Goal: Task Accomplishment & Management: Complete application form

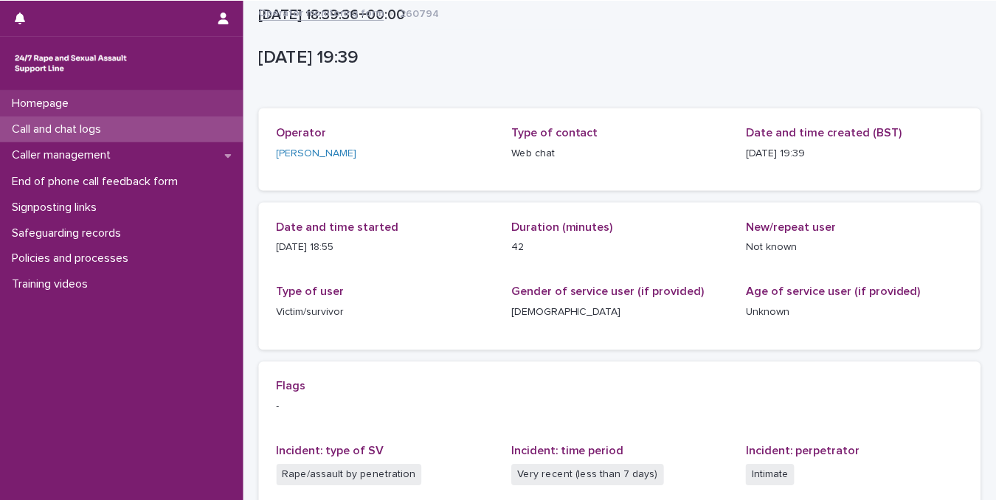
scroll to position [289, 0]
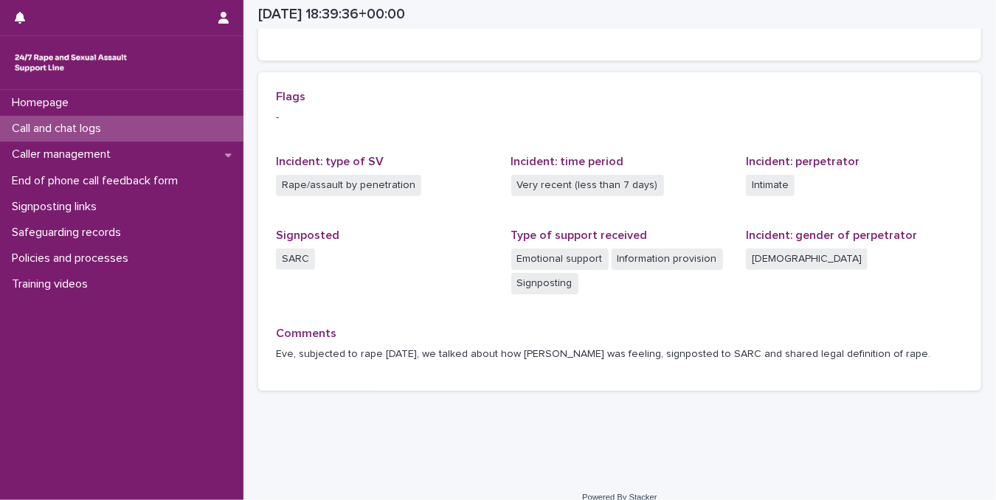
click at [531, 458] on div "Loading... Saving… Loading... Saving… [DATE] 18:39:36+00:00 [DATE] 19:39 Sorry,…" at bounding box center [619, 94] width 752 height 765
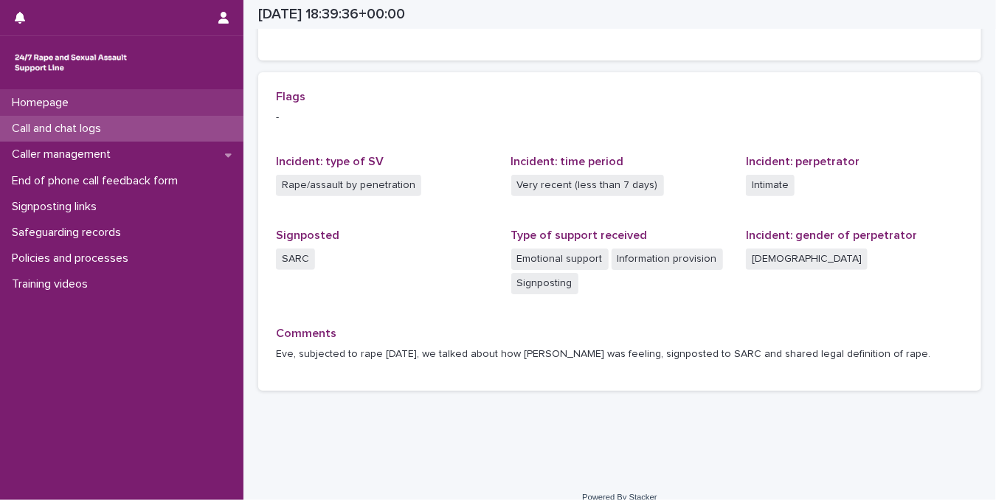
click at [50, 97] on p "Homepage" at bounding box center [43, 103] width 74 height 14
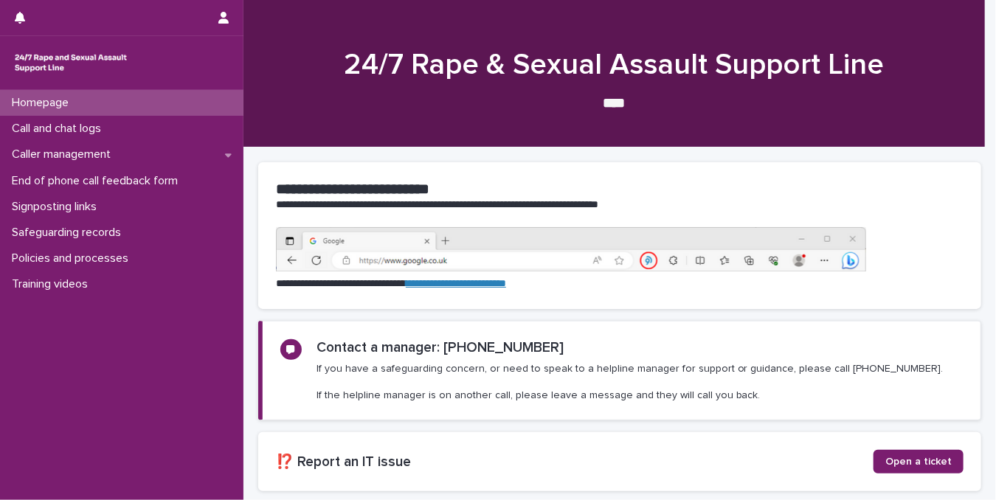
click at [50, 136] on div "Call and chat logs" at bounding box center [121, 129] width 243 height 26
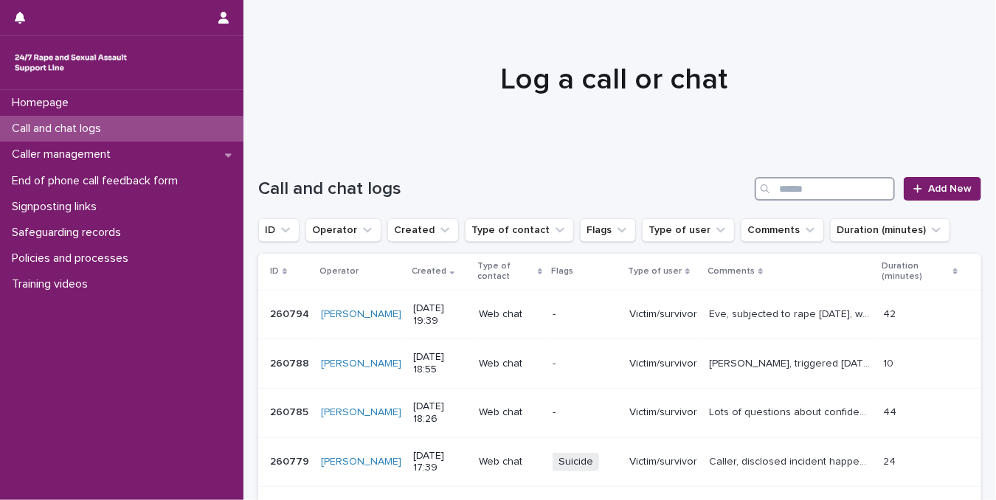
click at [797, 186] on input "Search" at bounding box center [824, 189] width 140 height 24
type input "*****"
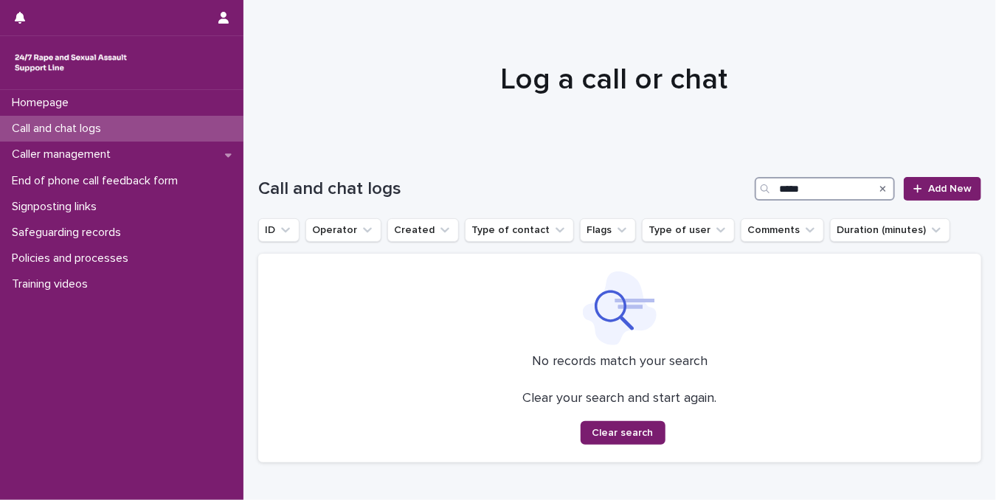
drag, startPoint x: 822, startPoint y: 194, endPoint x: 700, endPoint y: 201, distance: 121.9
click at [700, 201] on div "Call and chat logs ***** Add New" at bounding box center [619, 182] width 723 height 71
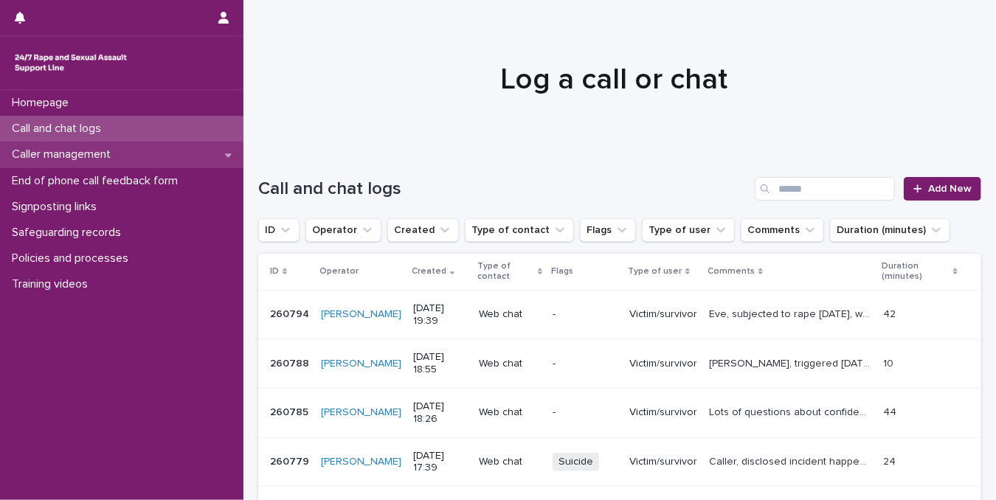
click at [58, 142] on div "Caller management" at bounding box center [121, 155] width 243 height 26
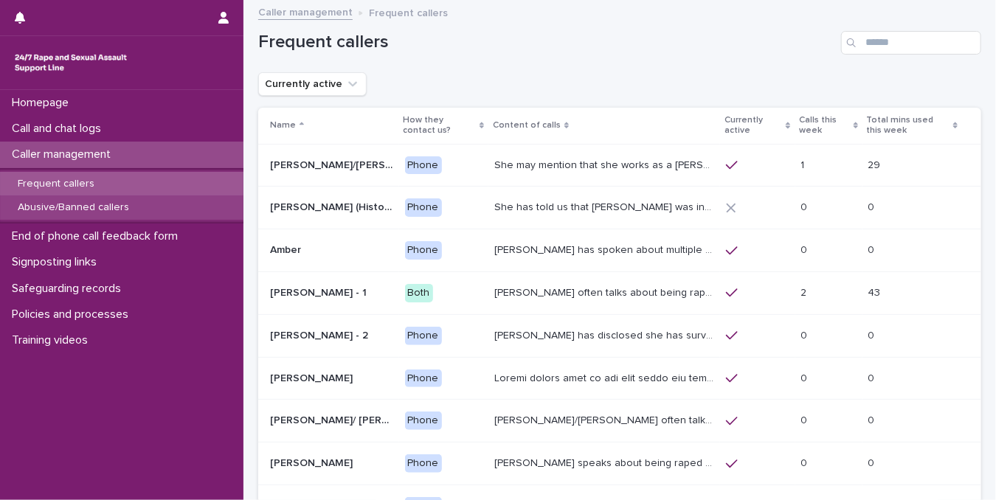
click at [71, 210] on p "Abusive/Banned callers" at bounding box center [73, 207] width 135 height 13
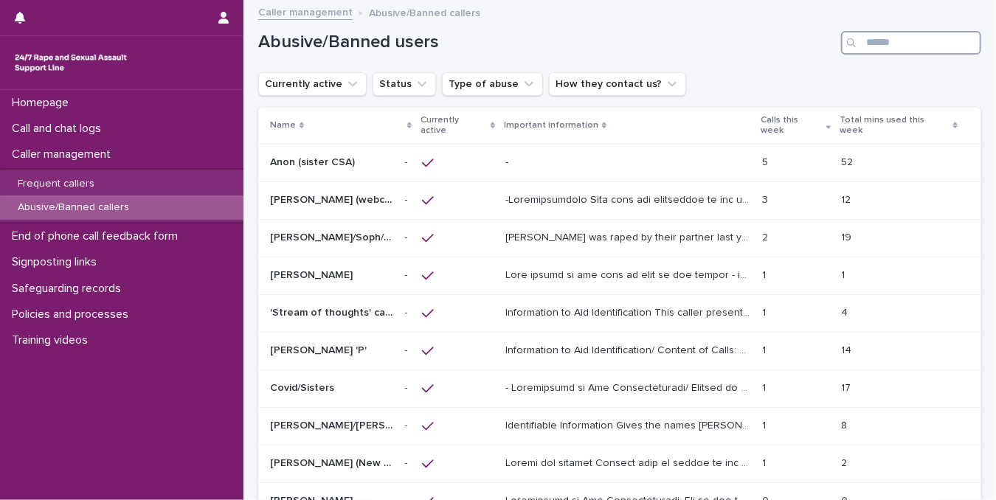
click at [869, 39] on input "Search" at bounding box center [911, 43] width 140 height 24
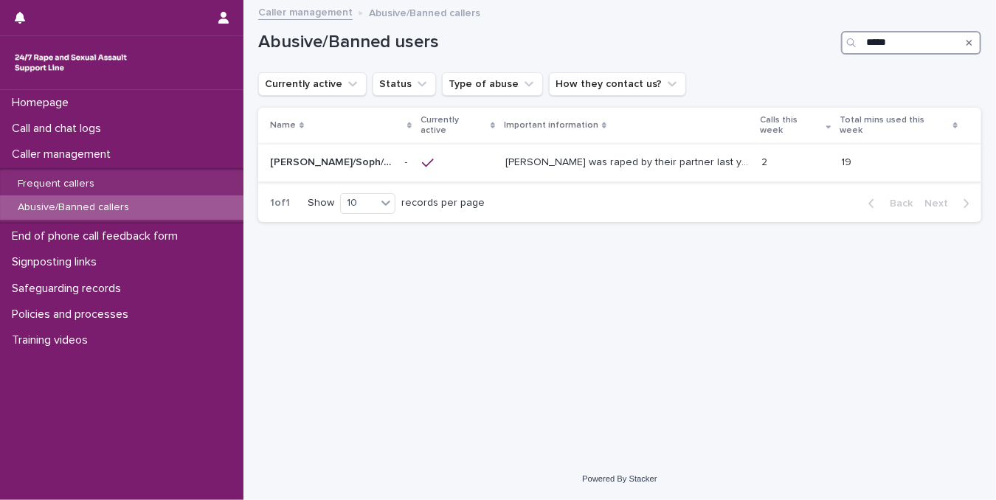
type input "*****"
click at [640, 158] on div "[PERSON_NAME] was raped by their partner last year and they're currently facing…" at bounding box center [627, 162] width 245 height 24
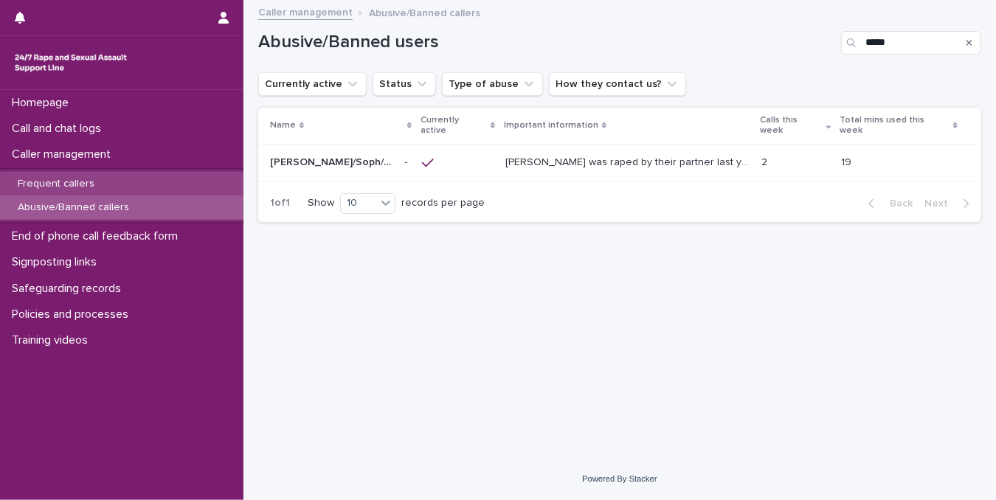
click at [121, 178] on div "Frequent callers" at bounding box center [121, 184] width 243 height 24
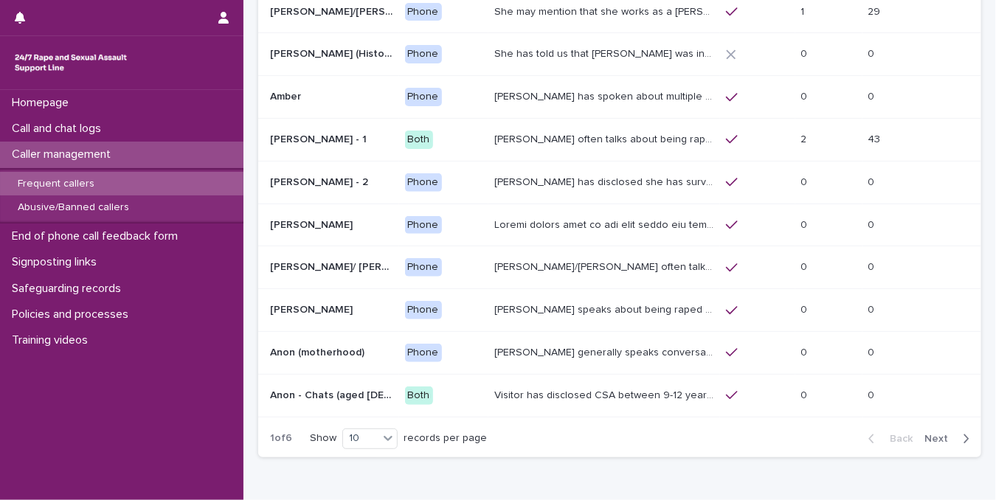
scroll to position [68, 0]
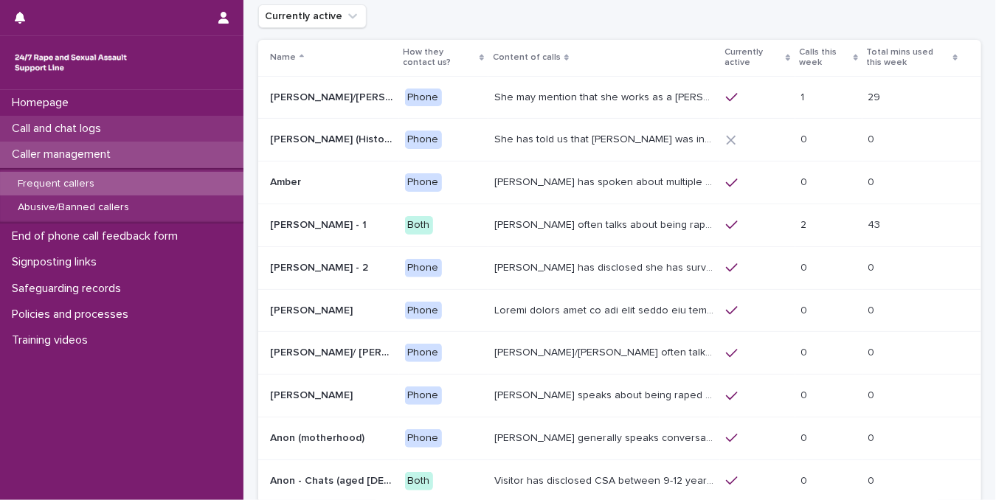
click at [136, 122] on div "Call and chat logs" at bounding box center [121, 129] width 243 height 26
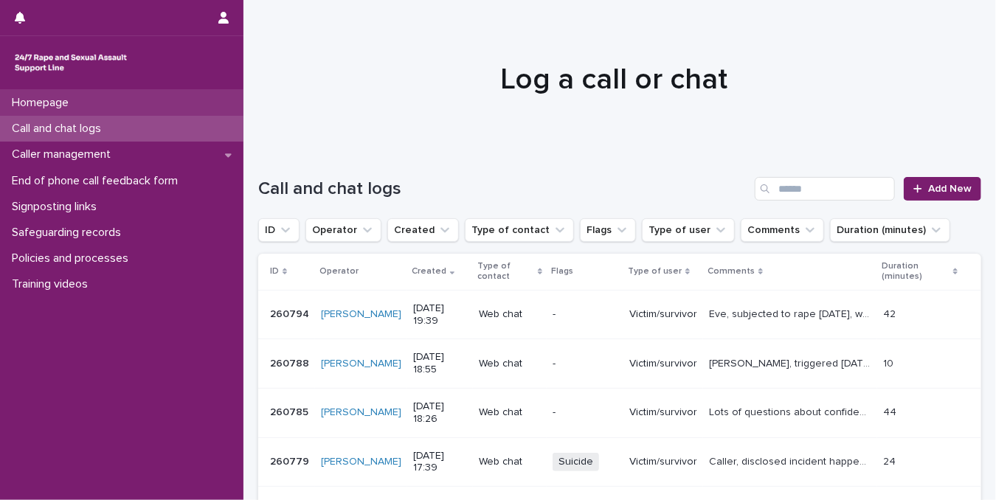
click at [135, 104] on div "Homepage" at bounding box center [121, 103] width 243 height 26
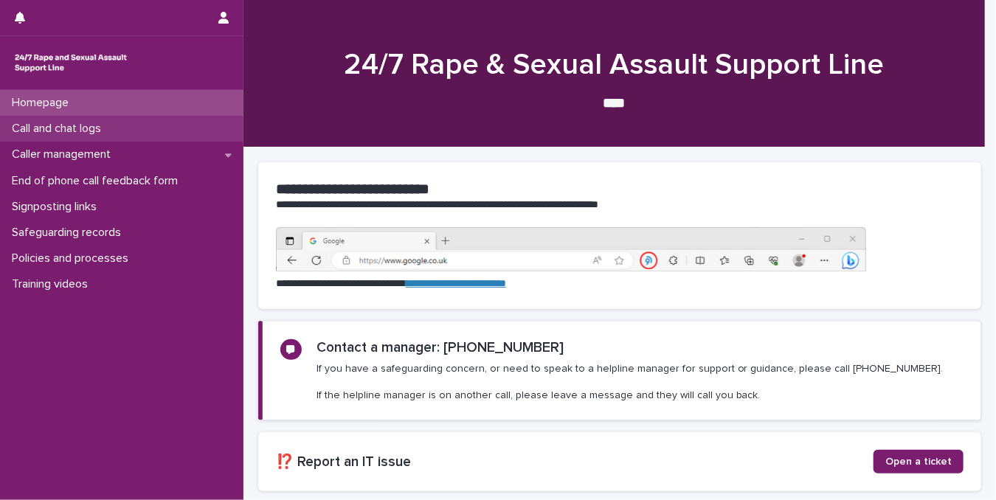
click at [124, 125] on div "Call and chat logs" at bounding box center [121, 129] width 243 height 26
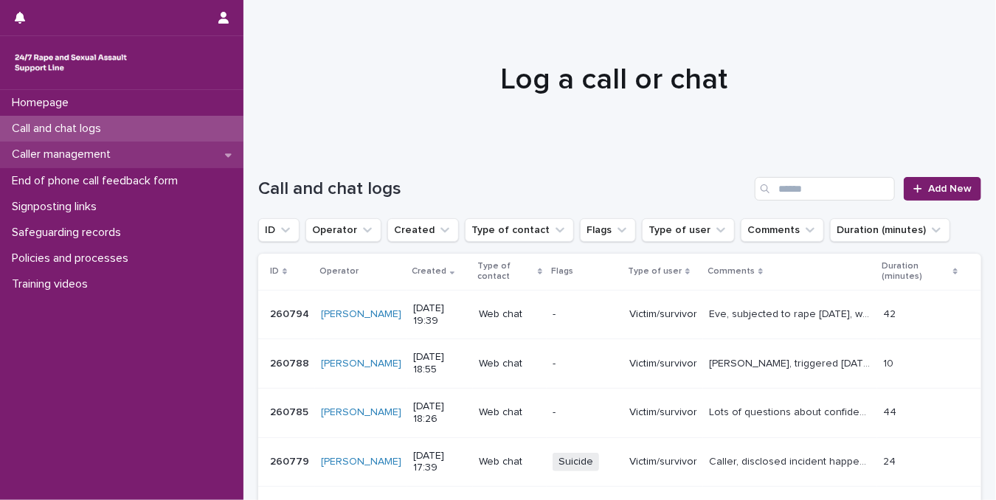
click at [32, 155] on p "Caller management" at bounding box center [64, 154] width 117 height 14
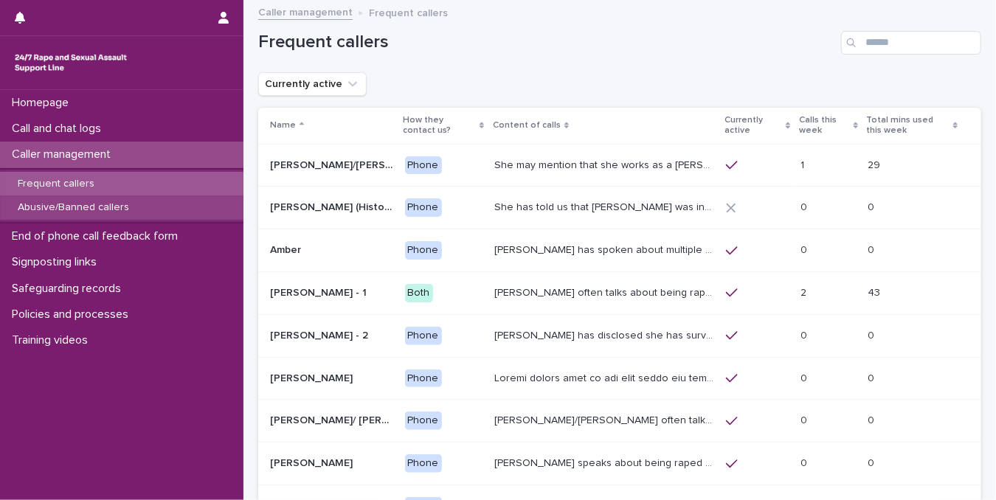
click at [46, 206] on p "Abusive/Banned callers" at bounding box center [73, 207] width 135 height 13
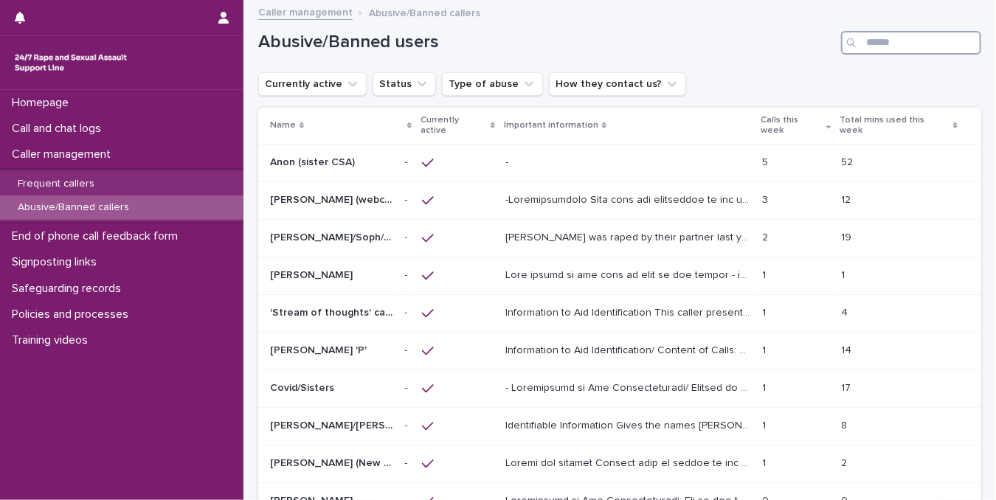
click at [888, 48] on input "Search" at bounding box center [911, 43] width 140 height 24
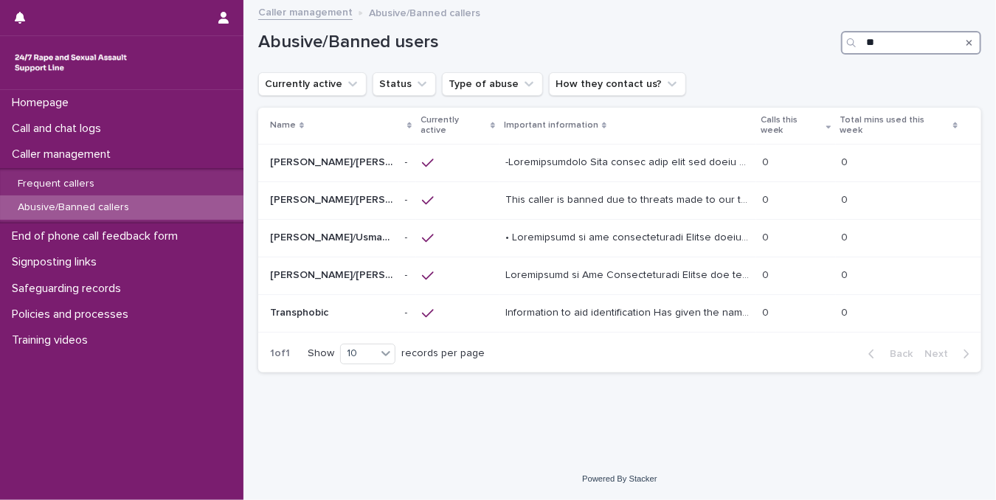
type input "*"
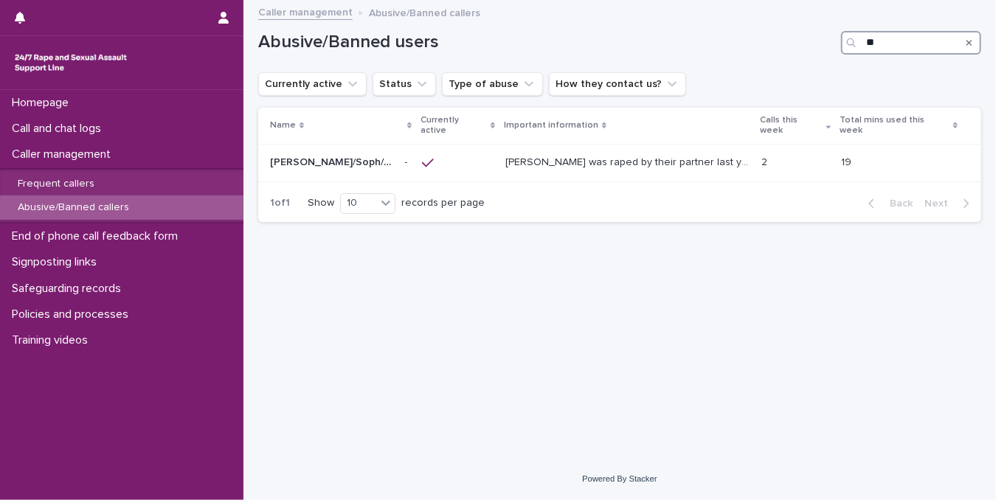
type input "*"
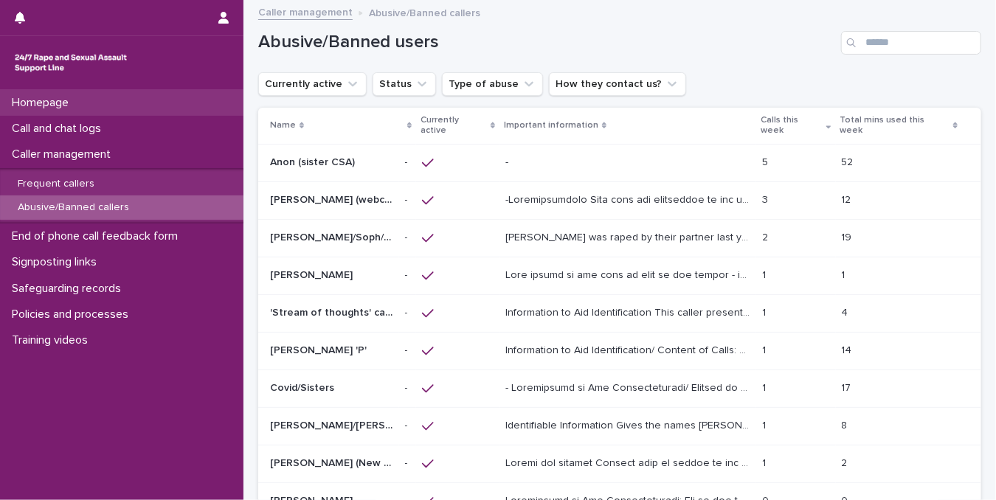
click at [65, 109] on p "Homepage" at bounding box center [43, 103] width 74 height 14
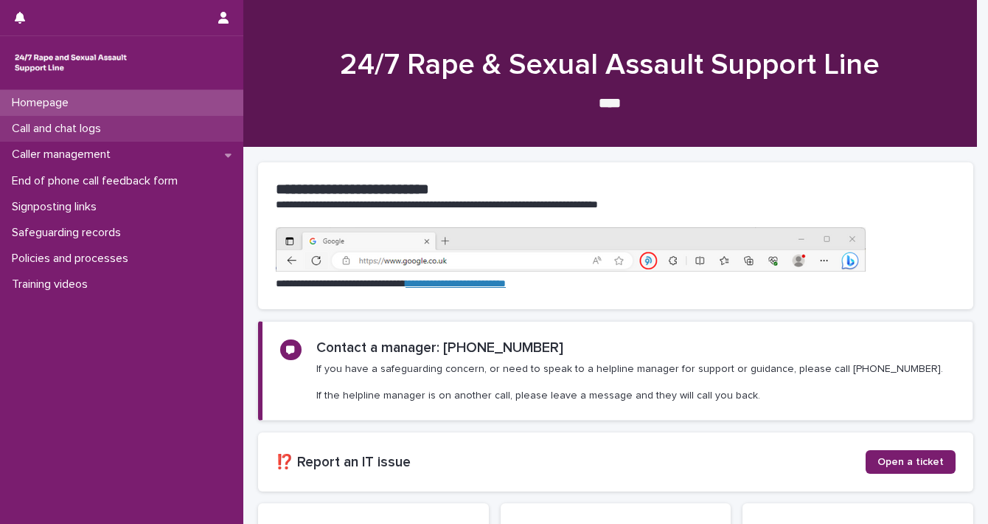
click at [112, 129] on p "Call and chat logs" at bounding box center [59, 129] width 107 height 14
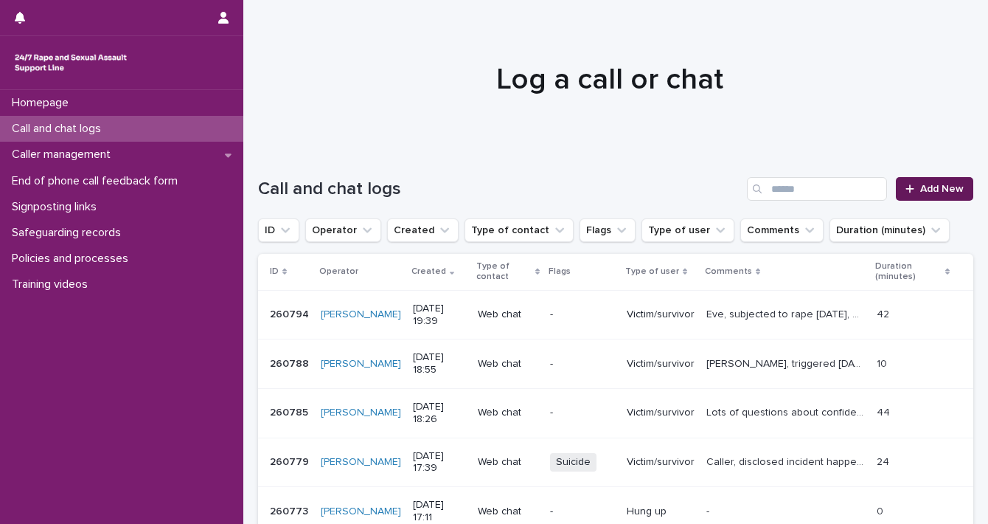
click at [943, 192] on span "Add New" at bounding box center [942, 189] width 44 height 10
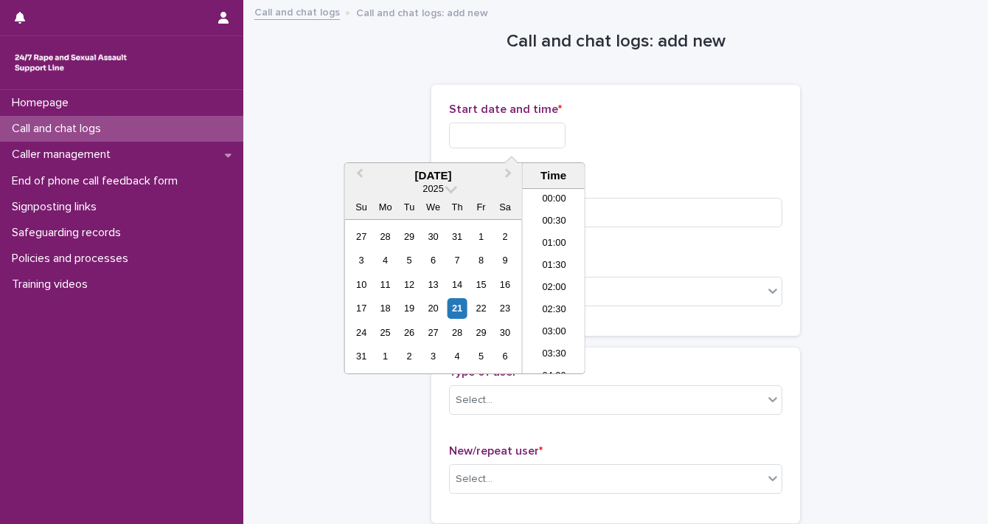
click at [454, 132] on input "text" at bounding box center [507, 135] width 117 height 26
click at [461, 305] on div "21" at bounding box center [457, 308] width 20 height 20
drag, startPoint x: 500, startPoint y: 131, endPoint x: 567, endPoint y: 139, distance: 67.7
click at [566, 139] on input "**********" at bounding box center [507, 135] width 117 height 26
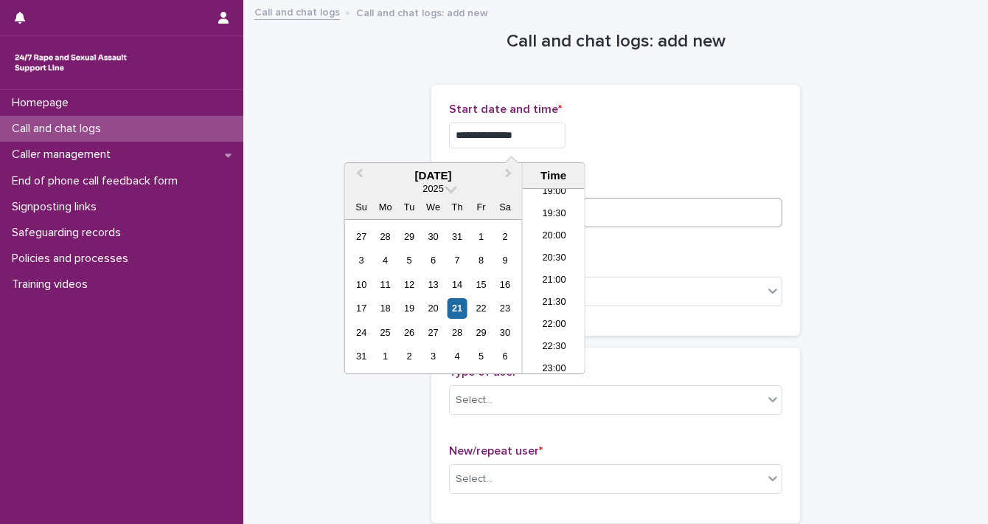
type input "**********"
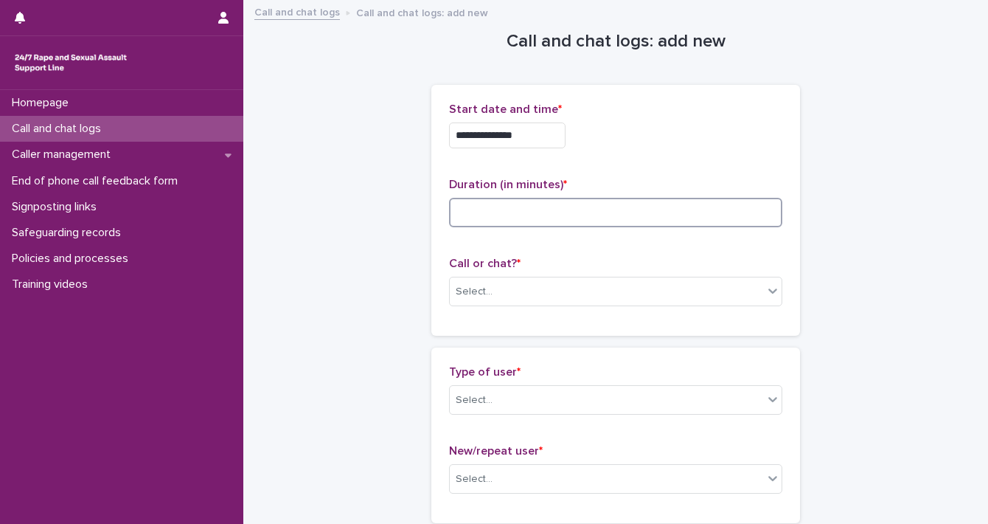
click at [620, 219] on input at bounding box center [615, 212] width 333 height 29
click at [479, 213] on input at bounding box center [615, 212] width 333 height 29
type input "*"
type input "**"
click at [766, 288] on icon at bounding box center [773, 290] width 15 height 15
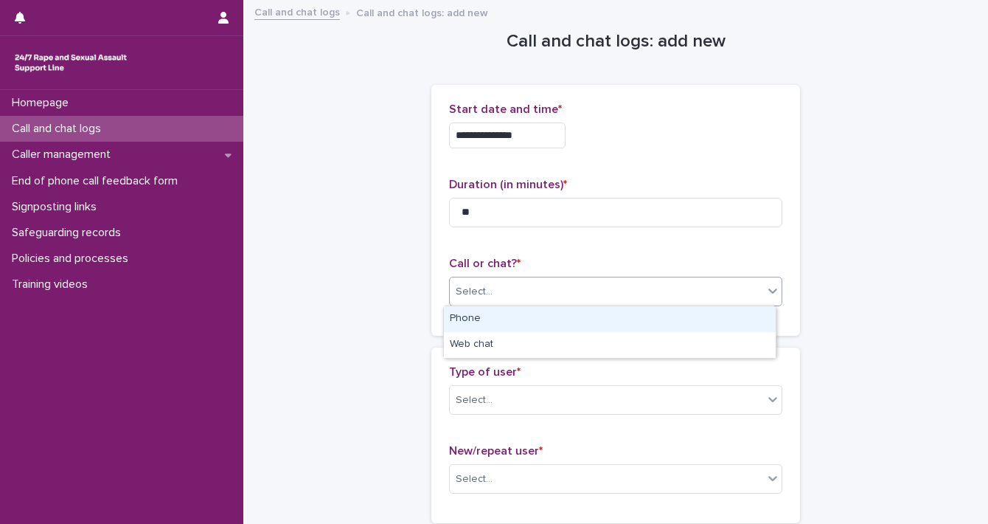
click at [718, 311] on div "Phone" at bounding box center [610, 319] width 332 height 26
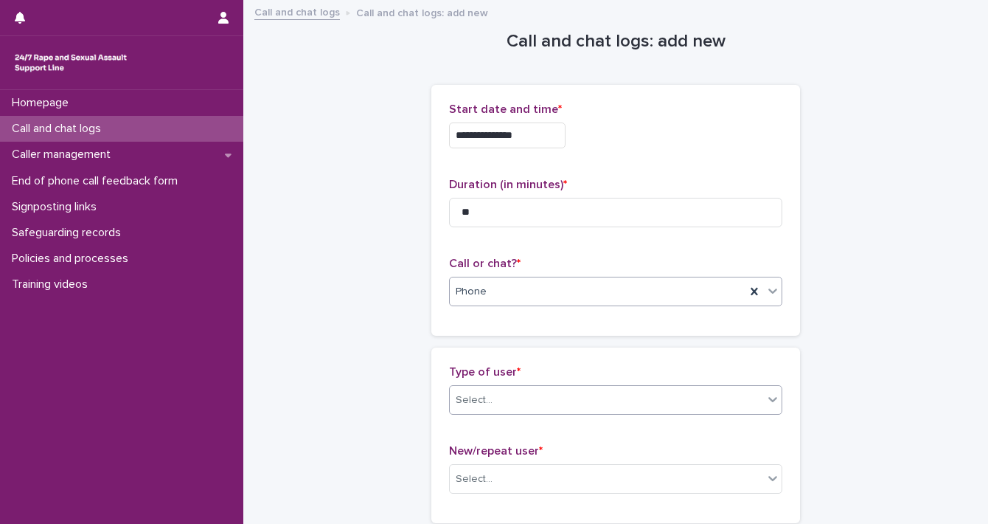
click at [770, 405] on icon at bounding box center [773, 399] width 15 height 15
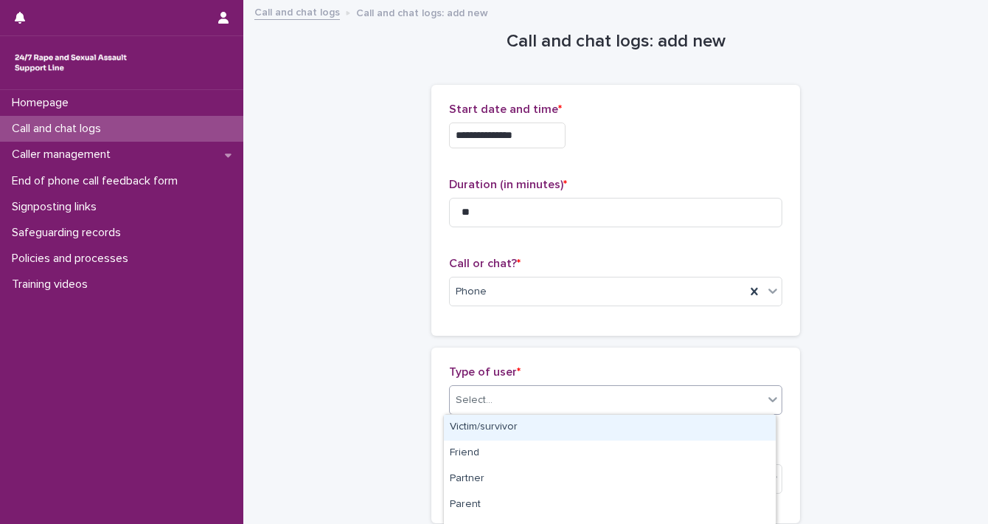
drag, startPoint x: 737, startPoint y: 431, endPoint x: 987, endPoint y: 157, distance: 371.2
click at [739, 428] on div "Victim/survivor" at bounding box center [610, 427] width 332 height 26
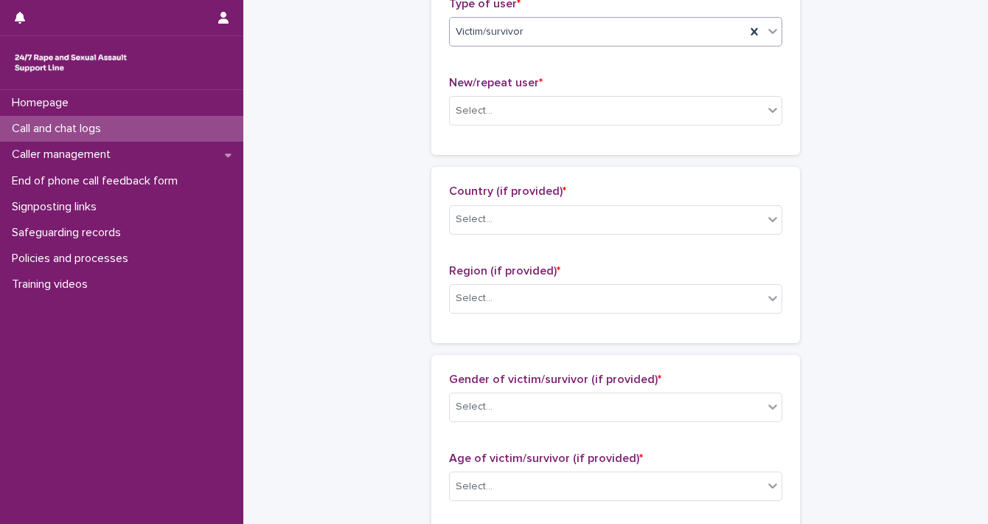
scroll to position [386, 0]
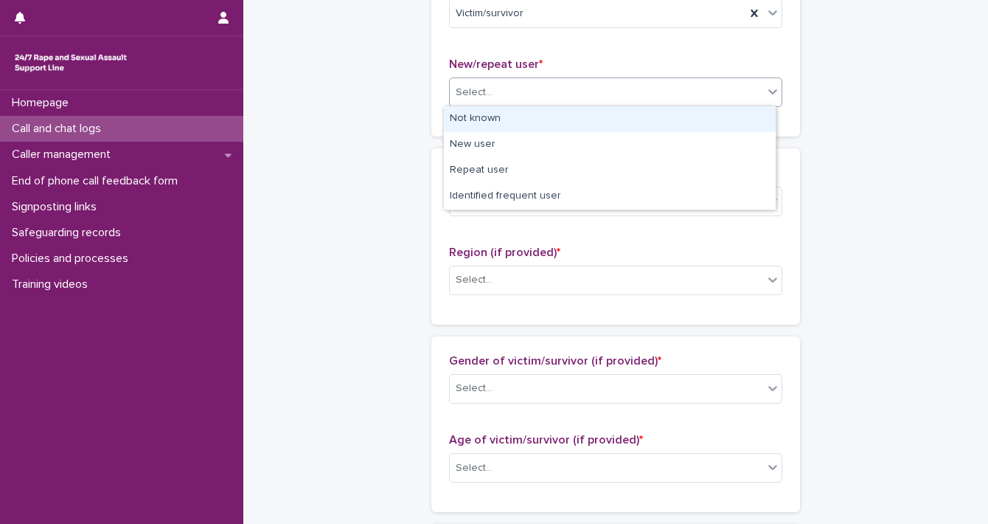
click at [767, 93] on icon at bounding box center [773, 91] width 15 height 15
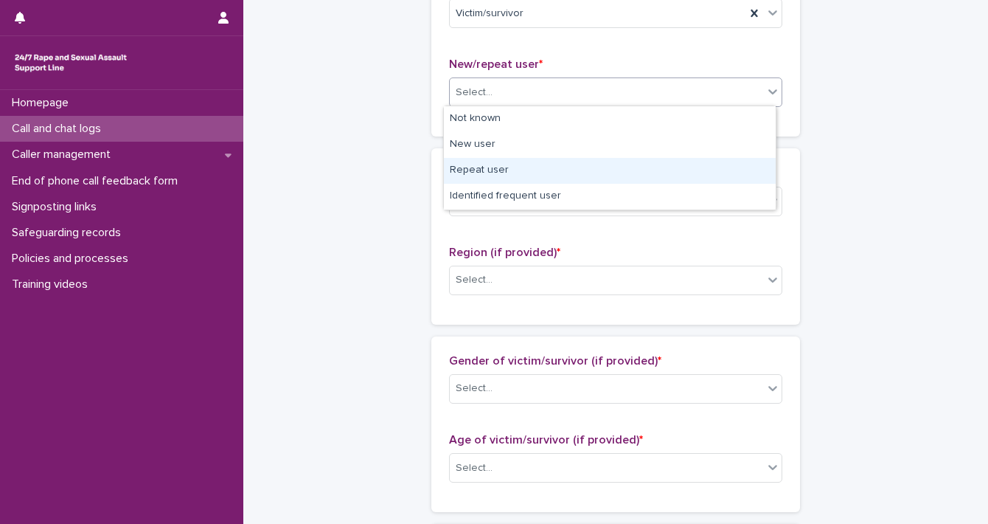
click at [718, 159] on div "Repeat user" at bounding box center [610, 171] width 332 height 26
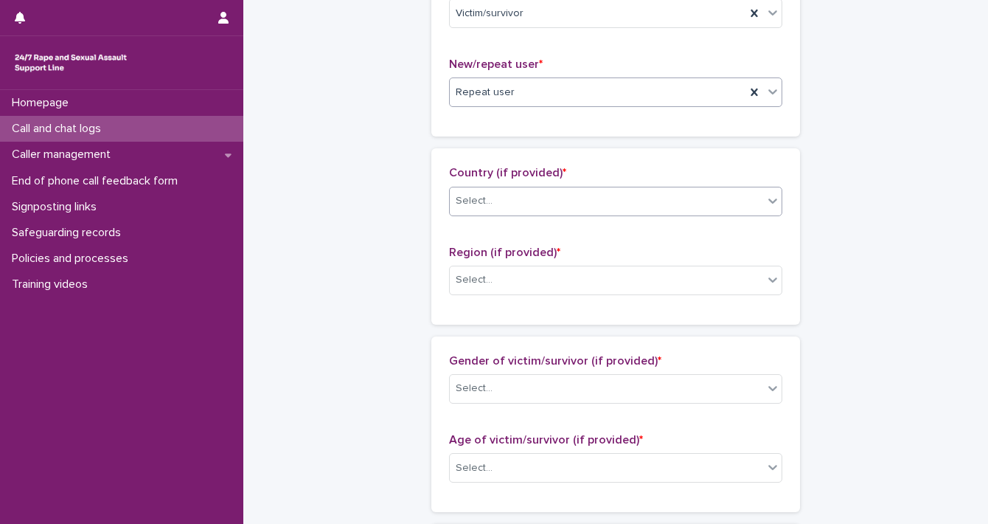
click at [752, 204] on div "Select..." at bounding box center [606, 201] width 313 height 24
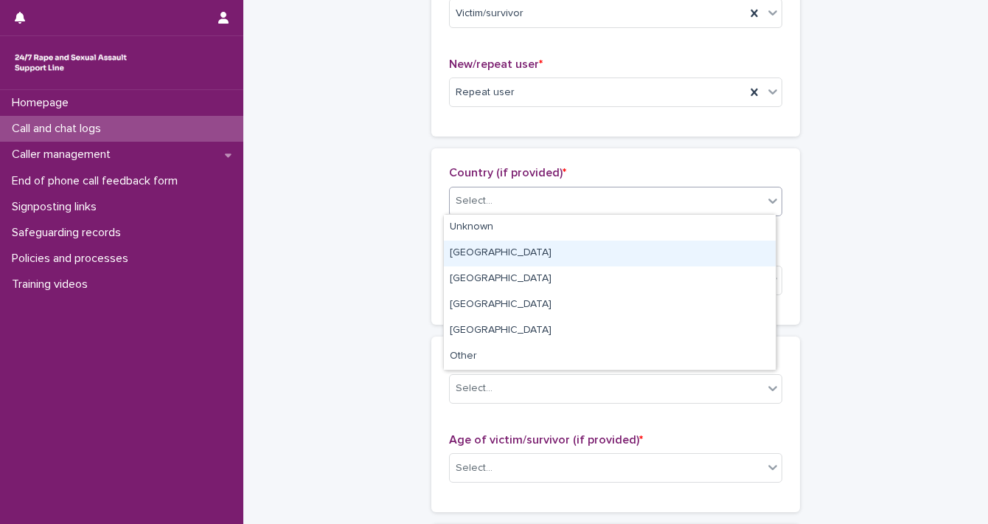
click at [723, 243] on div "[GEOGRAPHIC_DATA]" at bounding box center [610, 253] width 332 height 26
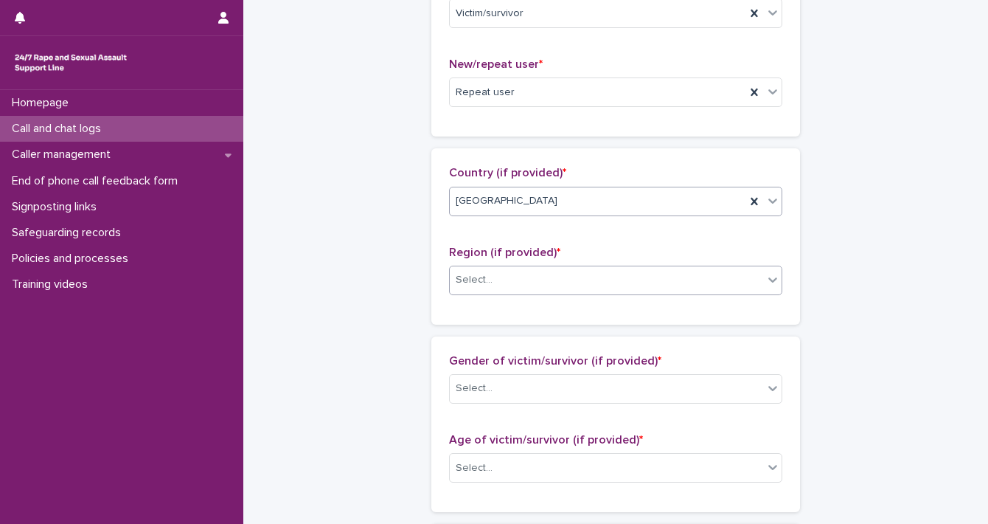
click at [766, 283] on icon at bounding box center [773, 279] width 15 height 15
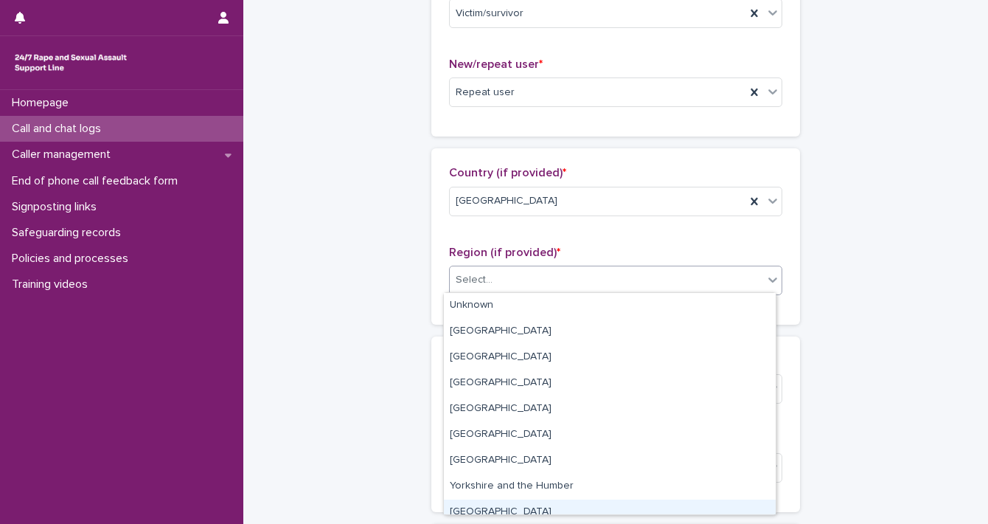
click at [645, 499] on div "[GEOGRAPHIC_DATA]" at bounding box center [610, 512] width 332 height 26
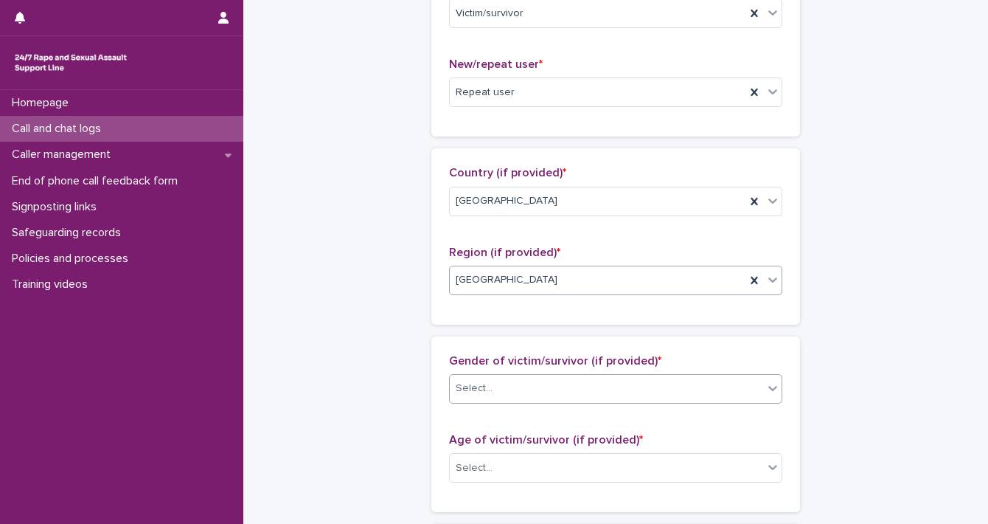
click at [768, 384] on icon at bounding box center [773, 388] width 15 height 15
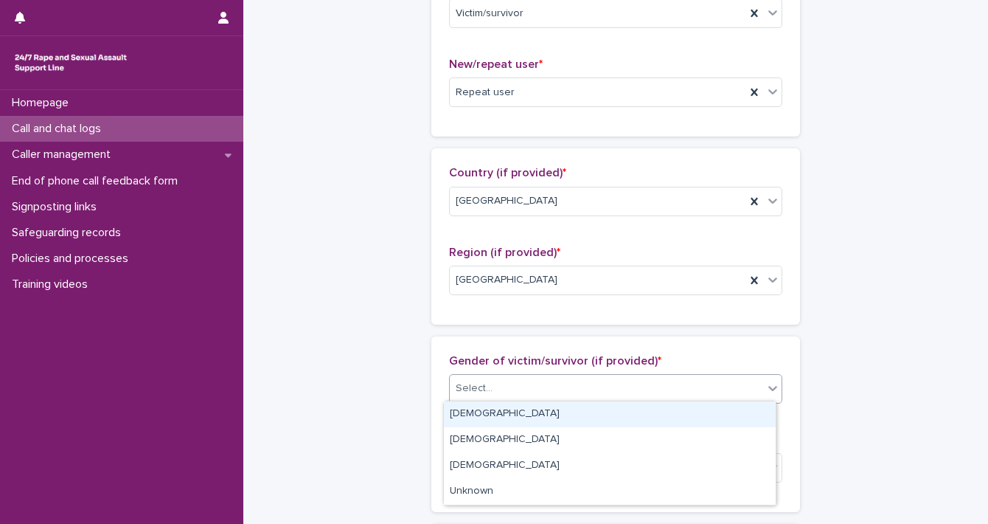
click at [719, 416] on div "[DEMOGRAPHIC_DATA]" at bounding box center [610, 414] width 332 height 26
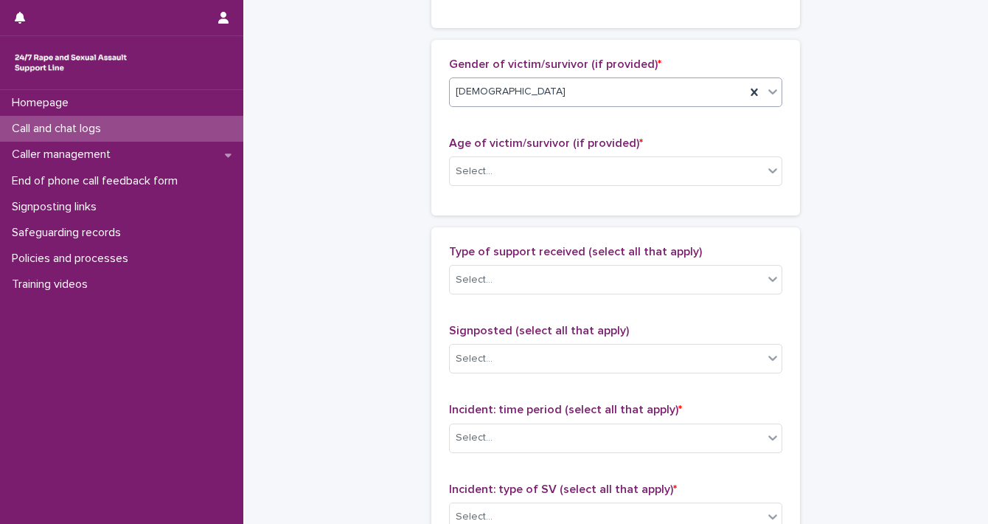
scroll to position [735, 0]
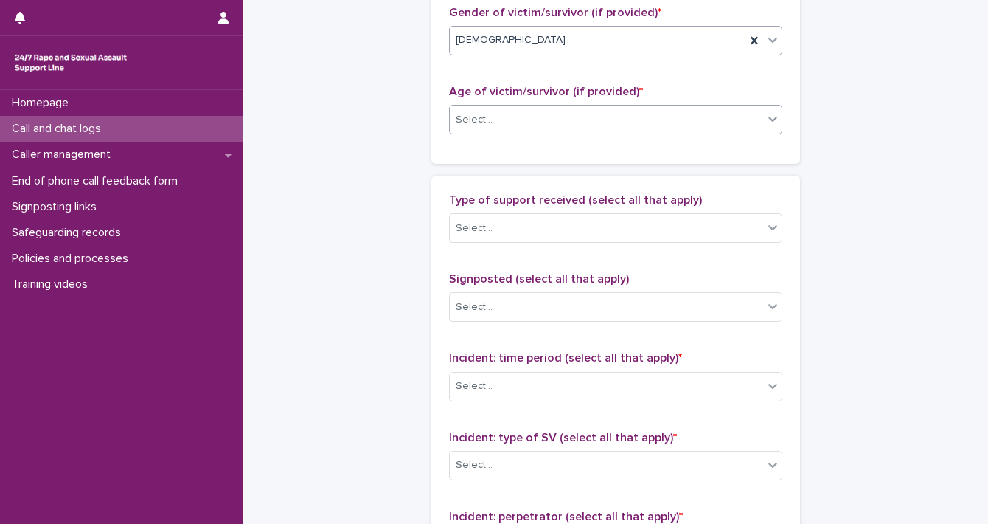
click at [768, 117] on icon at bounding box center [772, 119] width 9 height 5
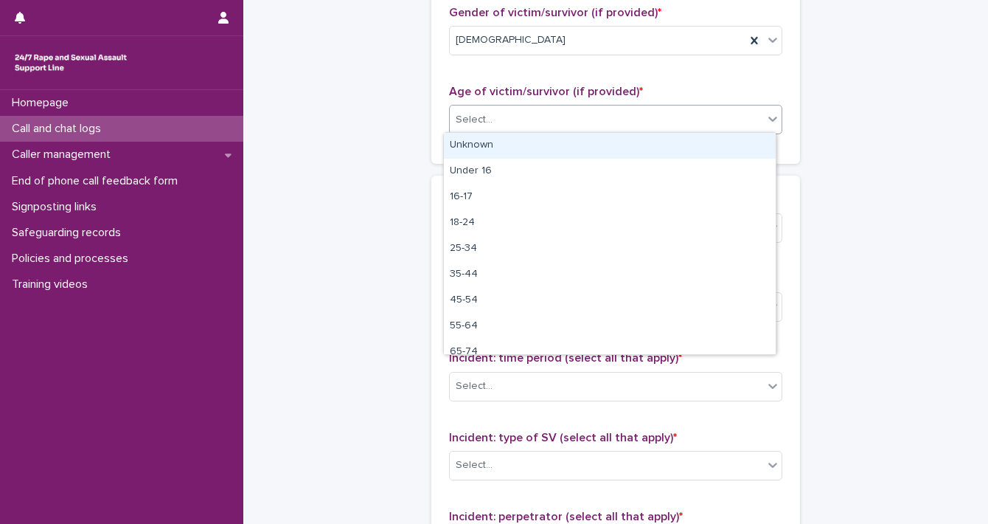
click at [711, 147] on div "Unknown" at bounding box center [610, 146] width 332 height 26
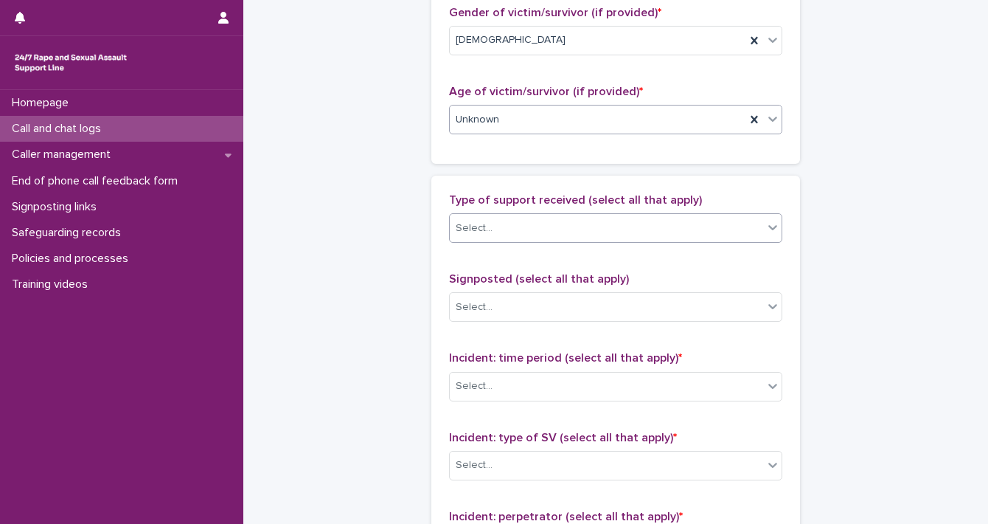
click at [766, 226] on icon at bounding box center [773, 227] width 15 height 15
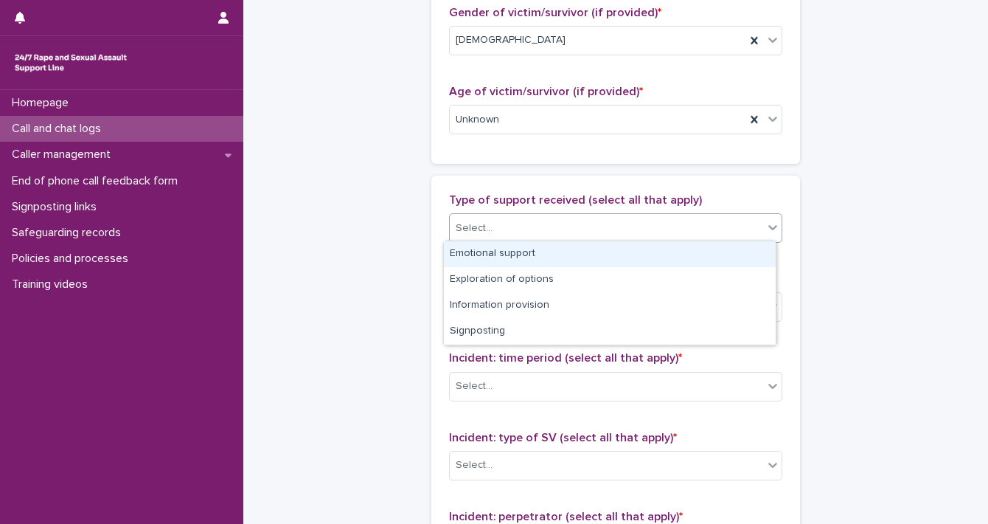
click at [740, 256] on div "Emotional support" at bounding box center [610, 254] width 332 height 26
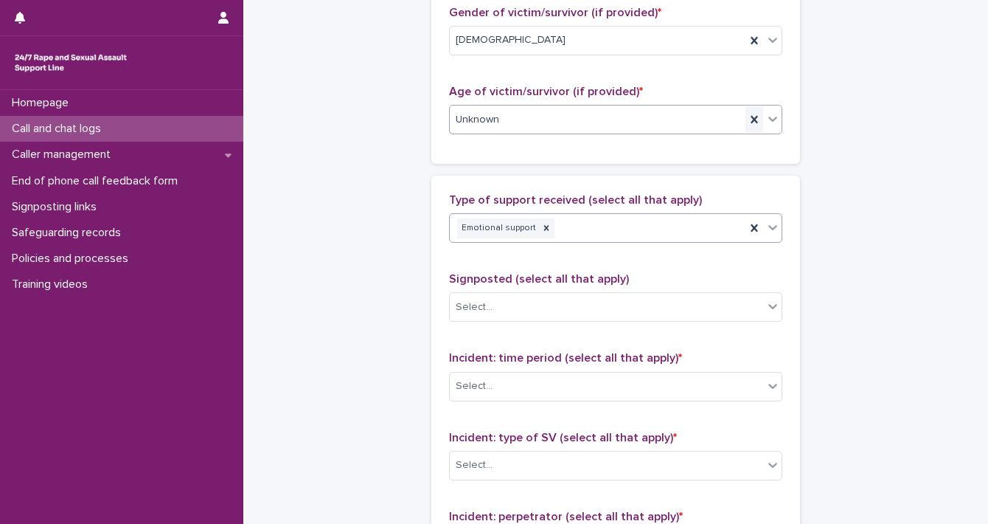
click at [749, 120] on icon at bounding box center [754, 119] width 15 height 15
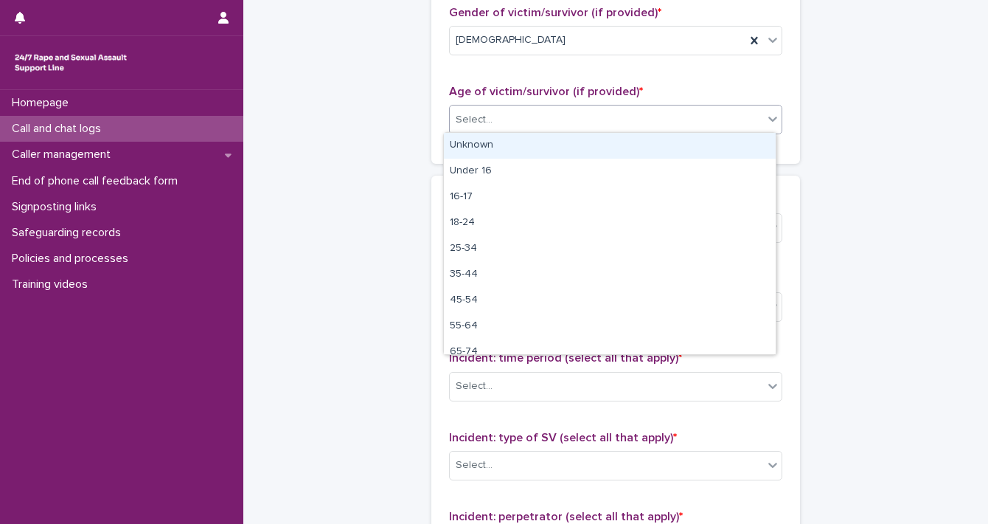
click at [766, 120] on icon at bounding box center [773, 118] width 15 height 15
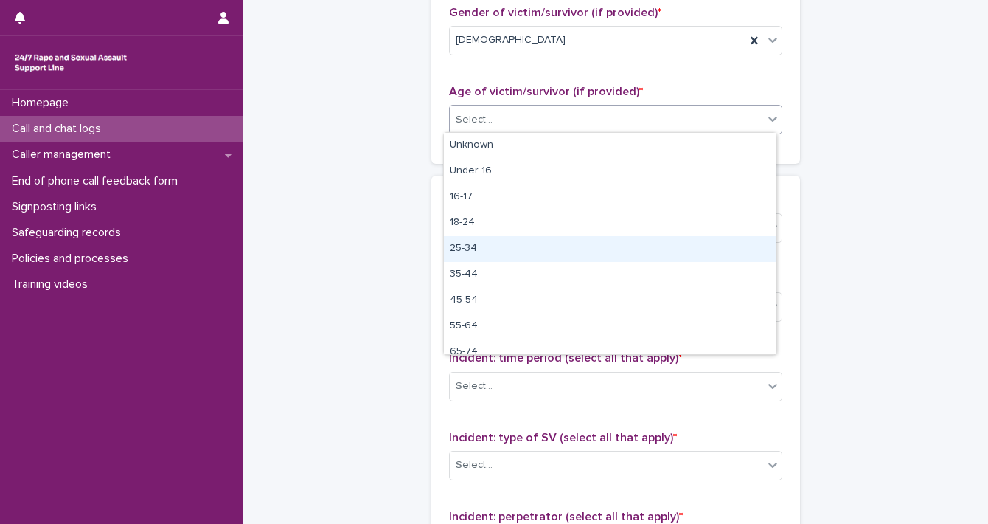
click at [706, 240] on div "25-34" at bounding box center [610, 249] width 332 height 26
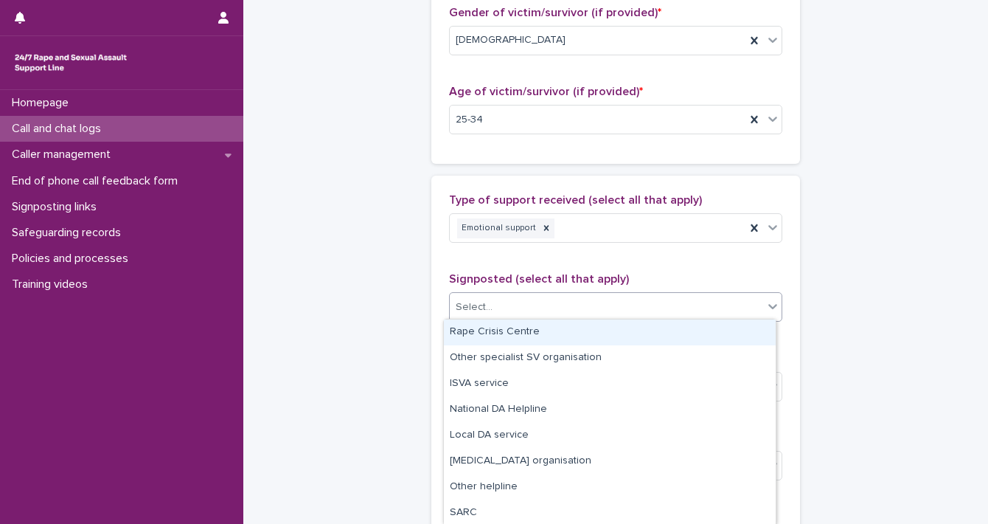
click at [767, 310] on div at bounding box center [773, 306] width 18 height 27
click at [858, 367] on div "**********" at bounding box center [615, 65] width 715 height 1596
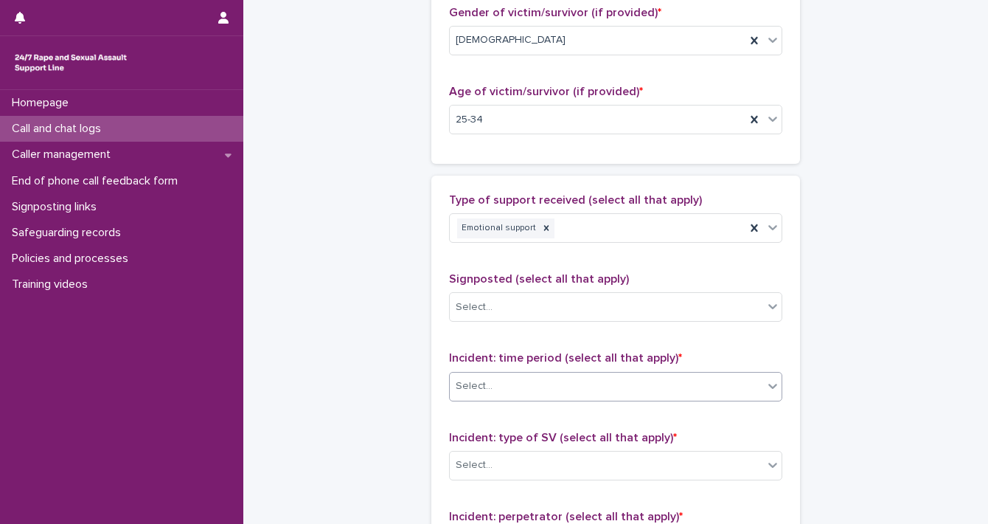
click at [772, 383] on icon at bounding box center [773, 385] width 15 height 15
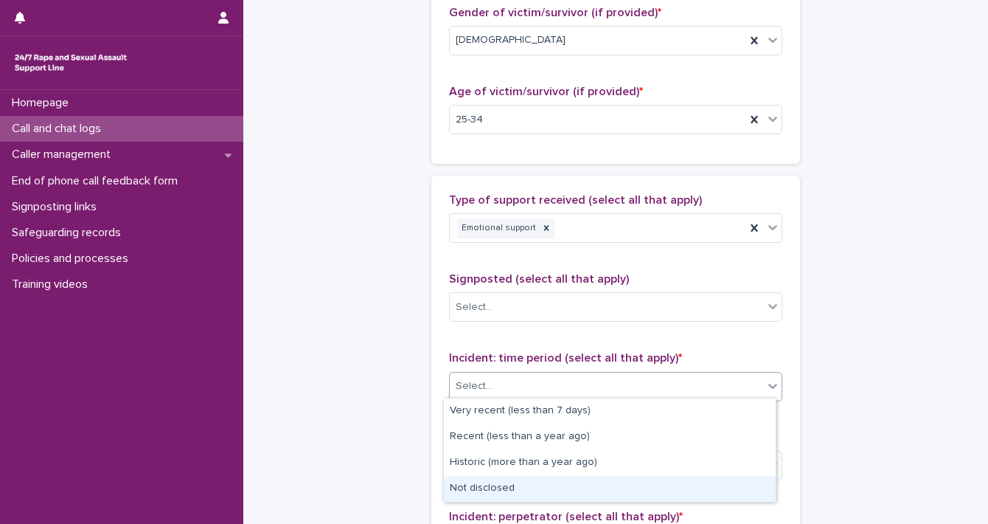
click at [743, 491] on div "Not disclosed" at bounding box center [610, 489] width 332 height 26
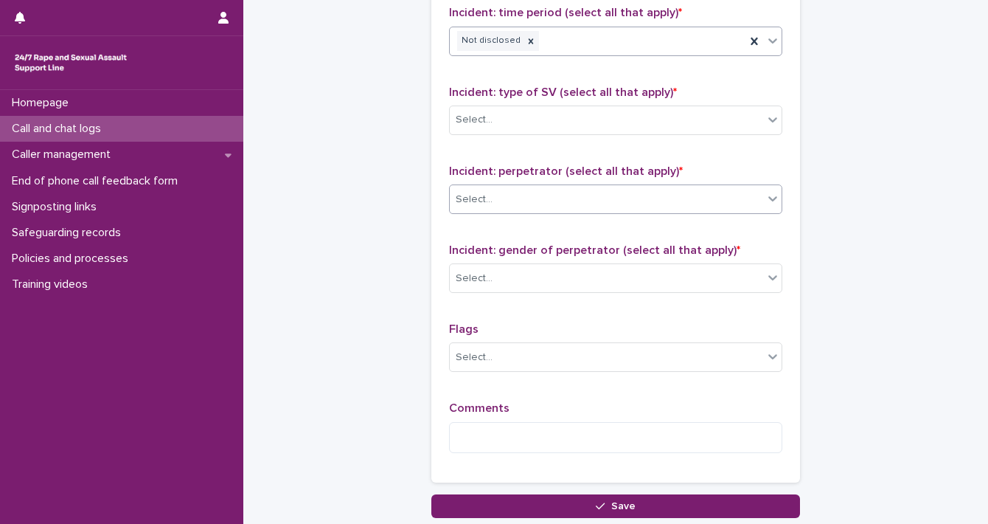
scroll to position [1082, 0]
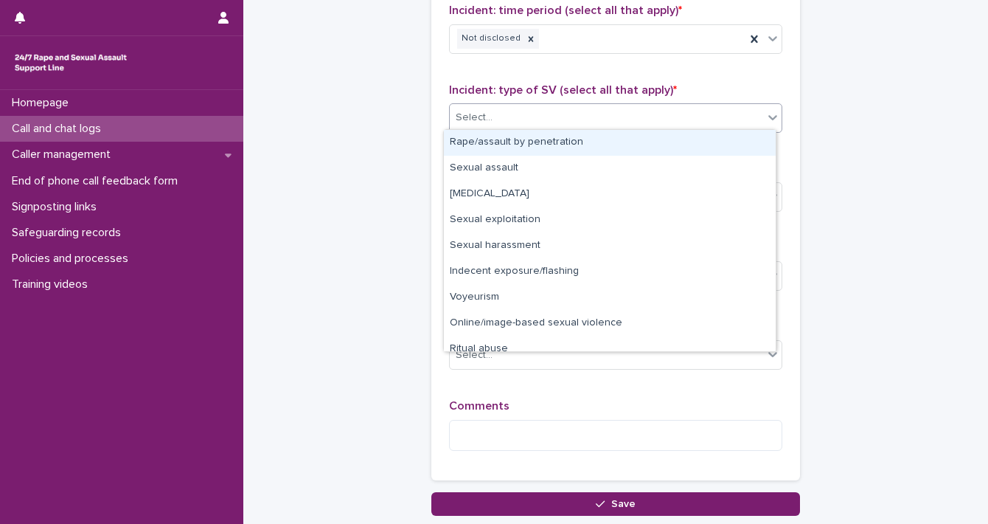
click at [766, 116] on icon at bounding box center [773, 117] width 15 height 15
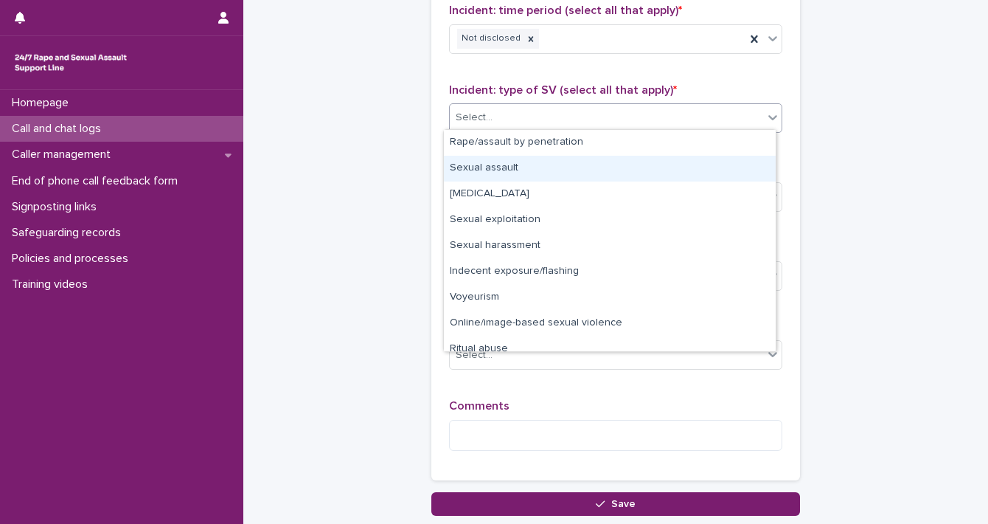
click at [698, 173] on div "Sexual assault" at bounding box center [610, 169] width 332 height 26
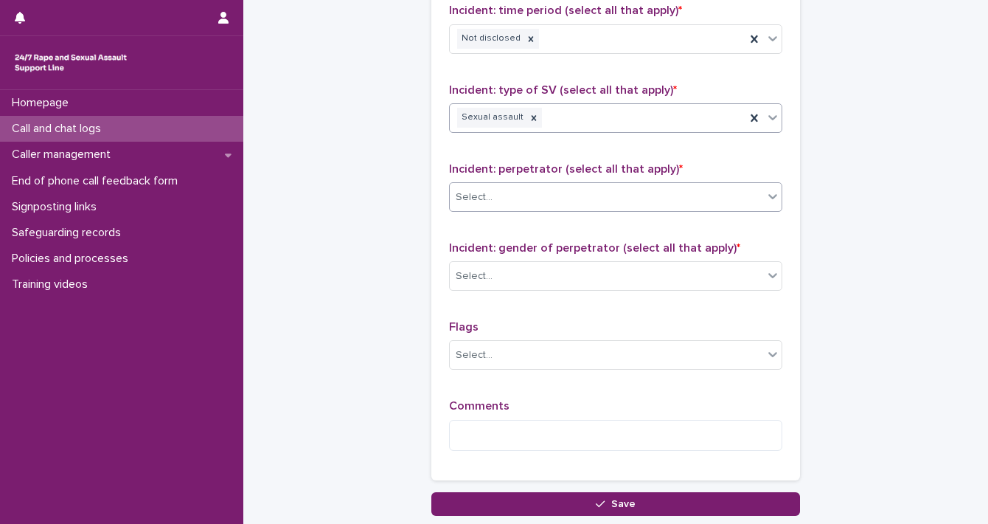
click at [746, 195] on div "Select..." at bounding box center [606, 197] width 313 height 24
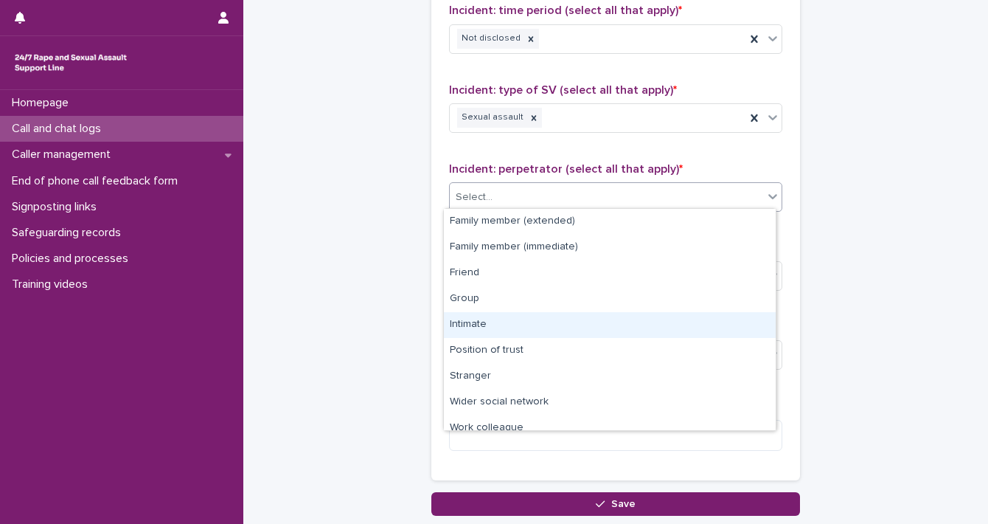
click at [715, 331] on div "Intimate" at bounding box center [610, 325] width 332 height 26
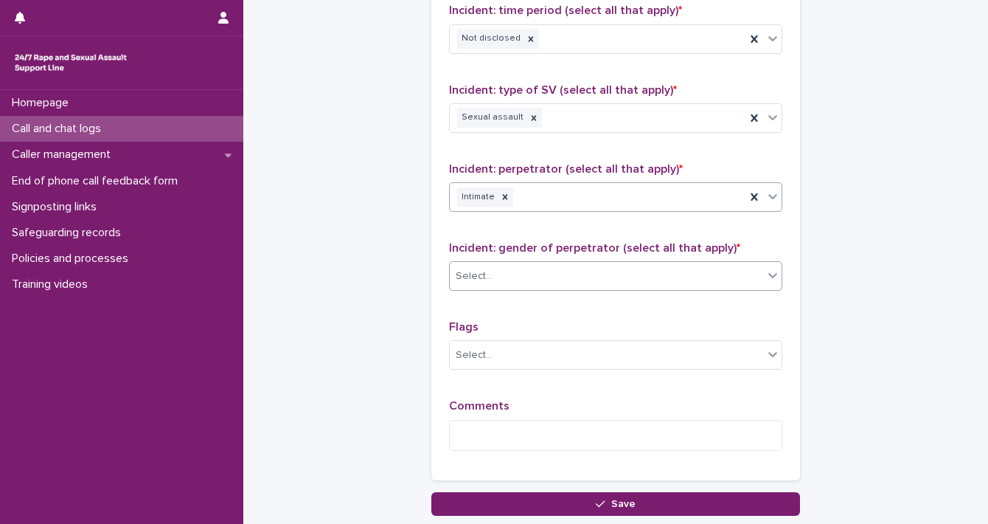
click at [773, 280] on div at bounding box center [773, 275] width 18 height 27
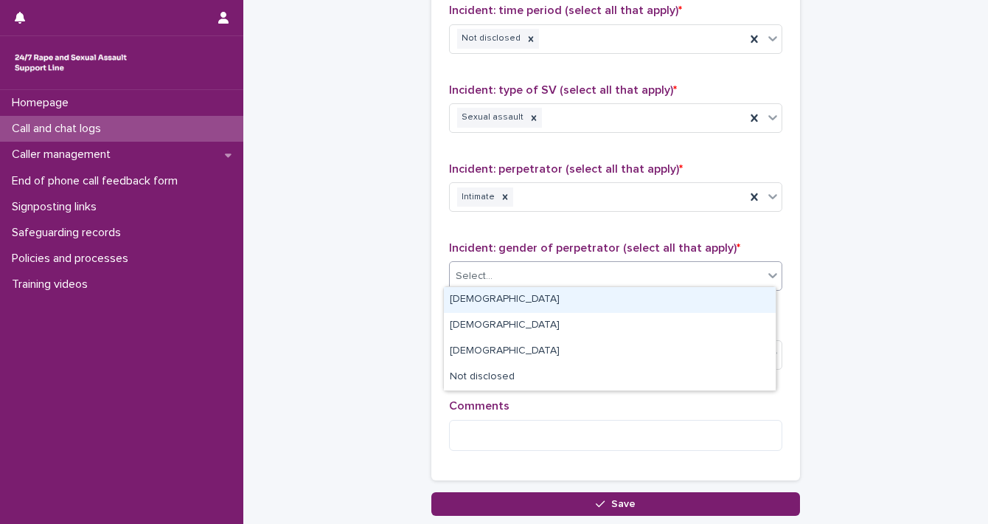
click at [746, 300] on div "[DEMOGRAPHIC_DATA]" at bounding box center [610, 300] width 332 height 26
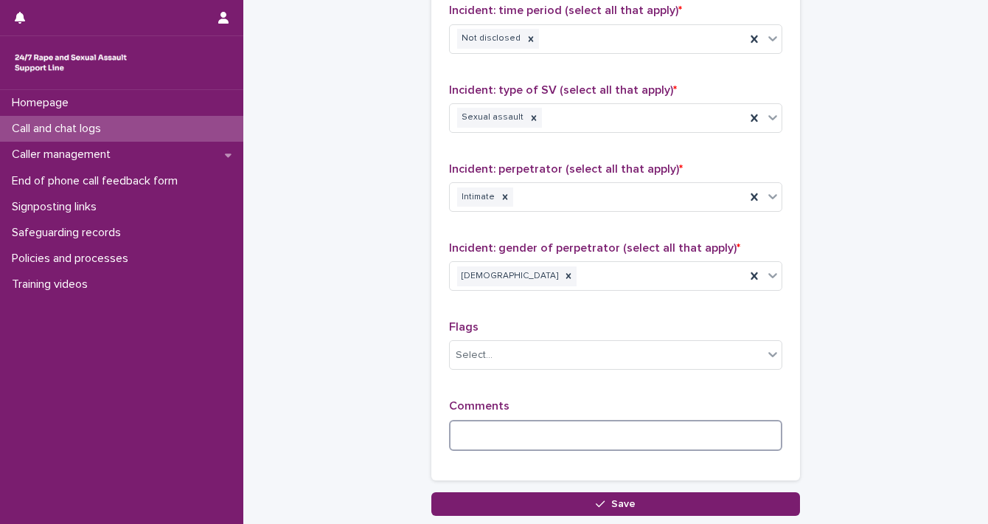
click at [648, 420] on textarea at bounding box center [615, 436] width 333 height 32
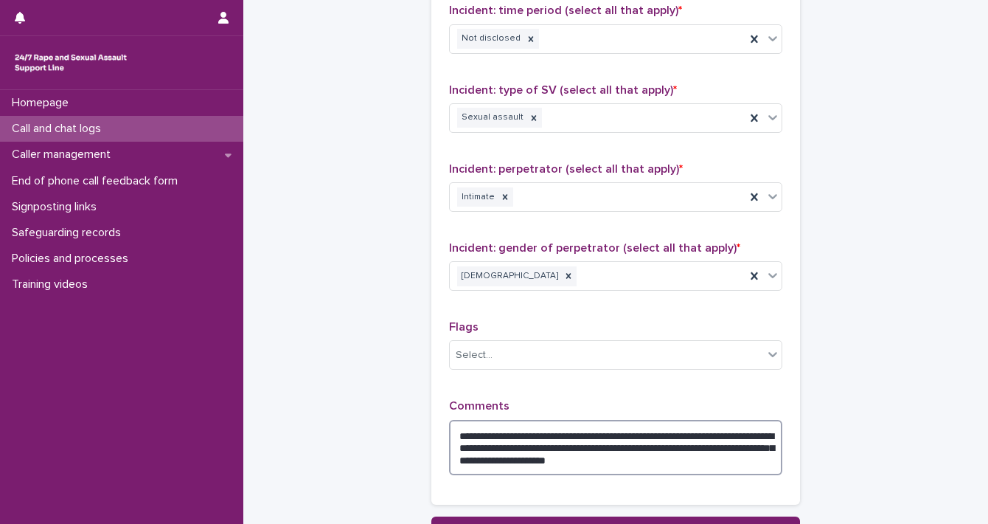
scroll to position [1209, 0]
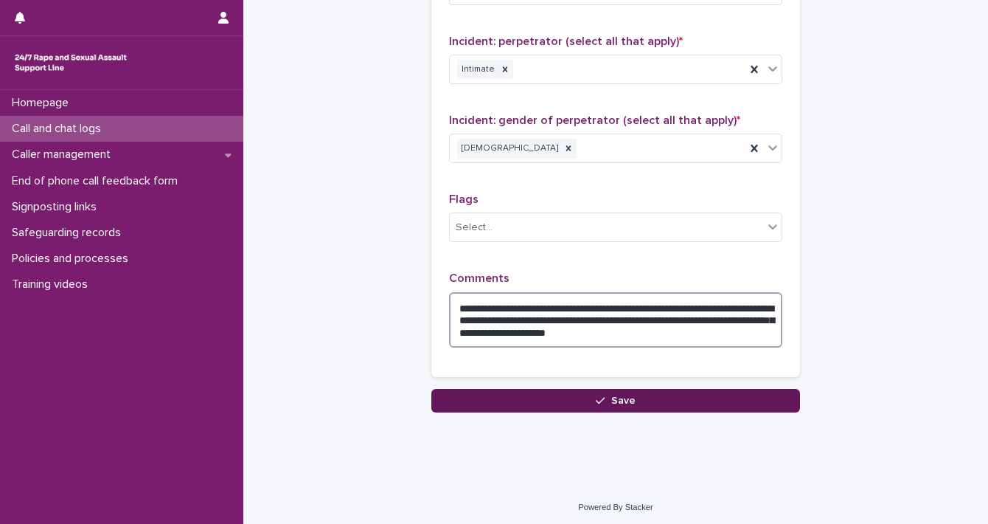
type textarea "**********"
click at [669, 398] on button "Save" at bounding box center [615, 401] width 369 height 24
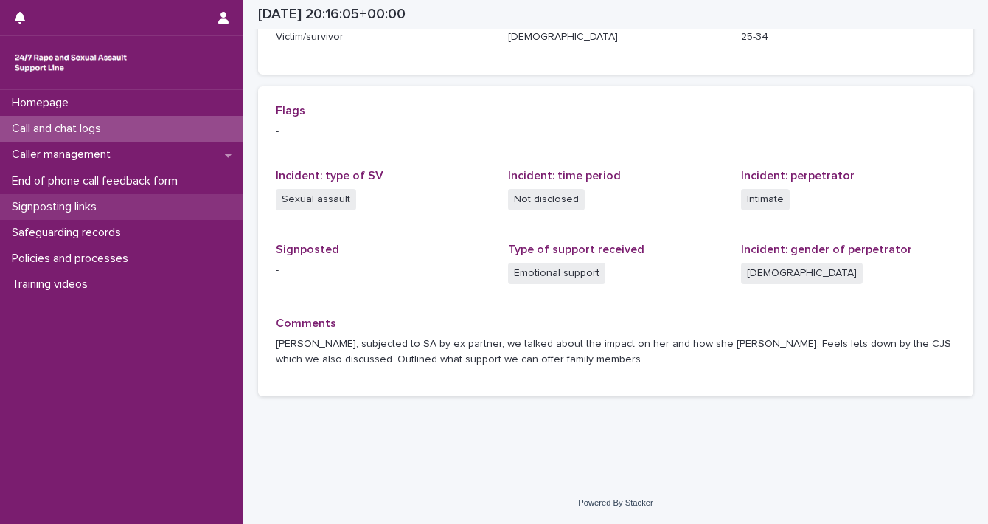
scroll to position [274, 0]
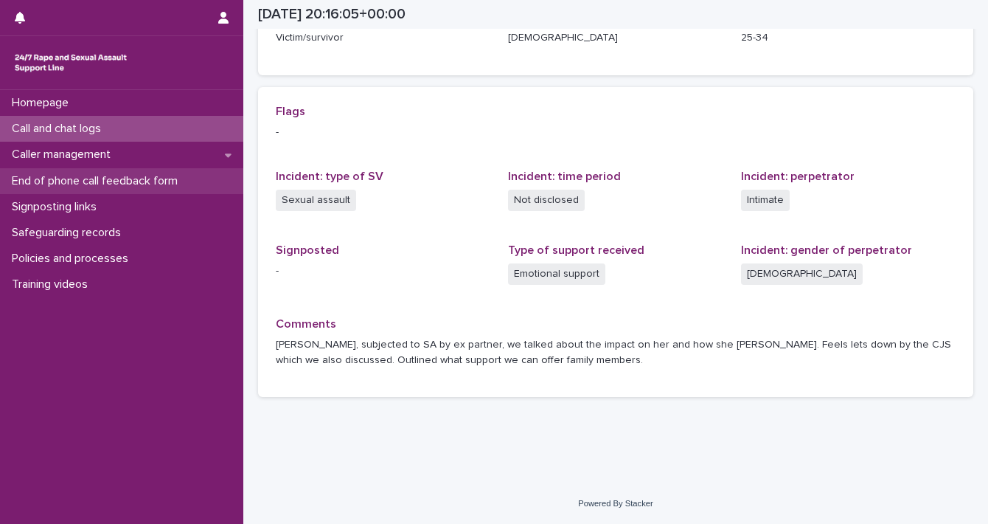
click at [100, 184] on p "End of phone call feedback form" at bounding box center [98, 181] width 184 height 14
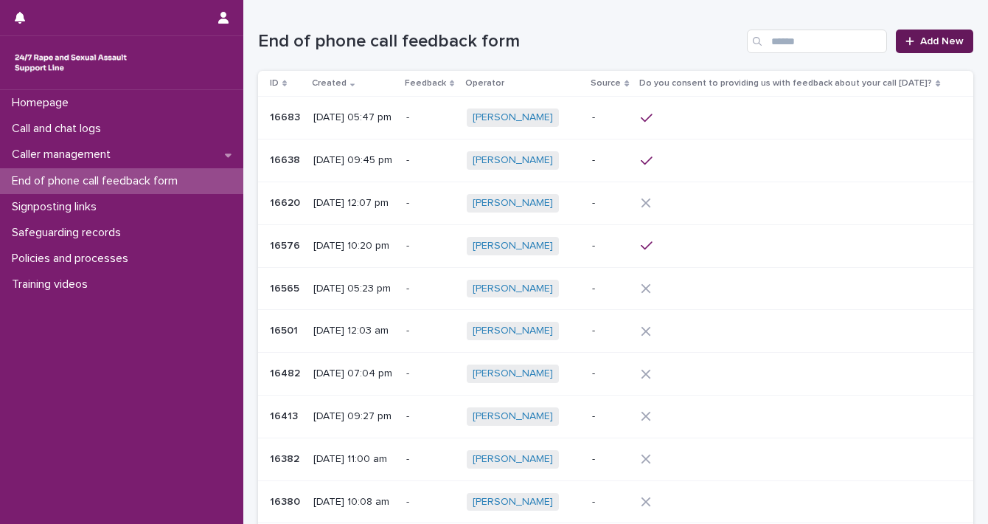
click at [906, 37] on icon at bounding box center [910, 41] width 9 height 10
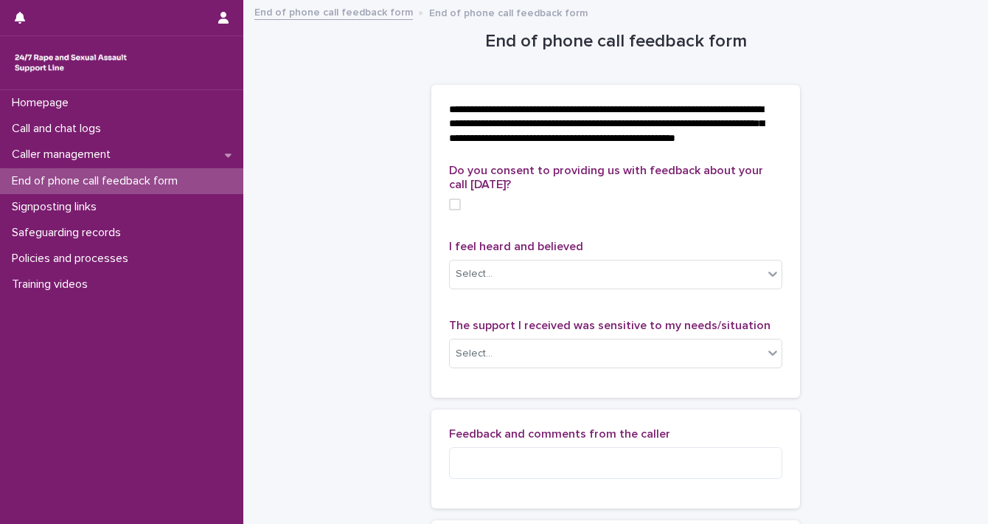
click at [449, 210] on span at bounding box center [455, 204] width 12 height 12
click at [770, 281] on icon at bounding box center [773, 273] width 15 height 15
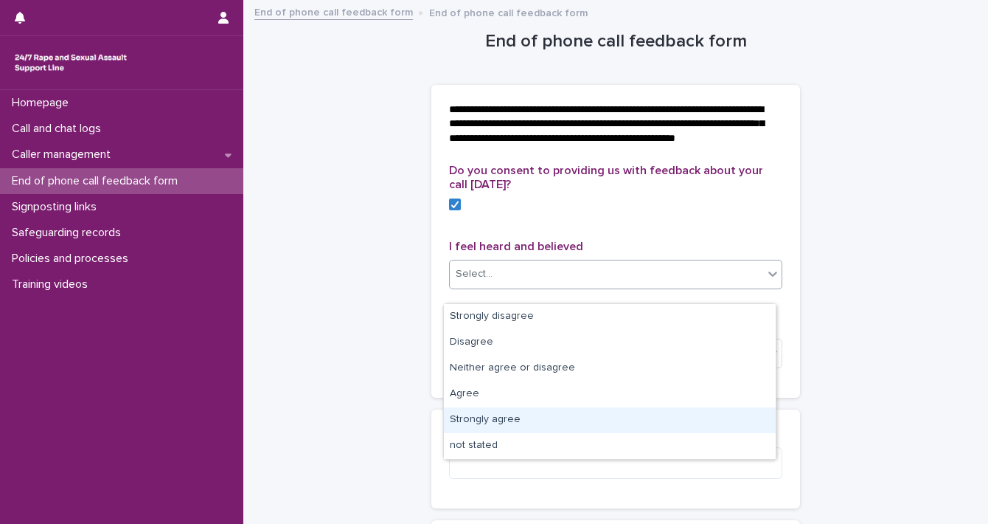
click at [726, 420] on div "Strongly agree" at bounding box center [610, 420] width 332 height 26
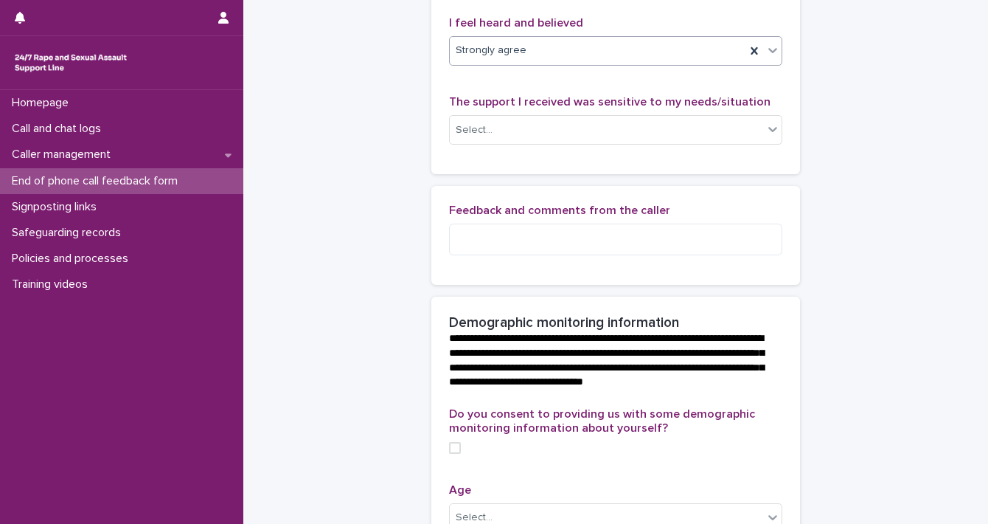
scroll to position [251, 0]
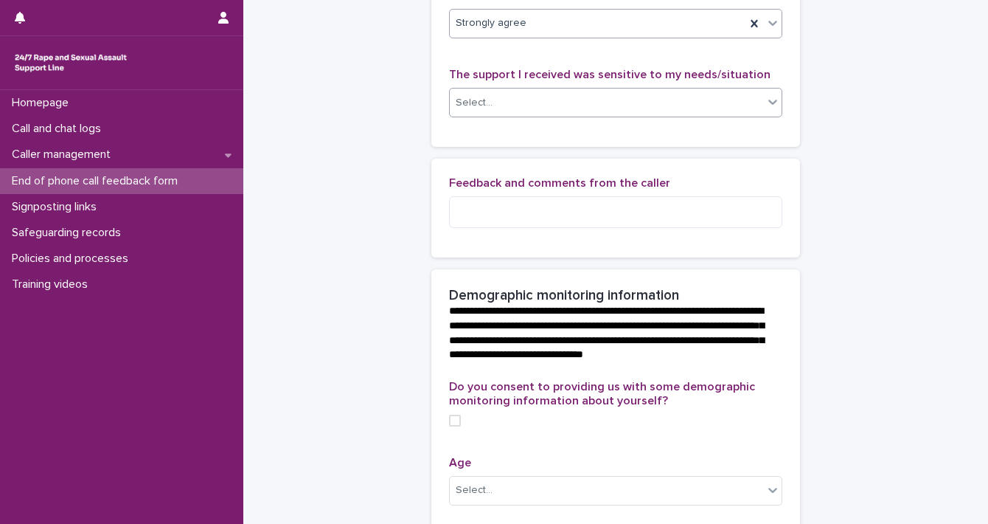
click at [766, 109] on icon at bounding box center [773, 101] width 15 height 15
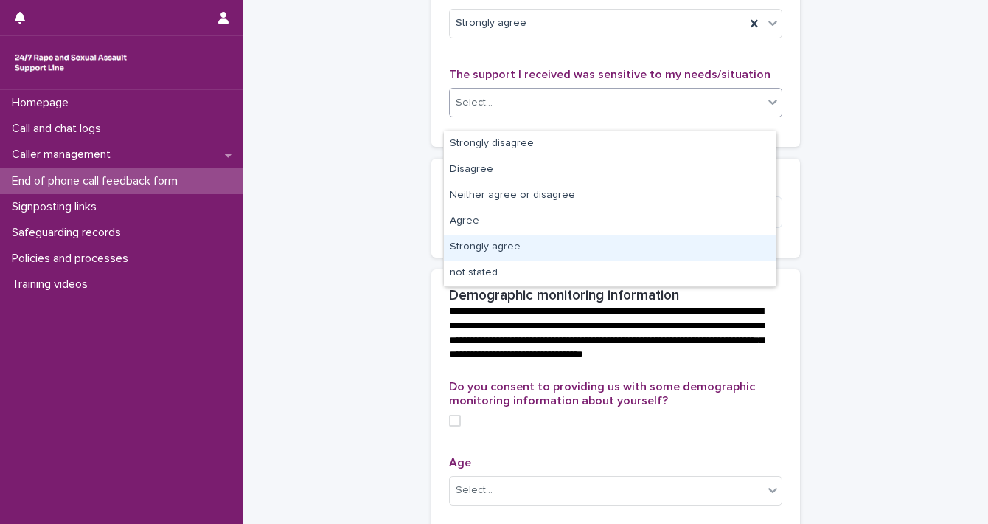
click at [725, 246] on div "Strongly agree" at bounding box center [610, 248] width 332 height 26
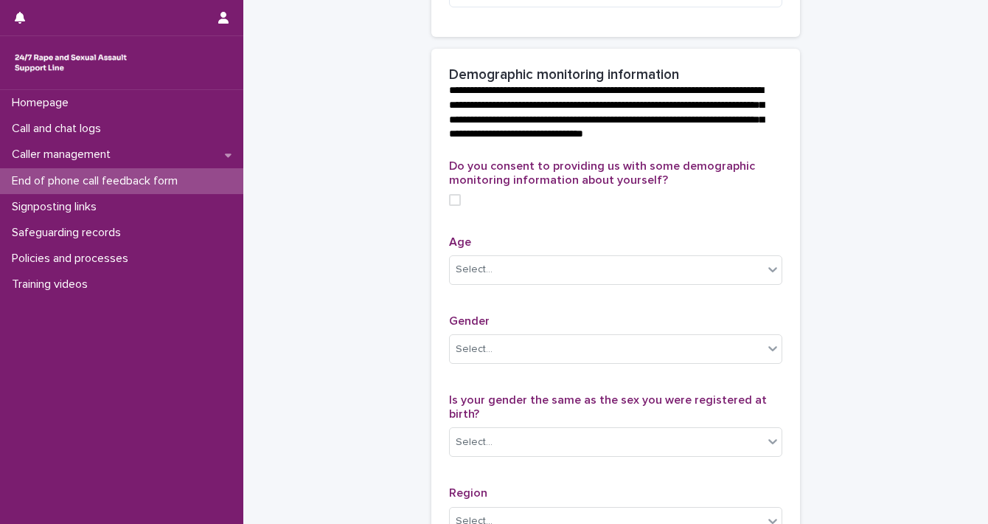
scroll to position [493, 0]
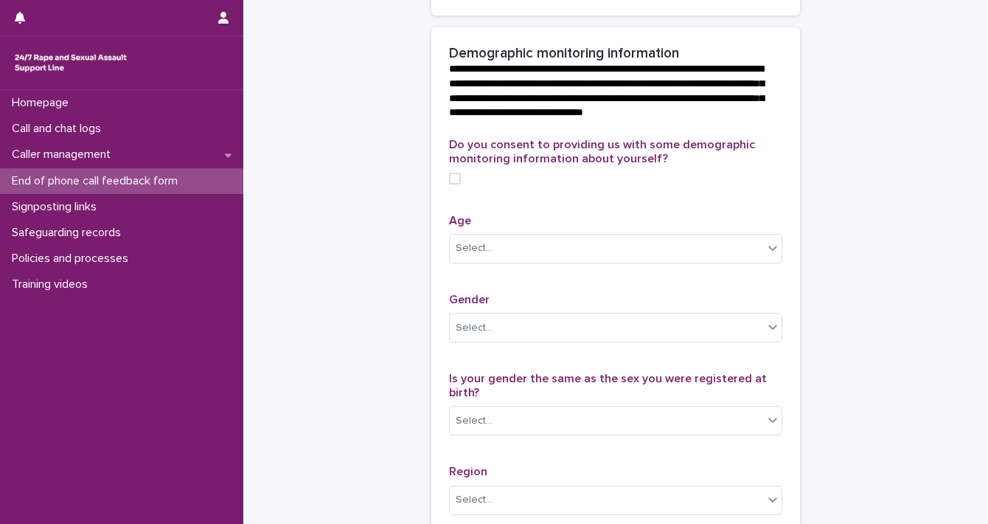
click at [449, 184] on span at bounding box center [455, 179] width 12 height 12
click at [751, 260] on div "Select..." at bounding box center [606, 248] width 313 height 24
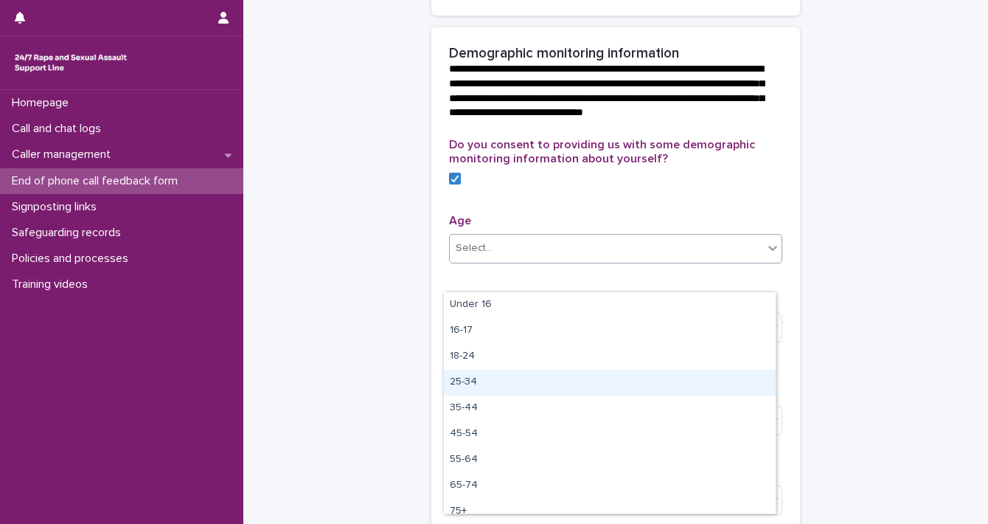
click at [676, 372] on div "25-34" at bounding box center [610, 382] width 332 height 26
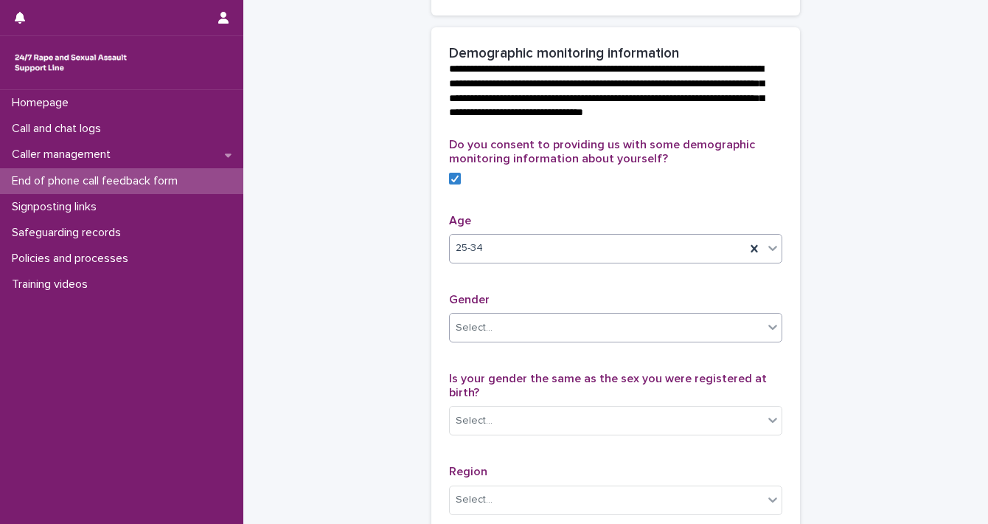
click at [766, 334] on icon at bounding box center [773, 326] width 15 height 15
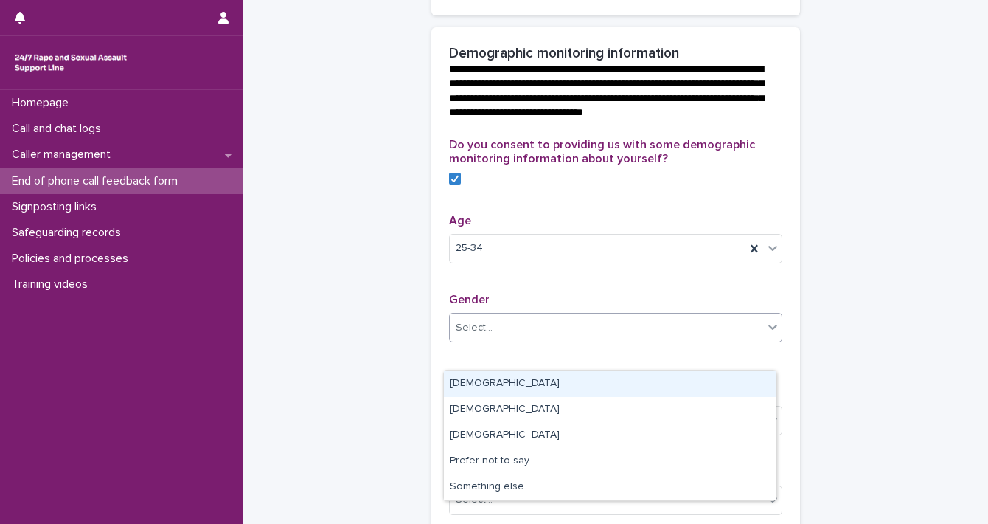
click at [723, 381] on div "[DEMOGRAPHIC_DATA]" at bounding box center [610, 384] width 332 height 26
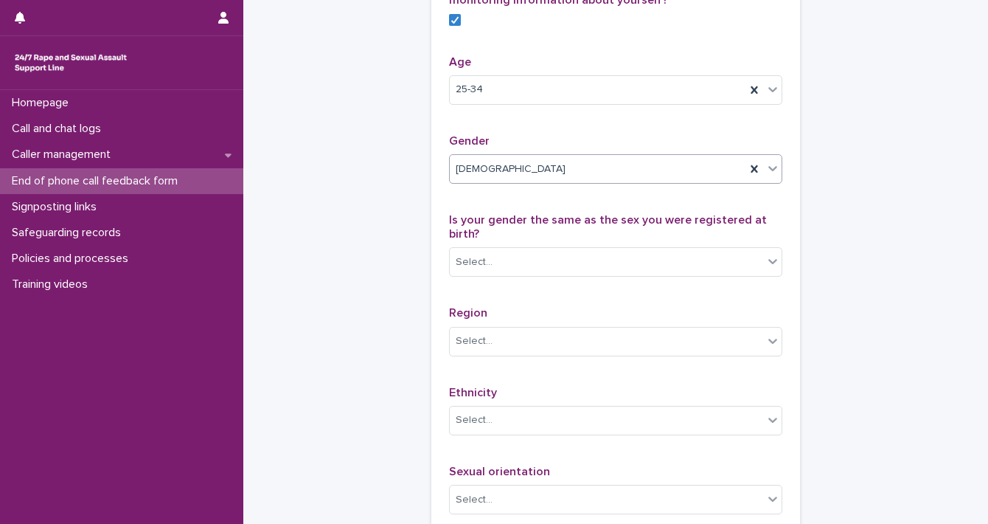
scroll to position [749, 0]
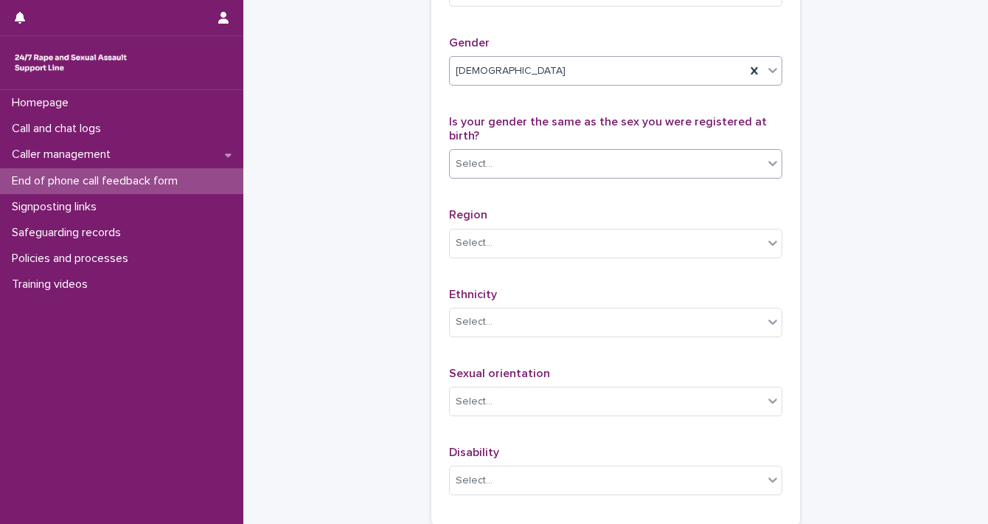
click at [767, 170] on icon at bounding box center [773, 163] width 15 height 15
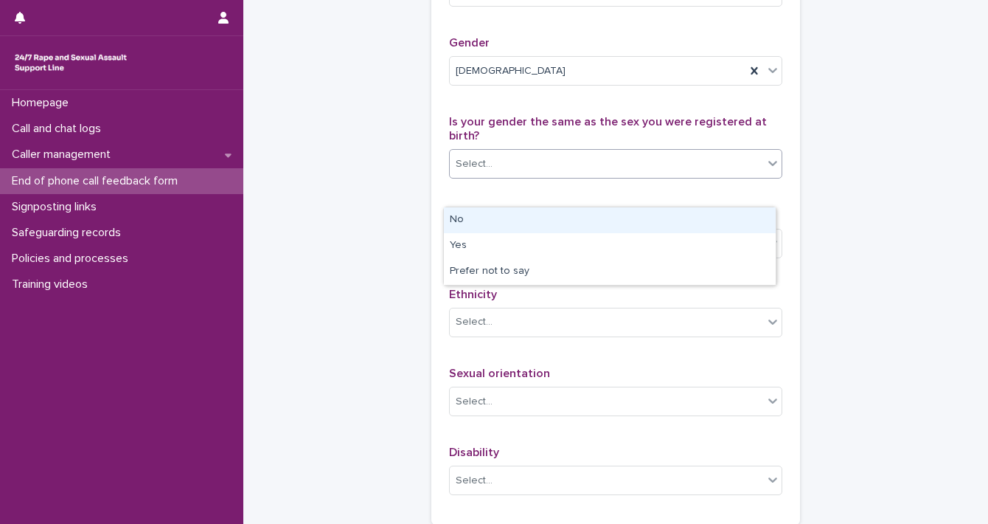
click at [723, 221] on div "No" at bounding box center [610, 220] width 332 height 26
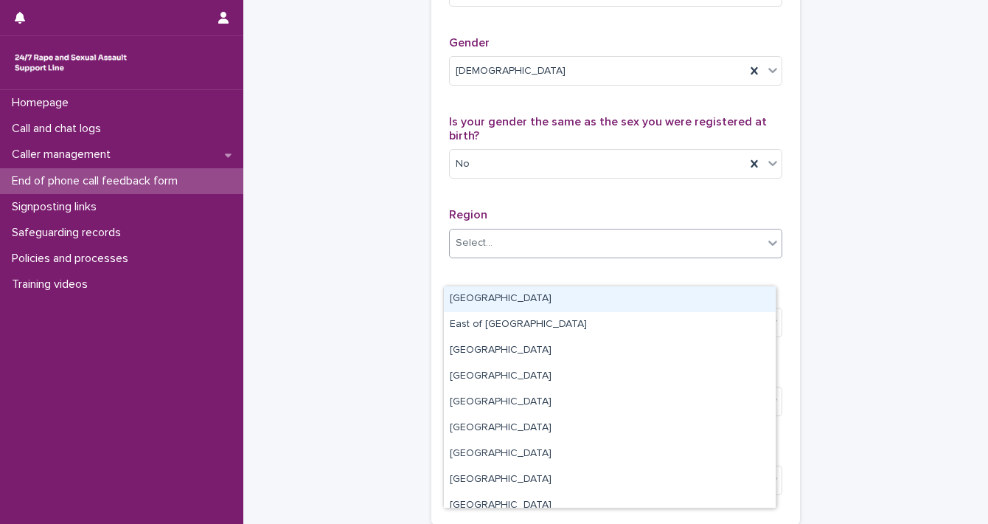
click at [768, 246] on icon at bounding box center [772, 242] width 9 height 5
click at [720, 299] on div "[GEOGRAPHIC_DATA]" at bounding box center [610, 299] width 332 height 26
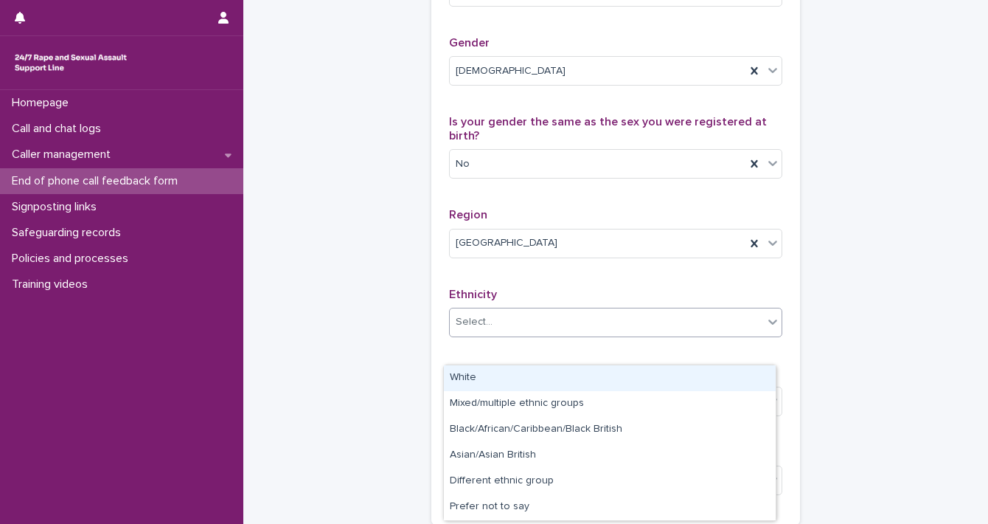
click at [766, 329] on icon at bounding box center [773, 321] width 15 height 15
click at [743, 377] on div "White" at bounding box center [610, 378] width 332 height 26
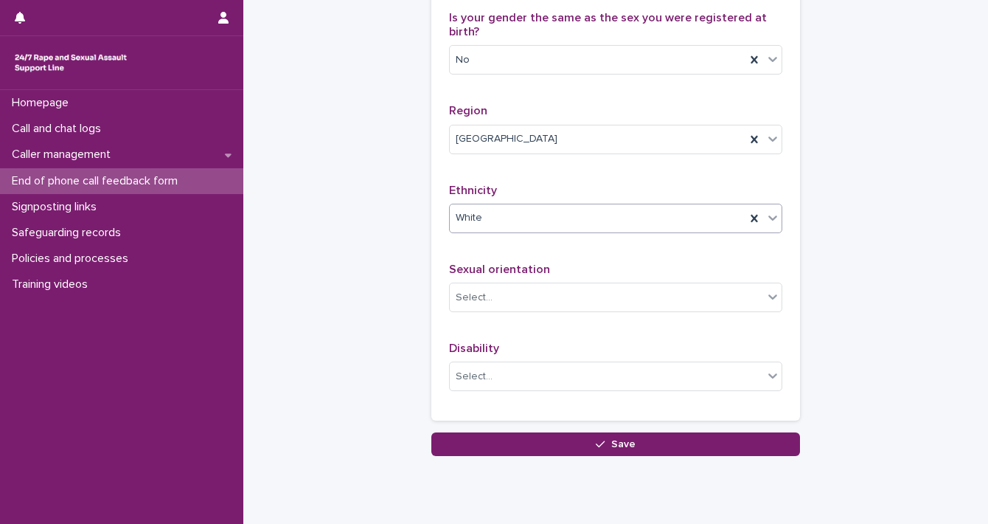
scroll to position [927, 0]
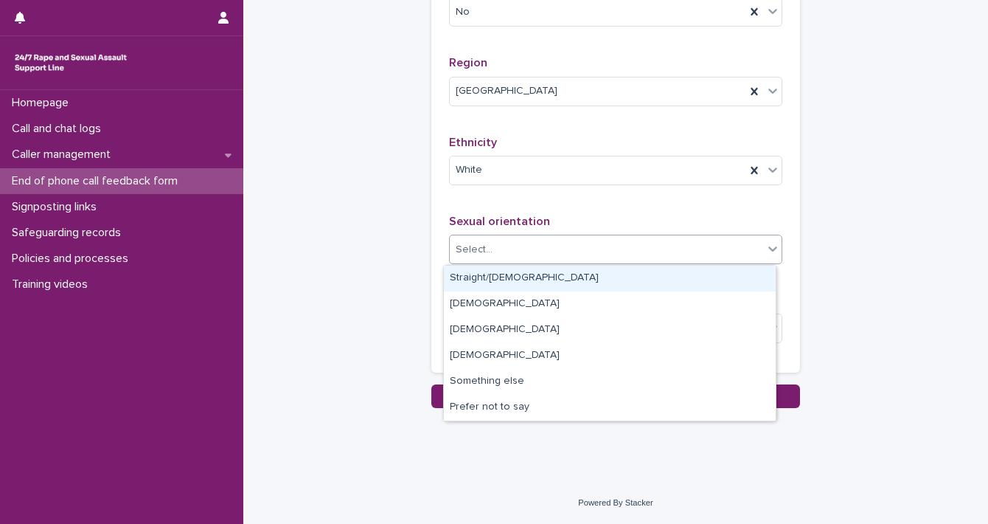
click at [766, 251] on icon at bounding box center [773, 248] width 15 height 15
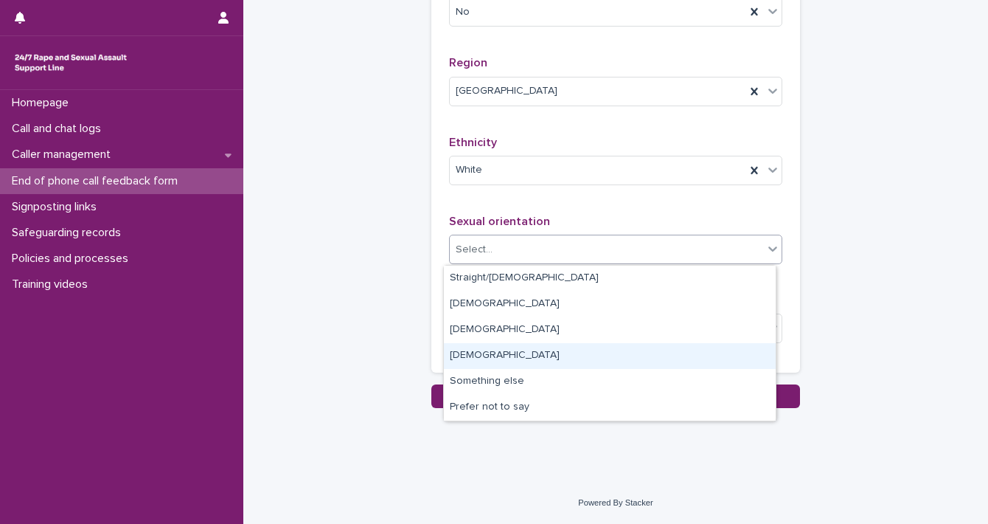
click at [718, 353] on div "[DEMOGRAPHIC_DATA]" at bounding box center [610, 356] width 332 height 26
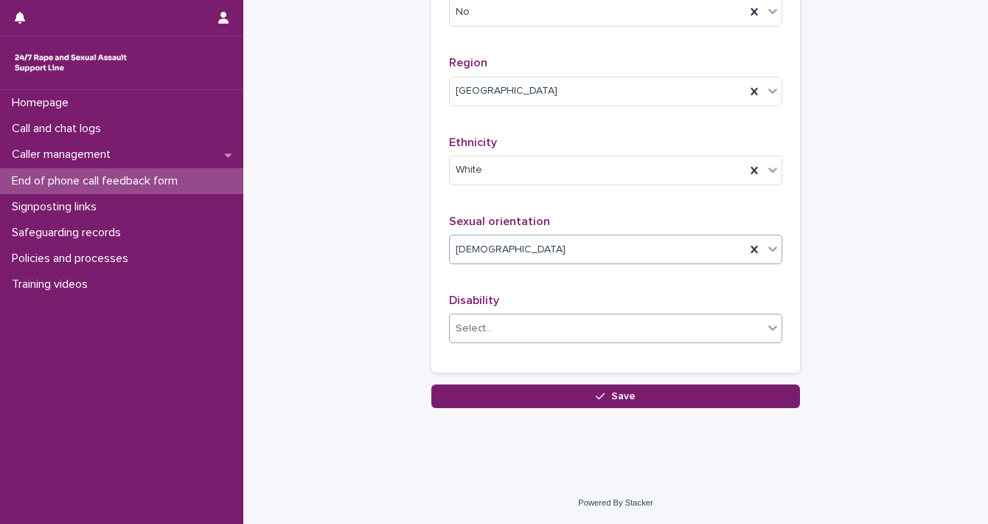
click at [766, 334] on icon at bounding box center [773, 327] width 15 height 15
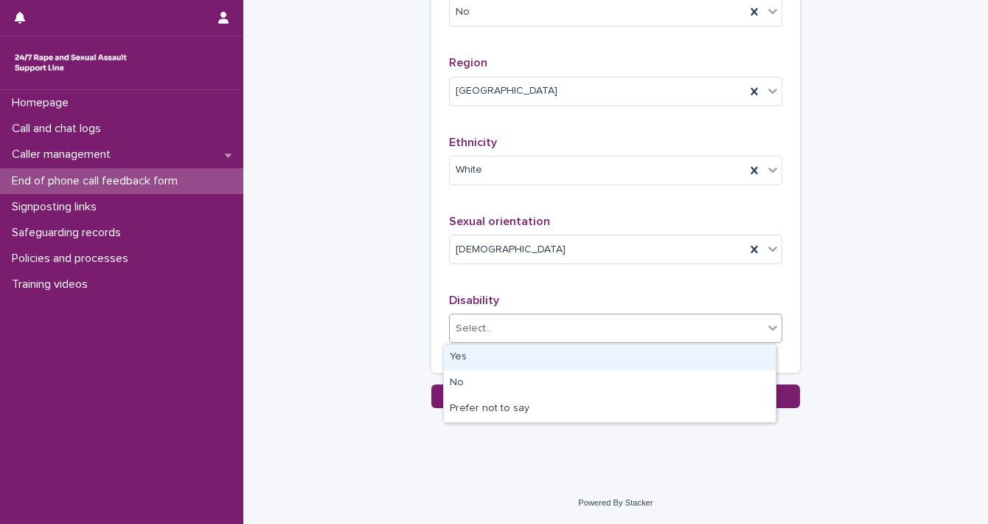
click at [740, 351] on div "Yes" at bounding box center [610, 357] width 332 height 26
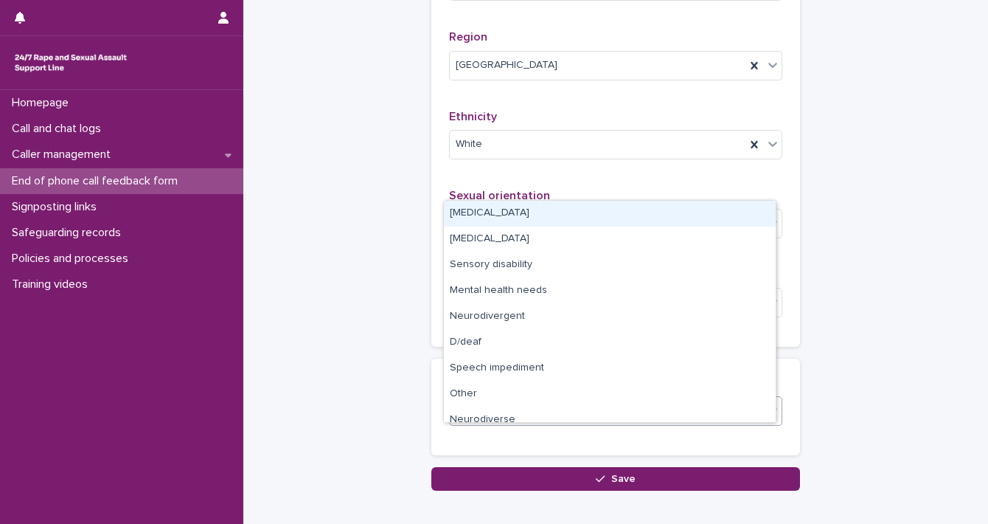
click at [766, 417] on icon at bounding box center [773, 410] width 15 height 15
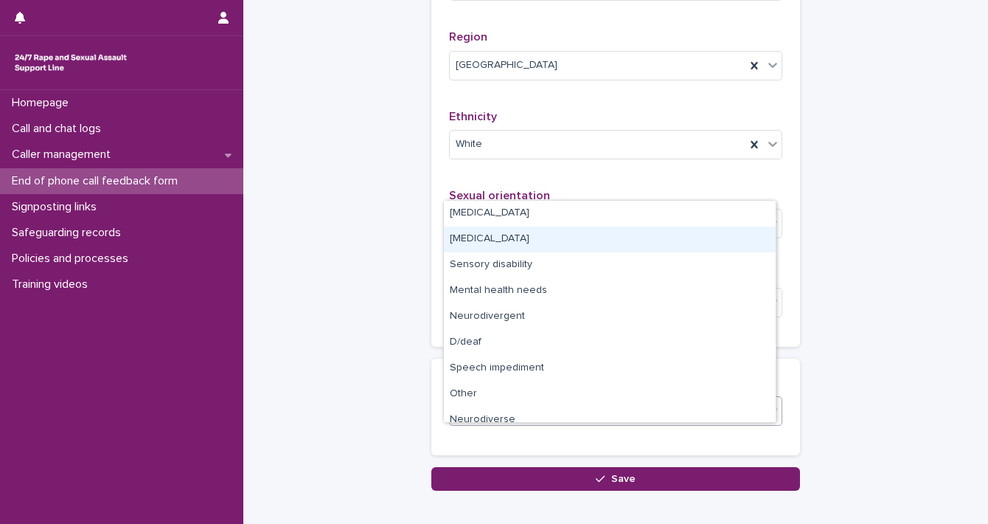
click at [595, 237] on div "[MEDICAL_DATA]" at bounding box center [610, 239] width 332 height 26
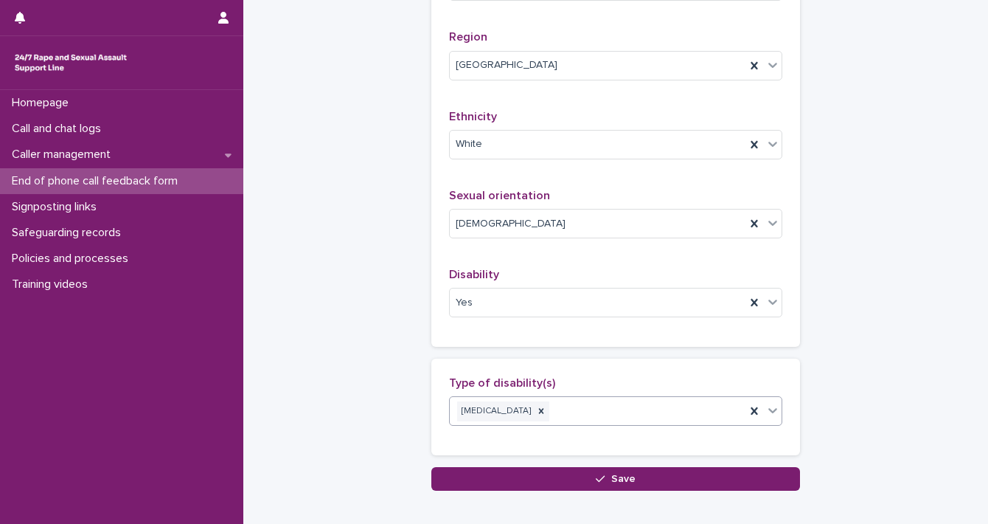
click at [766, 417] on icon at bounding box center [773, 410] width 15 height 15
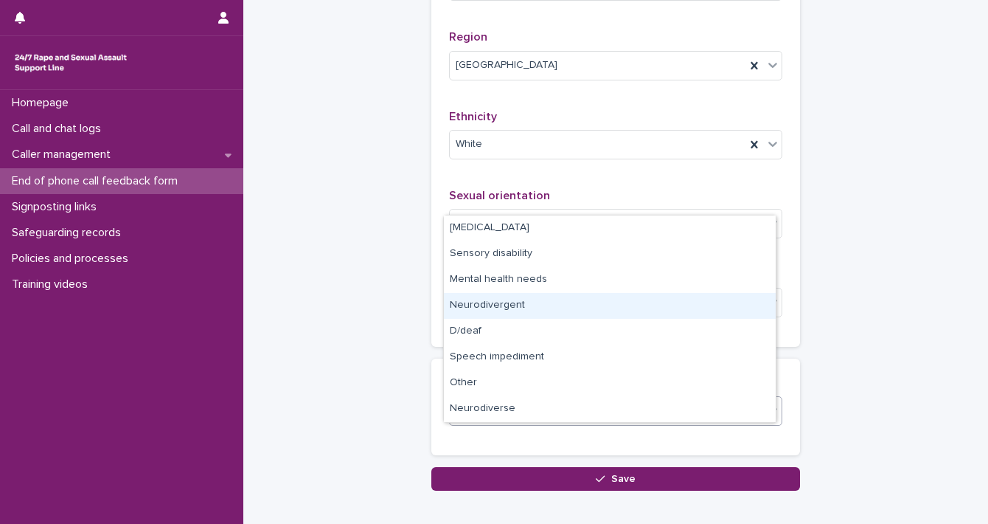
click at [629, 312] on div "Neurodivergent" at bounding box center [610, 306] width 332 height 26
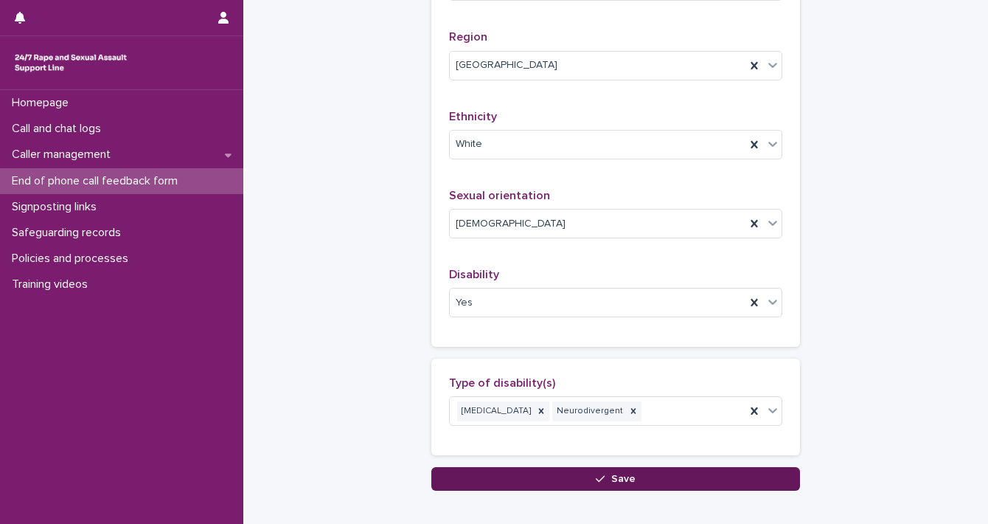
click at [718, 490] on button "Save" at bounding box center [615, 479] width 369 height 24
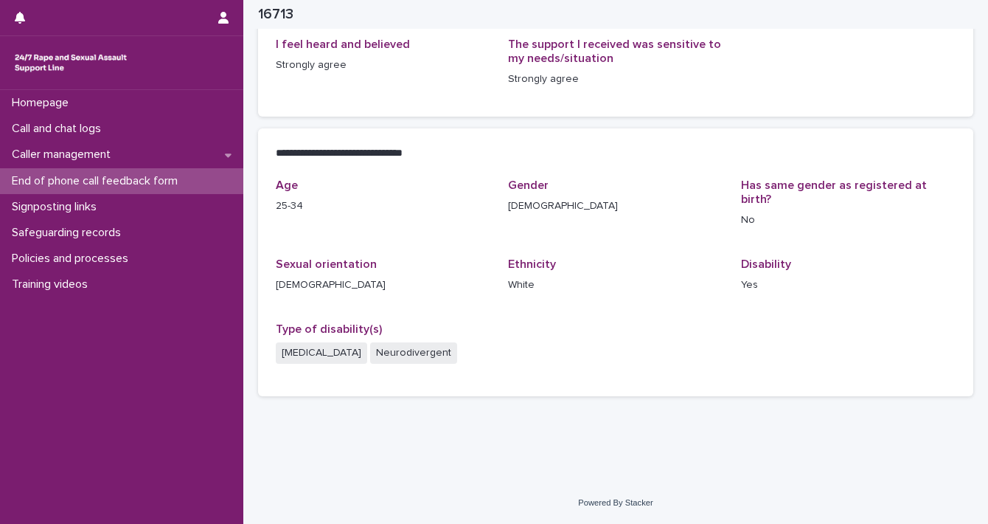
scroll to position [232, 0]
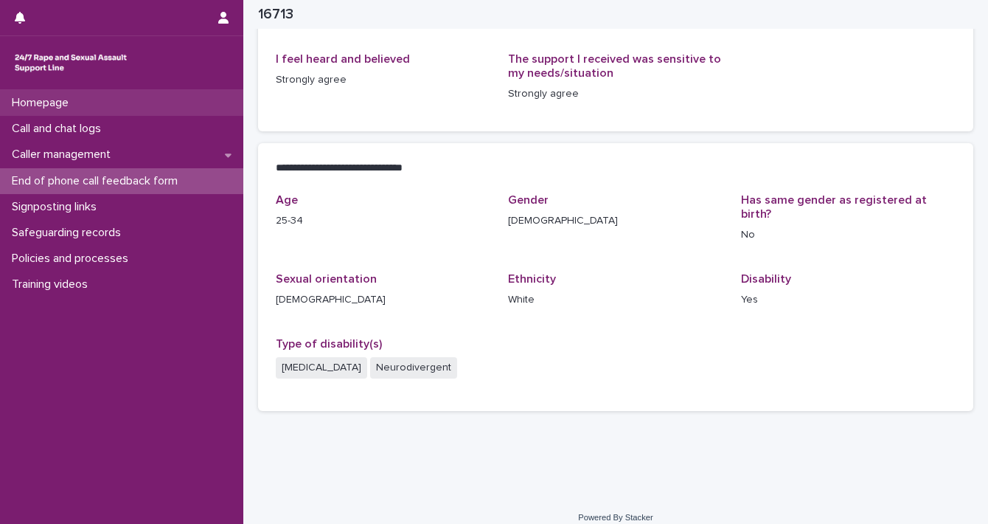
click at [147, 110] on div "Homepage" at bounding box center [121, 103] width 243 height 26
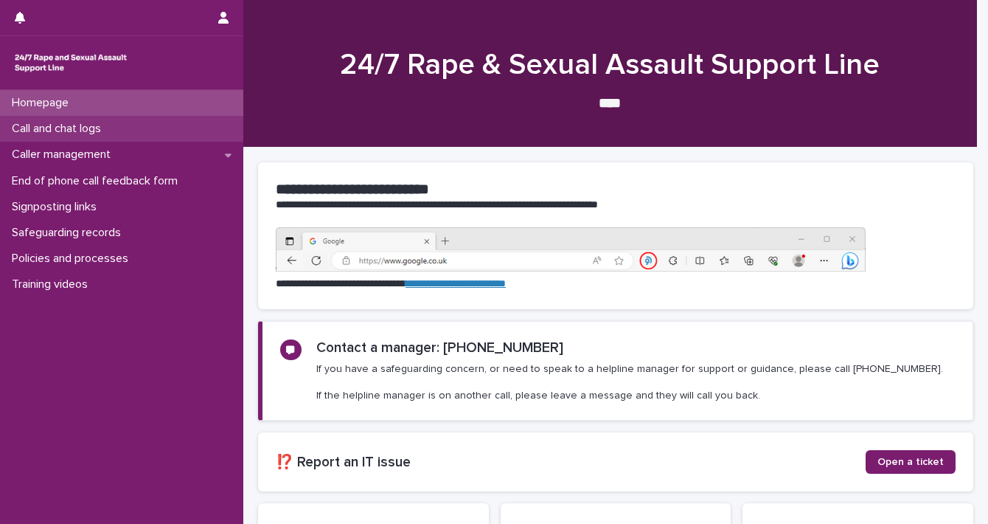
click at [149, 131] on div "Call and chat logs" at bounding box center [121, 129] width 243 height 26
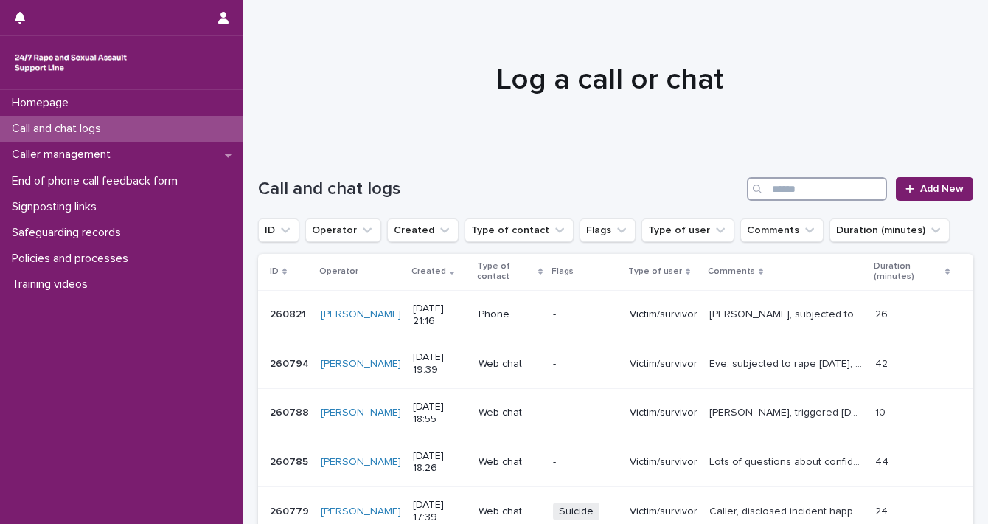
click at [808, 191] on input "Search" at bounding box center [817, 189] width 140 height 24
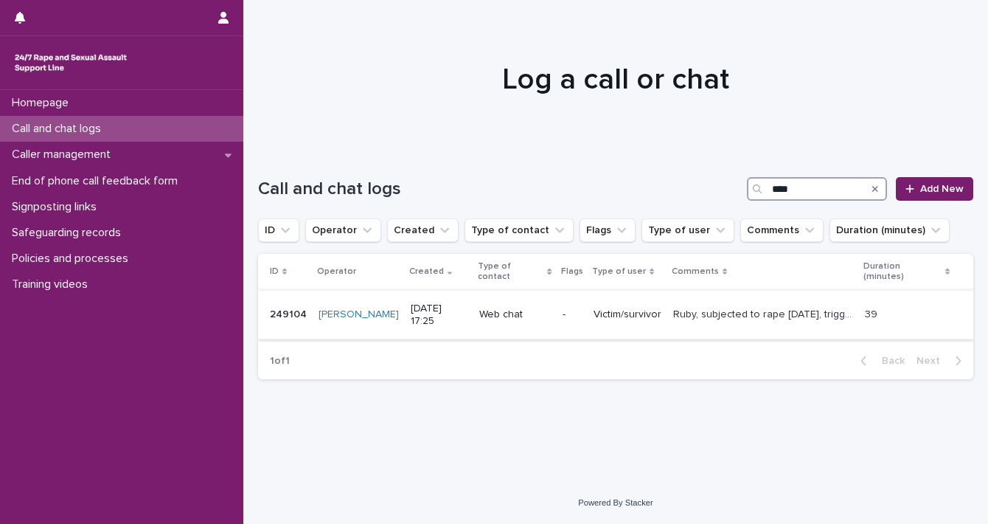
type input "****"
click at [643, 308] on p "Victim/survivor" at bounding box center [628, 314] width 68 height 13
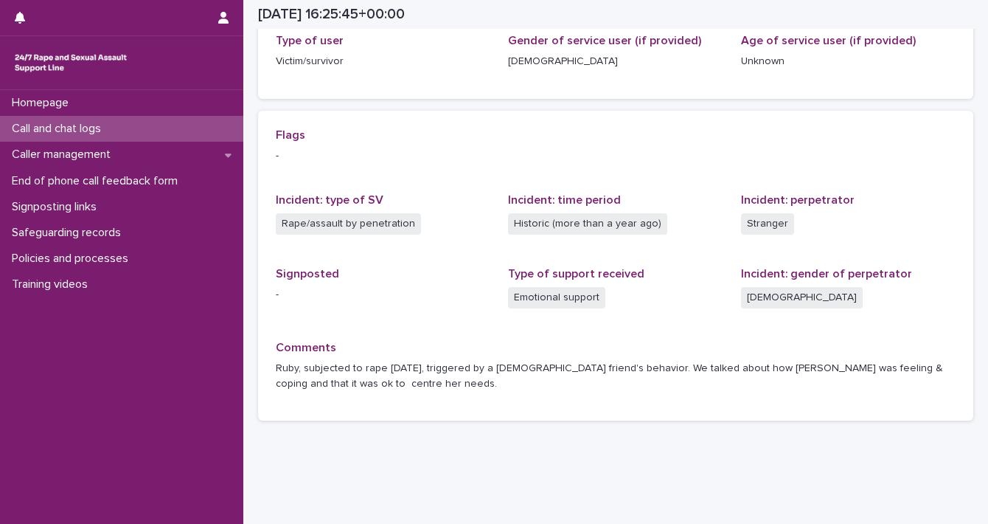
scroll to position [274, 0]
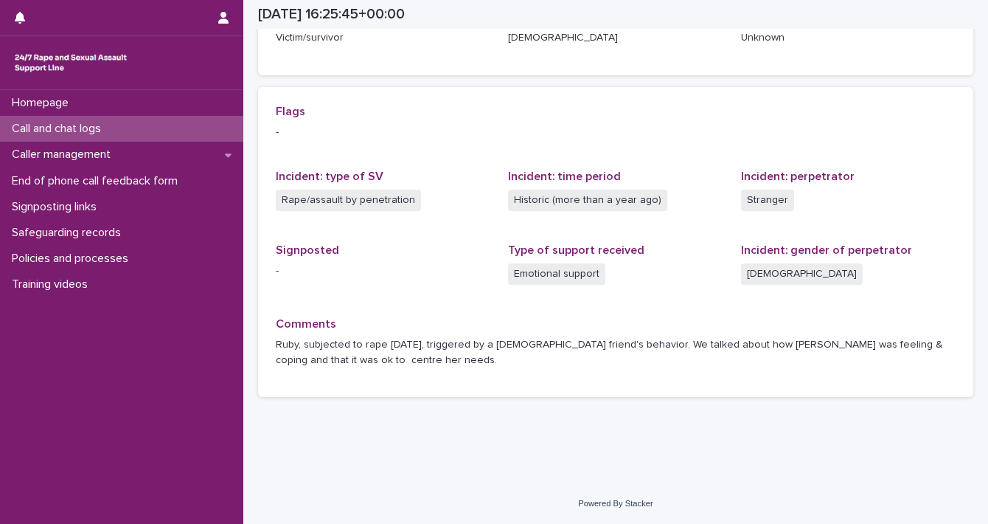
click at [656, 456] on div "Loading... Saving… Loading... Saving… [DATE] 16:25:45+00:00 [DATE] 17:25 Sorry,…" at bounding box center [615, 105] width 745 height 756
click at [106, 104] on div "Homepage" at bounding box center [121, 103] width 243 height 26
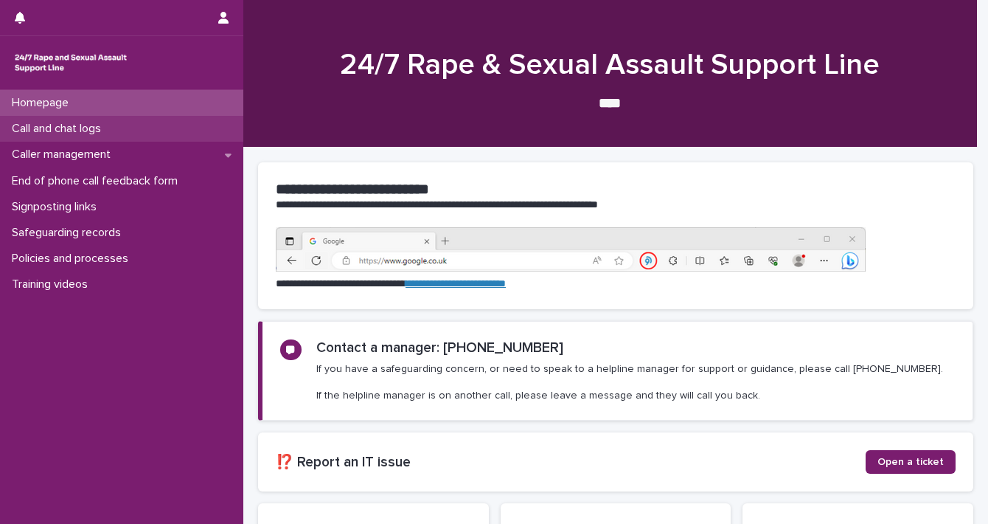
click at [103, 125] on p "Call and chat logs" at bounding box center [59, 129] width 107 height 14
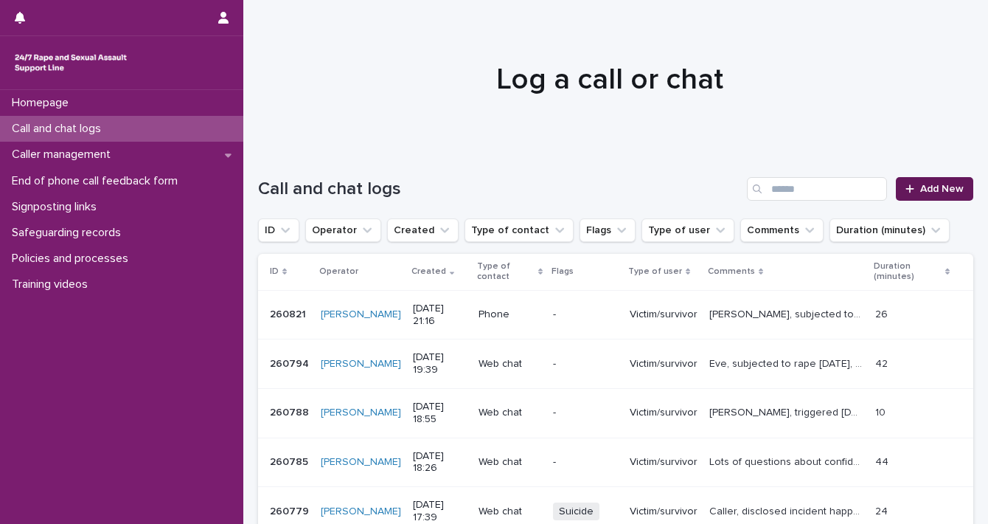
click at [920, 184] on span "Add New" at bounding box center [942, 189] width 44 height 10
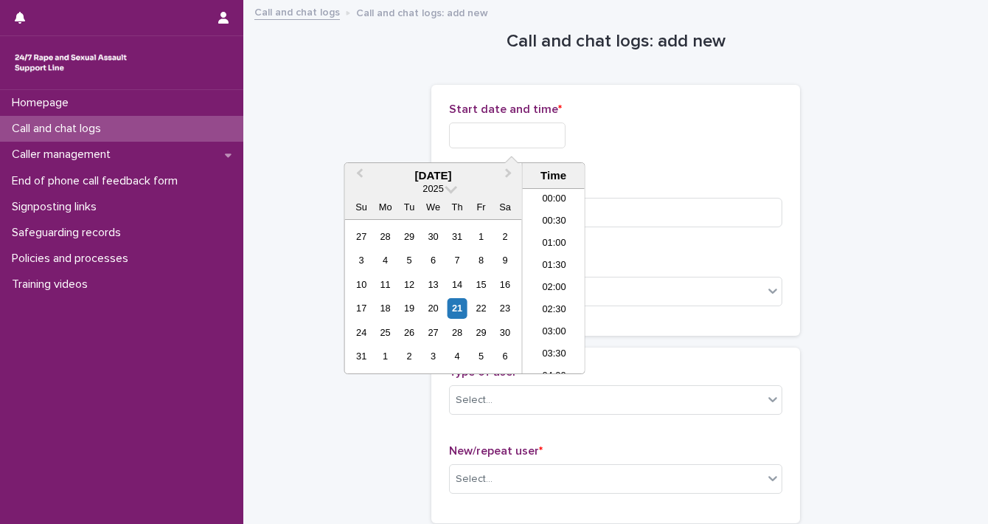
click at [472, 136] on input "text" at bounding box center [507, 135] width 117 height 26
click at [456, 299] on div "21" at bounding box center [457, 308] width 20 height 20
drag, startPoint x: 499, startPoint y: 133, endPoint x: 691, endPoint y: 144, distance: 192.8
click at [691, 144] on div "**********" at bounding box center [615, 135] width 333 height 26
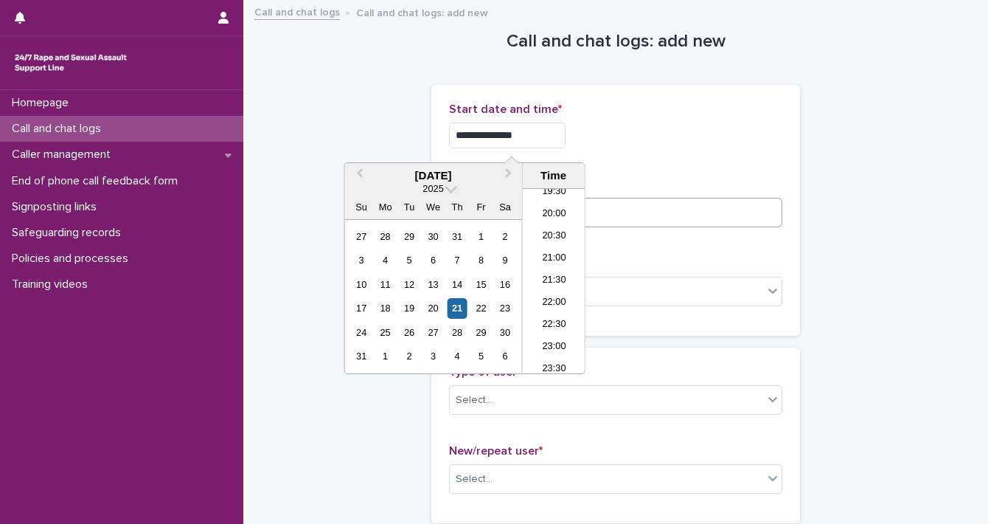
type input "**********"
click at [678, 198] on input at bounding box center [615, 212] width 333 height 29
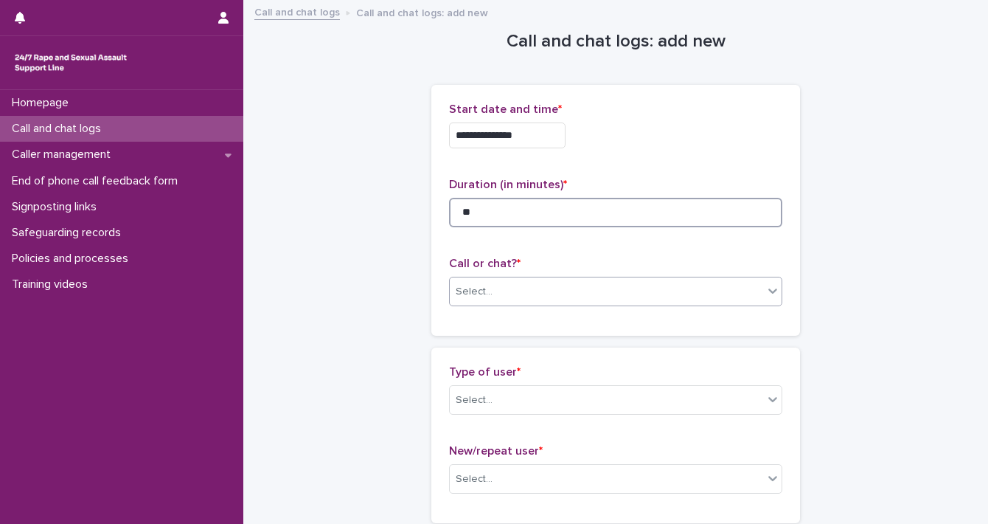
type input "**"
click at [764, 293] on div at bounding box center [773, 290] width 18 height 27
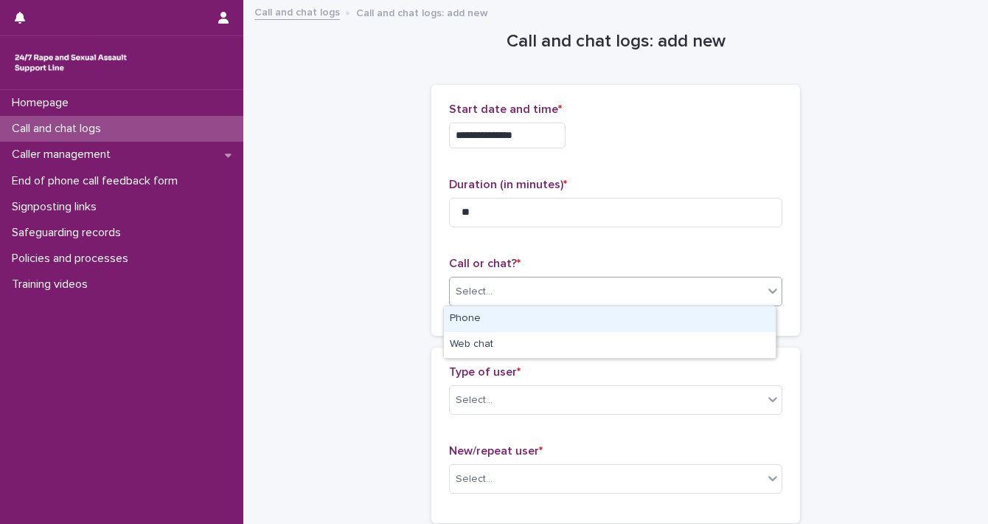
click at [676, 328] on div "Phone" at bounding box center [610, 319] width 332 height 26
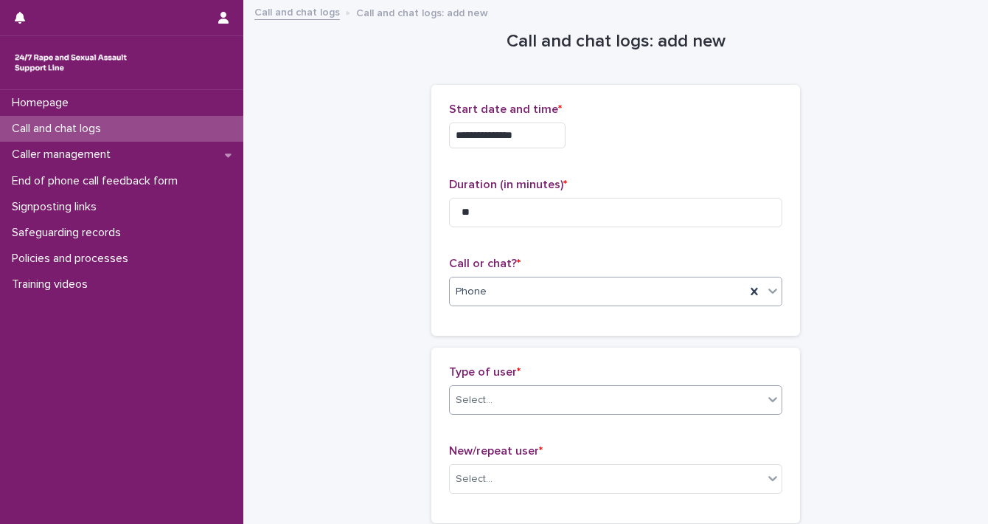
click at [772, 402] on icon at bounding box center [773, 399] width 15 height 15
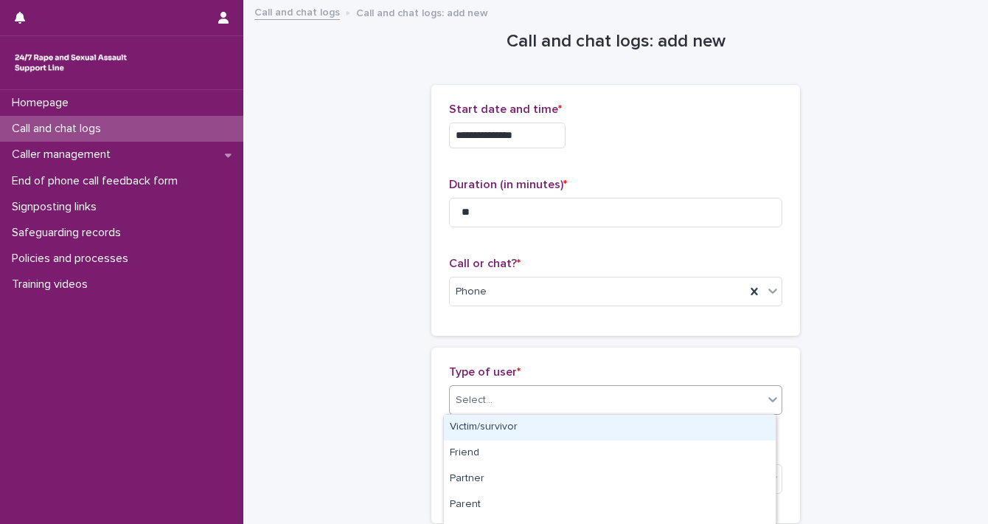
click at [698, 426] on div "Victim/survivor" at bounding box center [610, 427] width 332 height 26
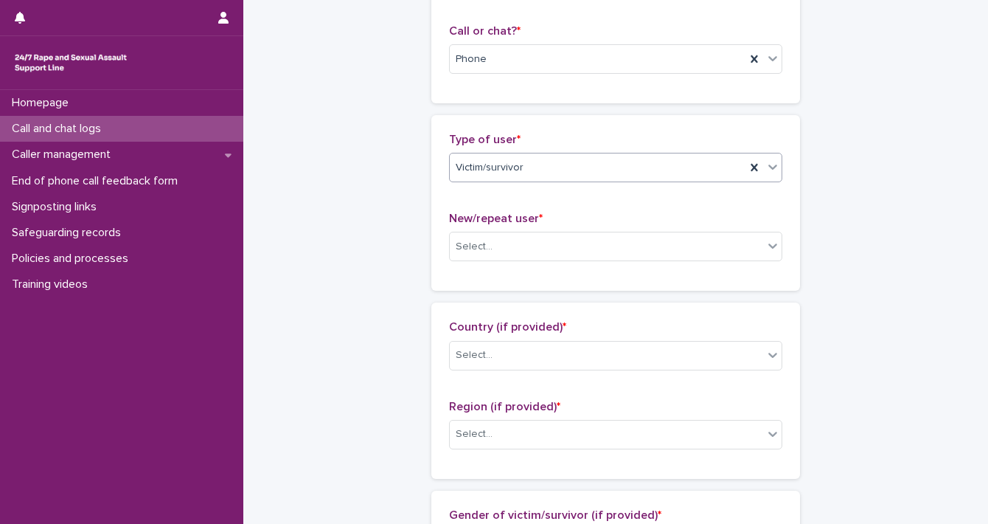
scroll to position [251, 0]
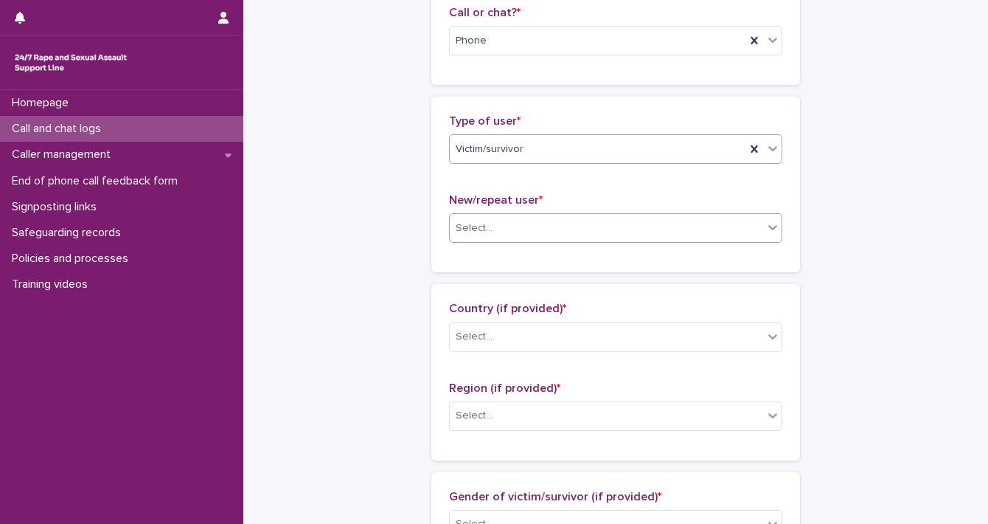
click at [751, 229] on div "Select..." at bounding box center [606, 228] width 313 height 24
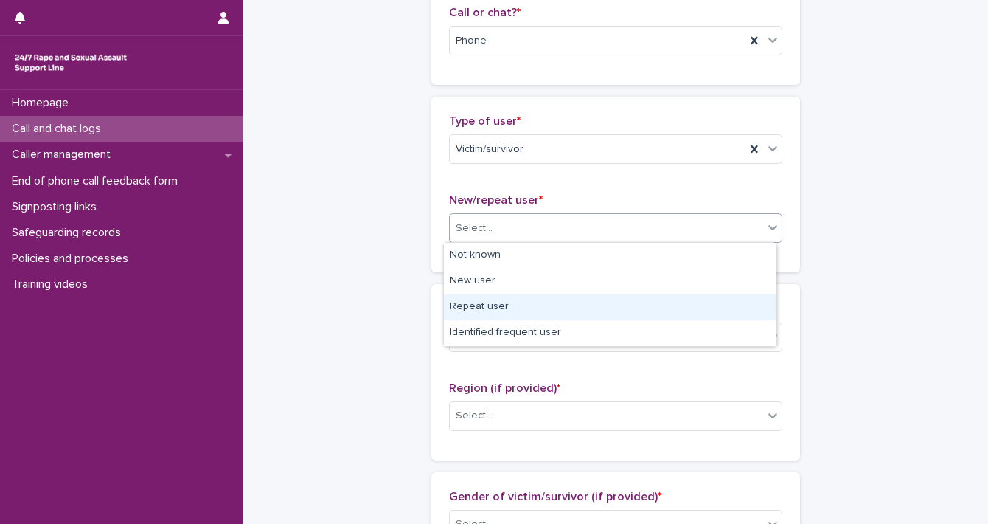
click at [718, 294] on div "Repeat user" at bounding box center [610, 307] width 332 height 26
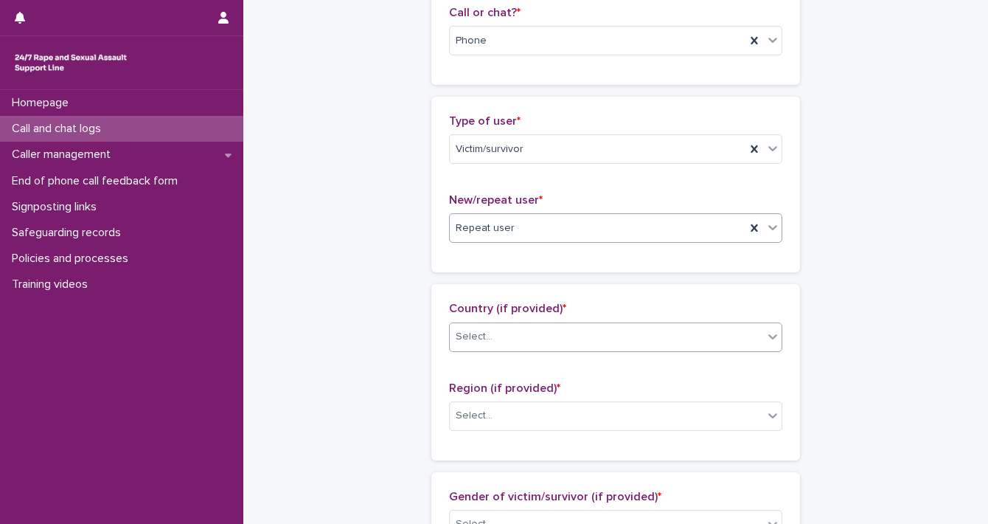
click at [766, 340] on icon at bounding box center [773, 336] width 15 height 15
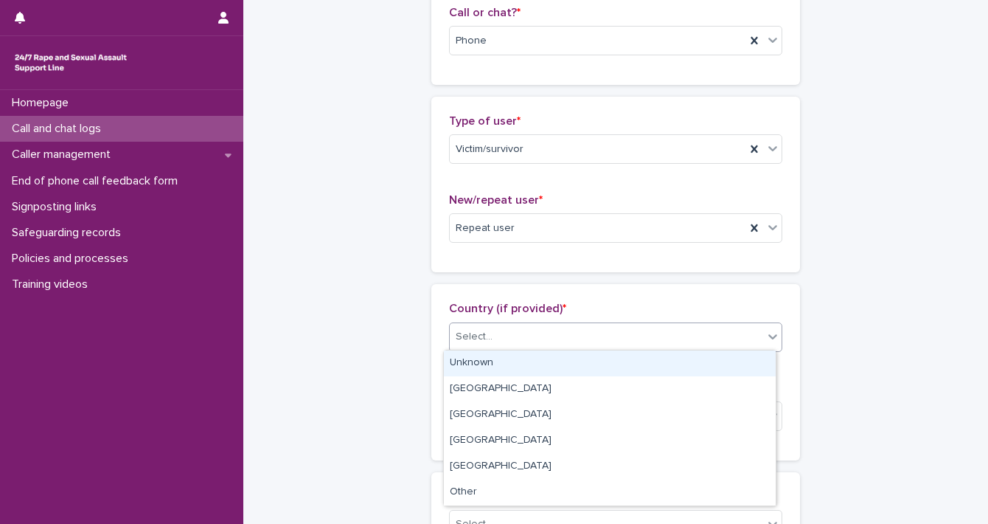
click at [737, 365] on div "Unknown" at bounding box center [610, 363] width 332 height 26
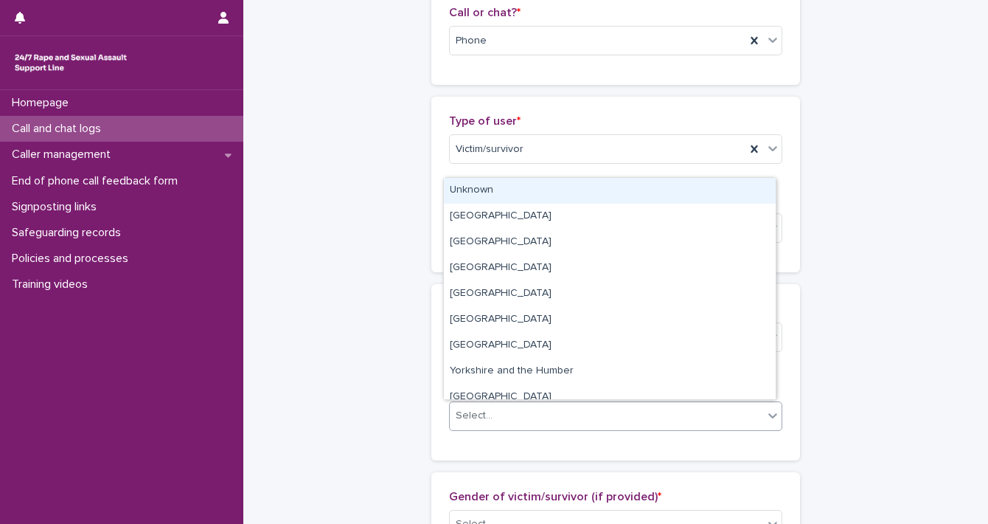
click at [764, 413] on div at bounding box center [773, 415] width 18 height 27
click at [670, 187] on div "Unknown" at bounding box center [610, 191] width 332 height 26
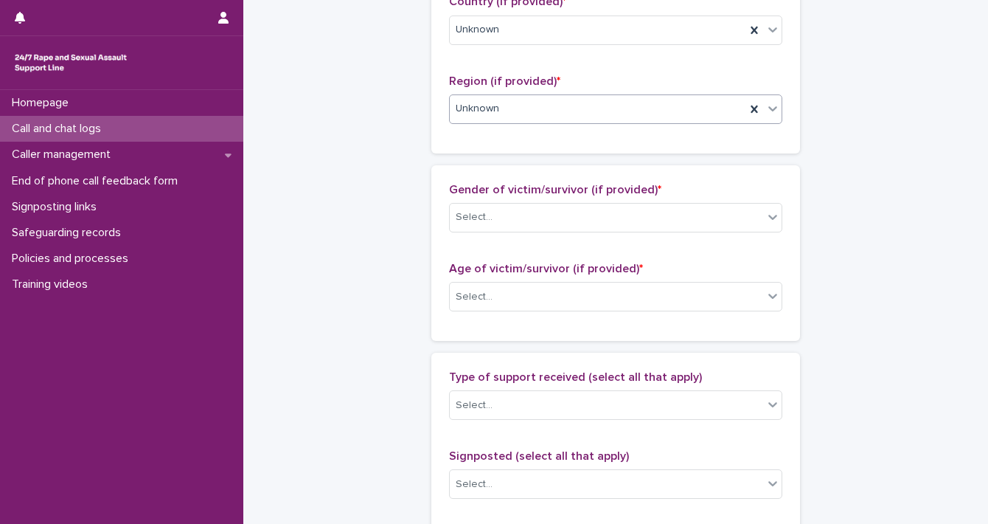
scroll to position [650, 0]
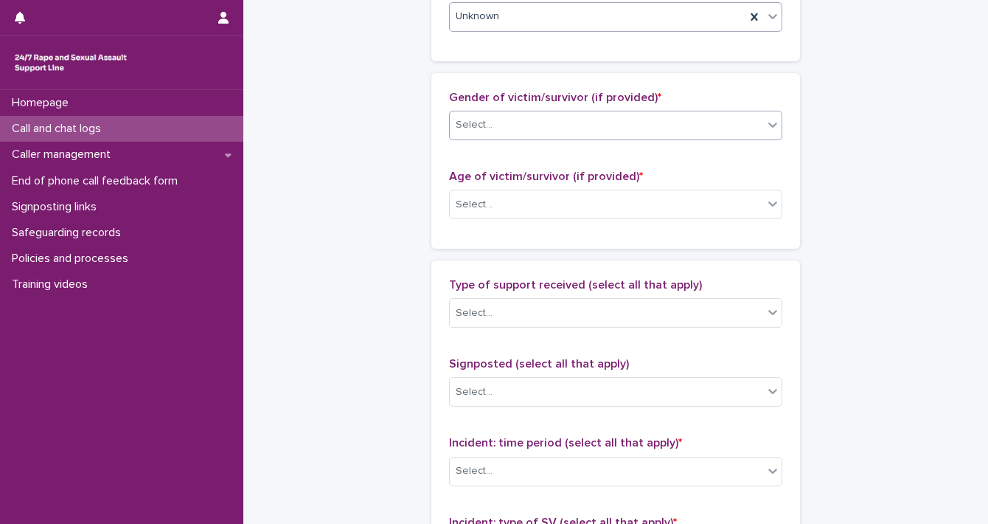
click at [768, 123] on icon at bounding box center [772, 124] width 9 height 5
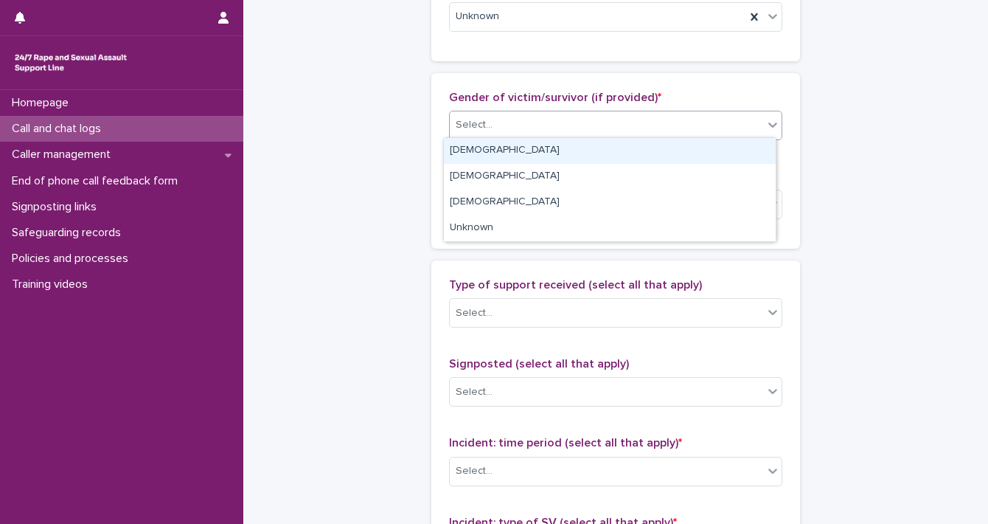
click at [743, 154] on div "[DEMOGRAPHIC_DATA]" at bounding box center [610, 151] width 332 height 26
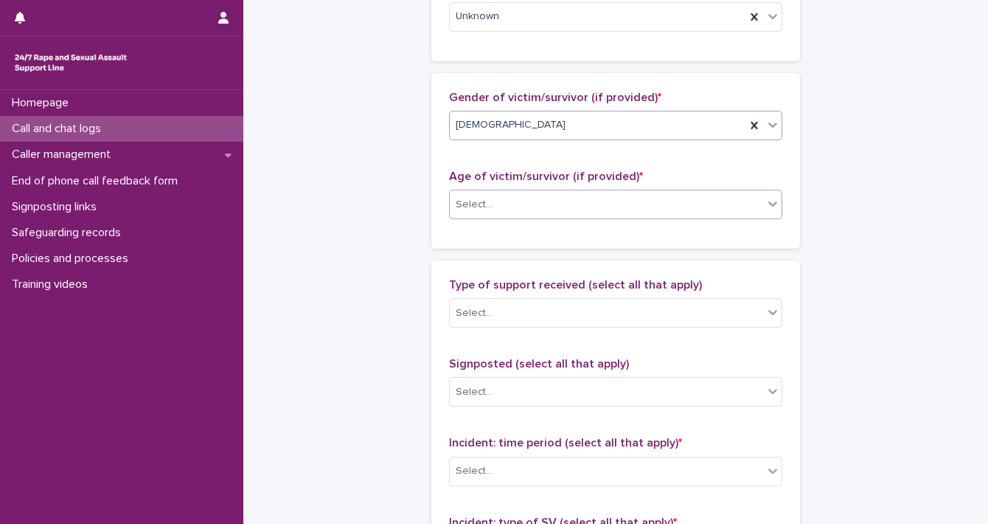
click at [767, 207] on icon at bounding box center [773, 203] width 15 height 15
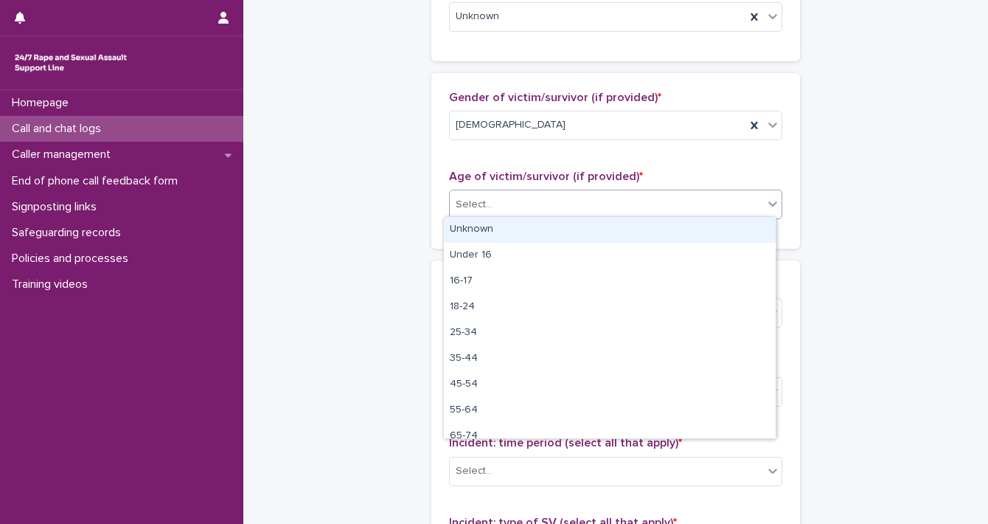
click at [744, 232] on div "Unknown" at bounding box center [610, 230] width 332 height 26
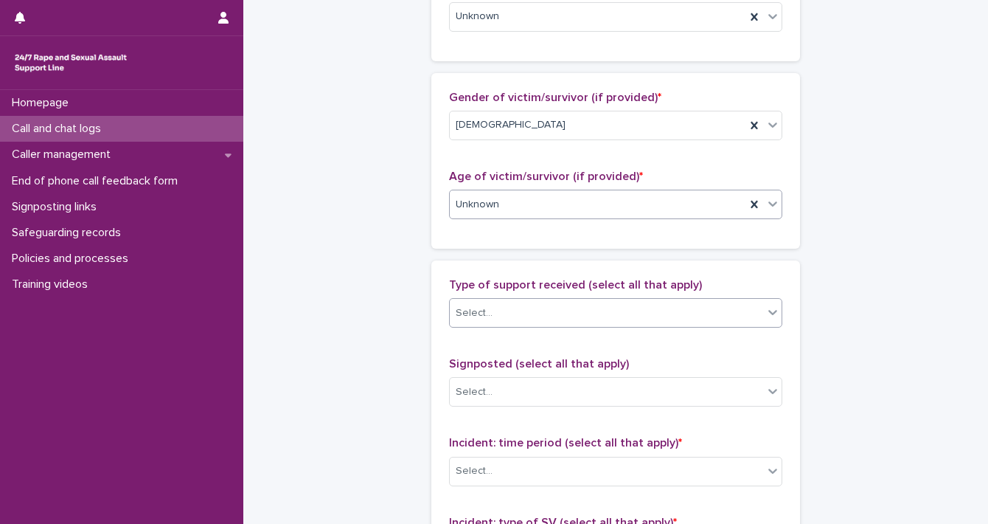
click at [776, 319] on div at bounding box center [773, 312] width 18 height 27
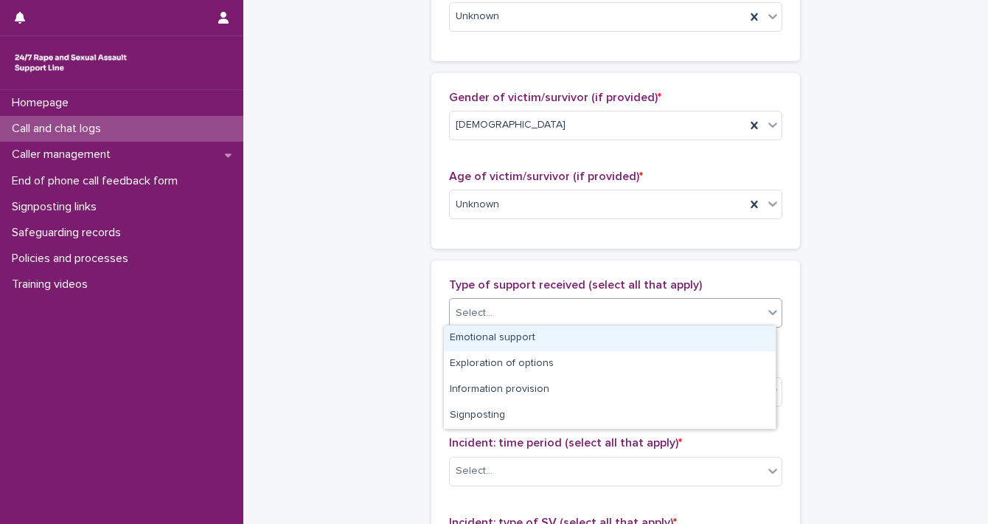
click at [727, 328] on div "Emotional support" at bounding box center [610, 338] width 332 height 26
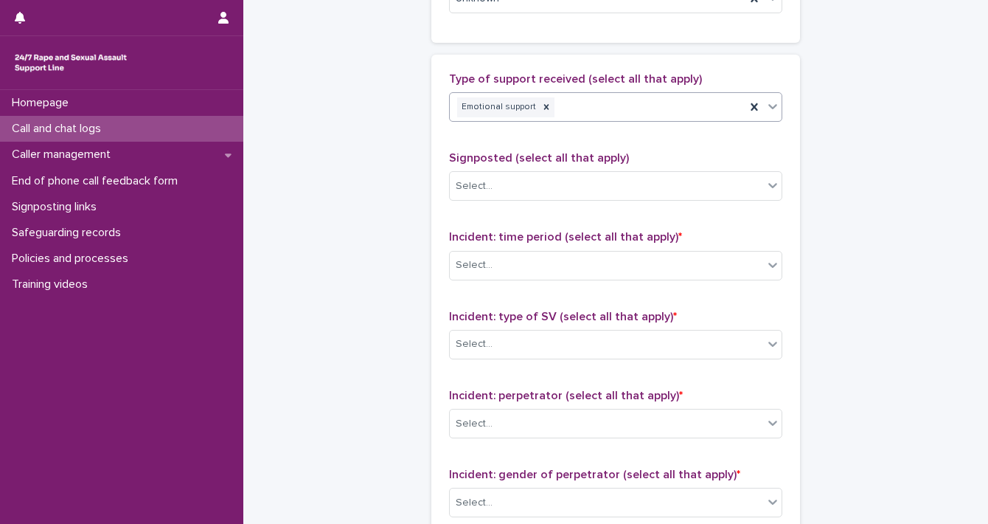
scroll to position [900, 0]
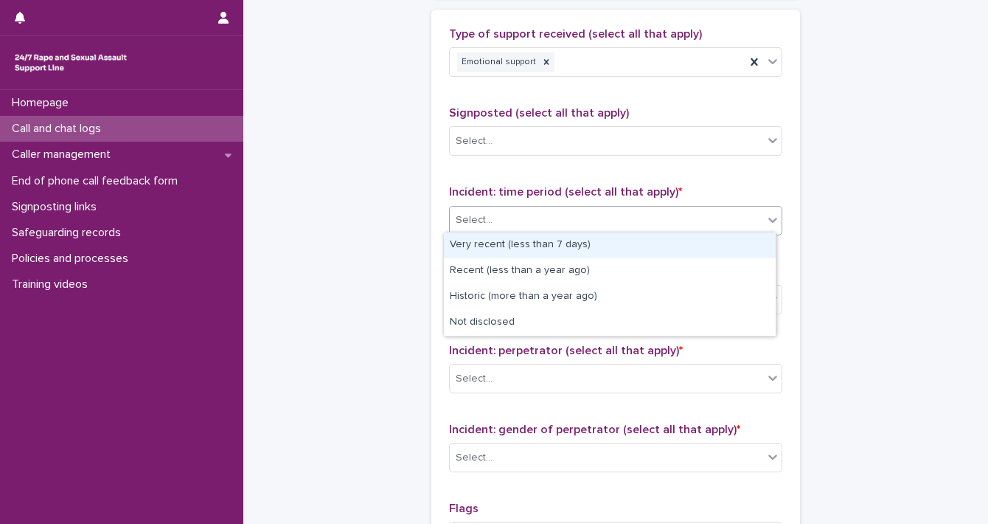
click at [755, 219] on div "Select..." at bounding box center [606, 220] width 313 height 24
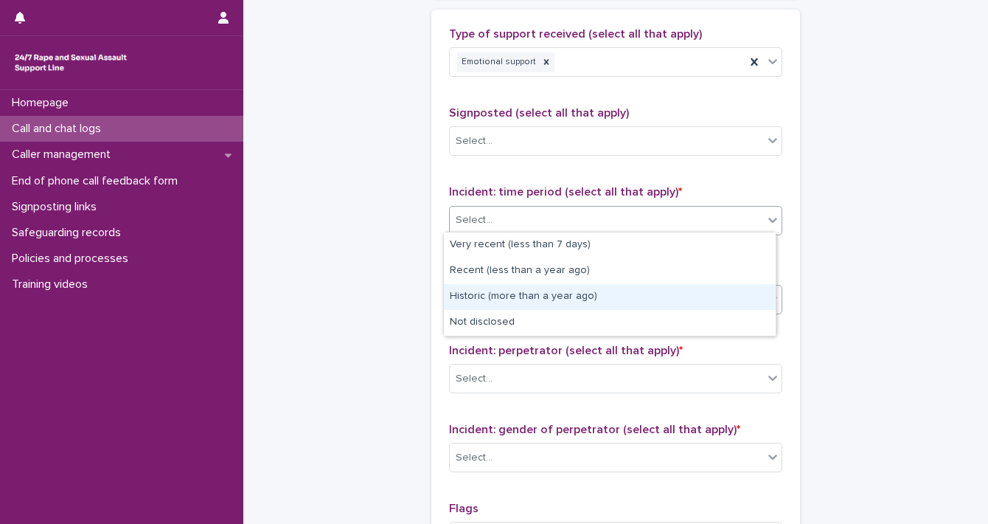
drag, startPoint x: 718, startPoint y: 257, endPoint x: 720, endPoint y: 280, distance: 23.7
click at [713, 291] on div "Historic (more than a year ago)" at bounding box center [610, 297] width 332 height 26
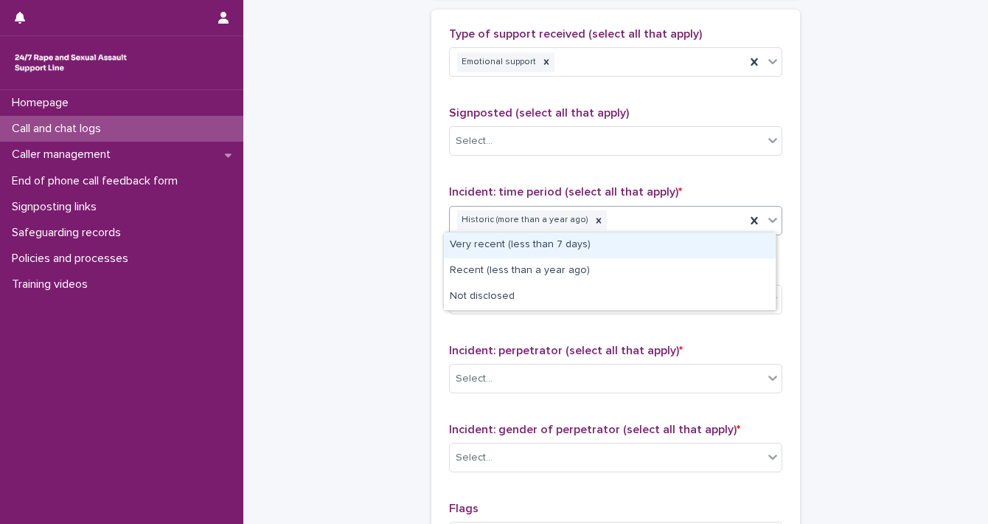
click at [766, 217] on icon at bounding box center [773, 219] width 15 height 15
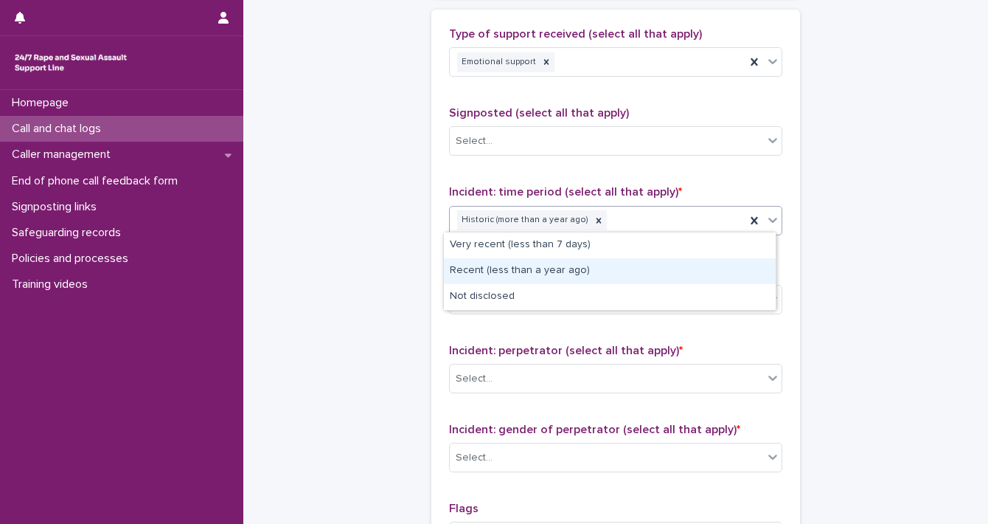
drag, startPoint x: 714, startPoint y: 255, endPoint x: 712, endPoint y: 265, distance: 10.4
click at [712, 265] on div "Recent (less than a year ago)" at bounding box center [610, 271] width 332 height 26
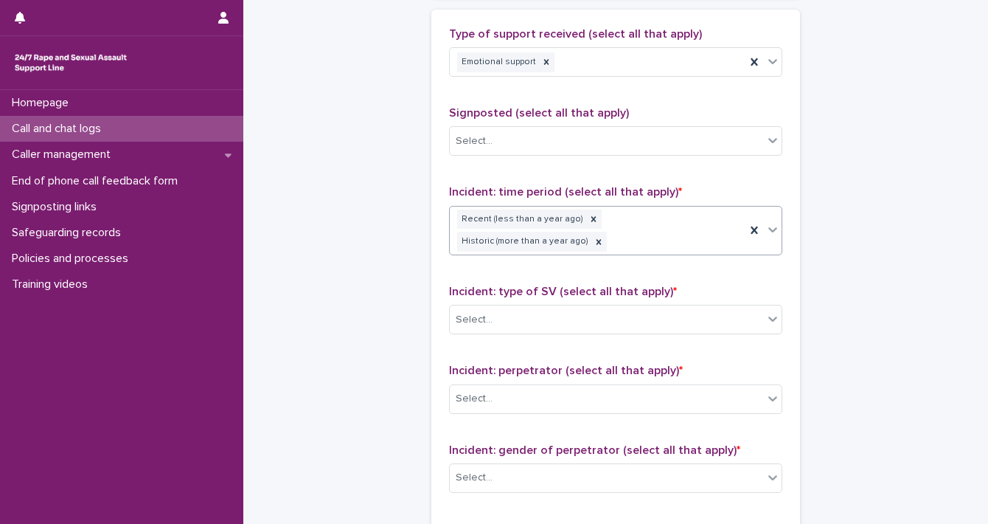
click at [770, 232] on icon at bounding box center [773, 229] width 15 height 15
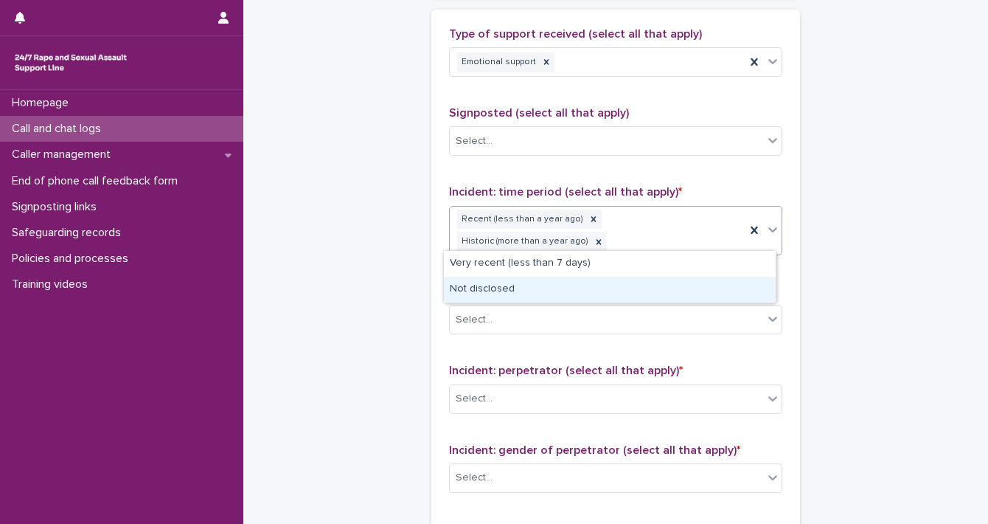
click at [678, 277] on div "Not disclosed" at bounding box center [610, 290] width 332 height 26
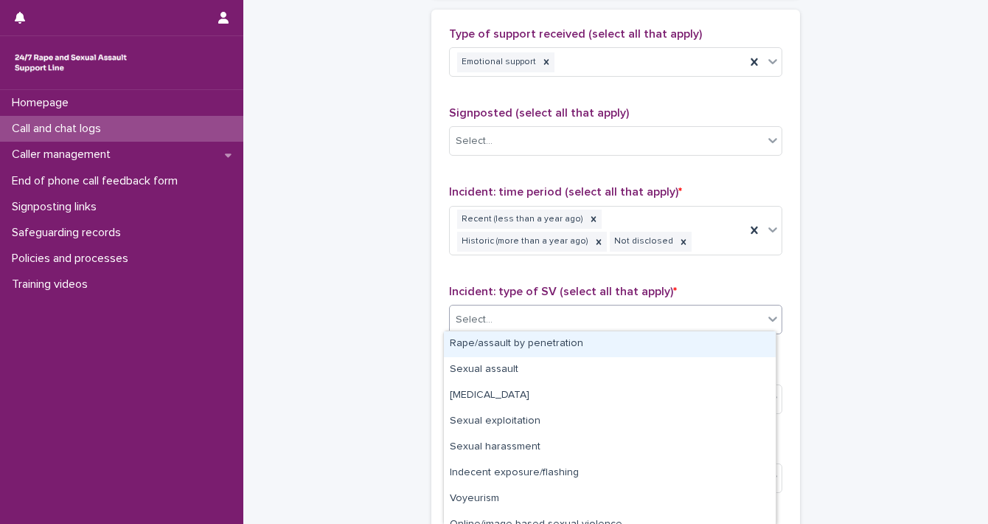
click at [768, 317] on icon at bounding box center [772, 319] width 9 height 5
click at [743, 339] on div "Rape/assault by penetration" at bounding box center [610, 344] width 332 height 26
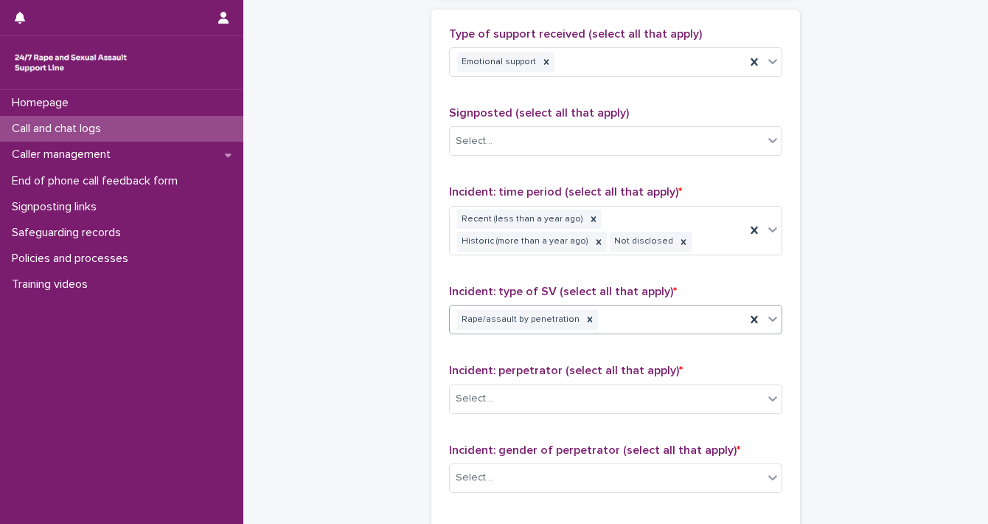
scroll to position [1089, 0]
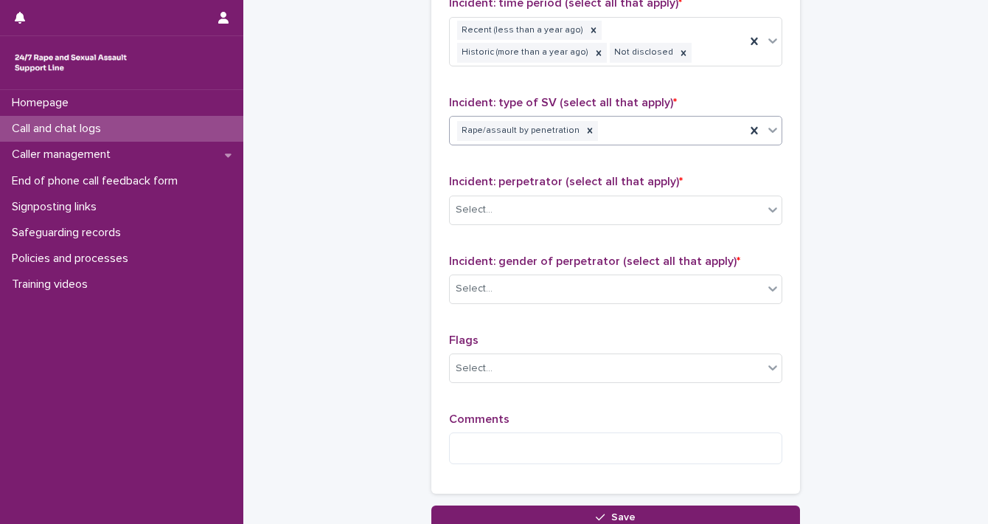
click at [766, 128] on icon at bounding box center [773, 129] width 15 height 15
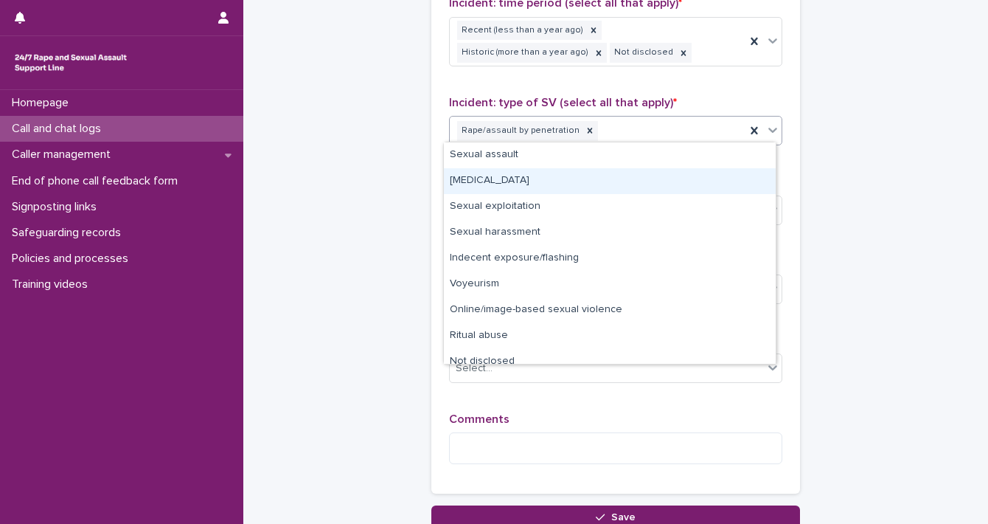
click at [732, 168] on div "[MEDICAL_DATA]" at bounding box center [610, 181] width 332 height 26
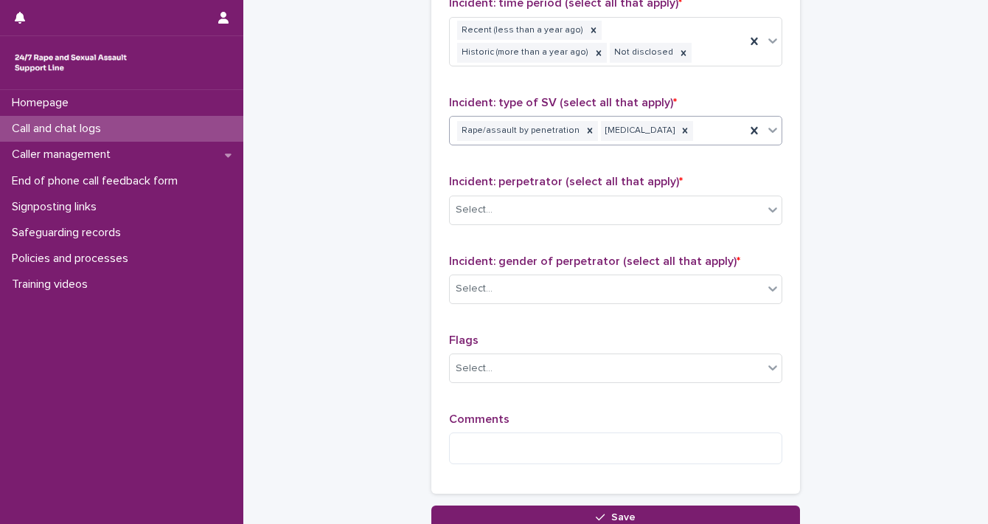
click at [766, 132] on icon at bounding box center [773, 129] width 15 height 15
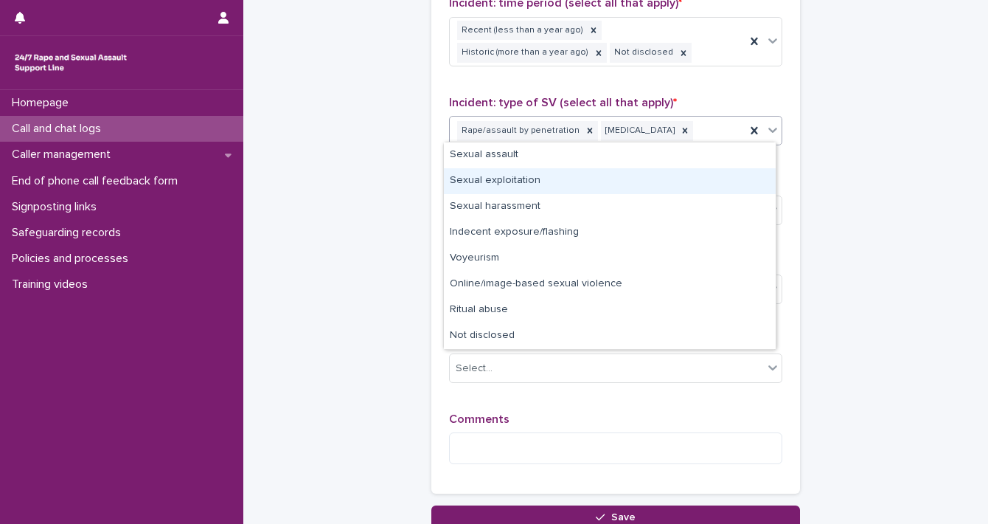
click at [729, 175] on div "Sexual exploitation" at bounding box center [610, 181] width 332 height 26
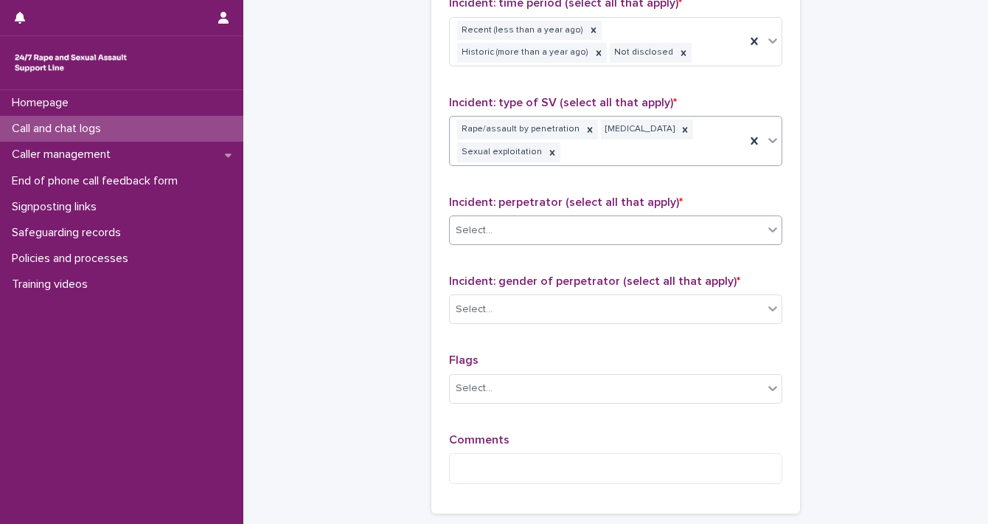
click at [766, 228] on icon at bounding box center [773, 229] width 15 height 15
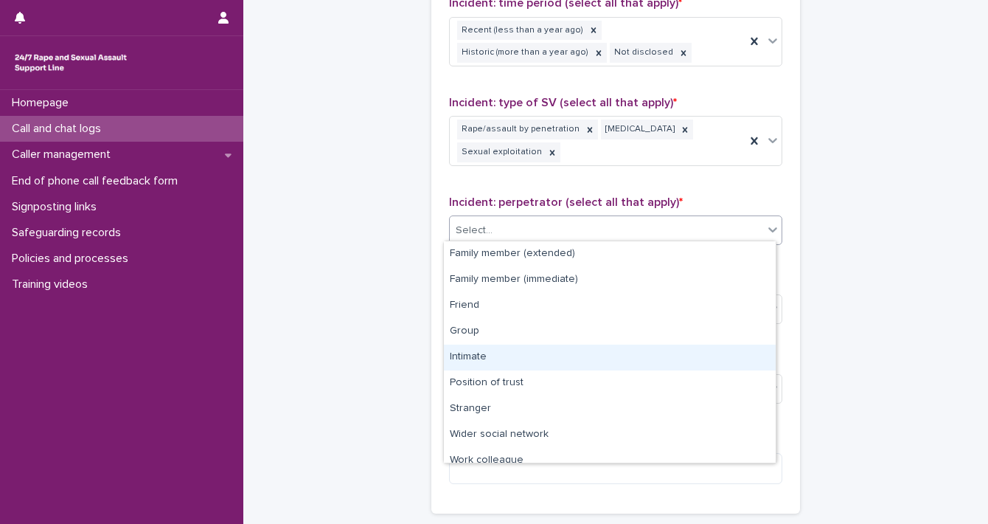
click at [730, 351] on div "Intimate" at bounding box center [610, 357] width 332 height 26
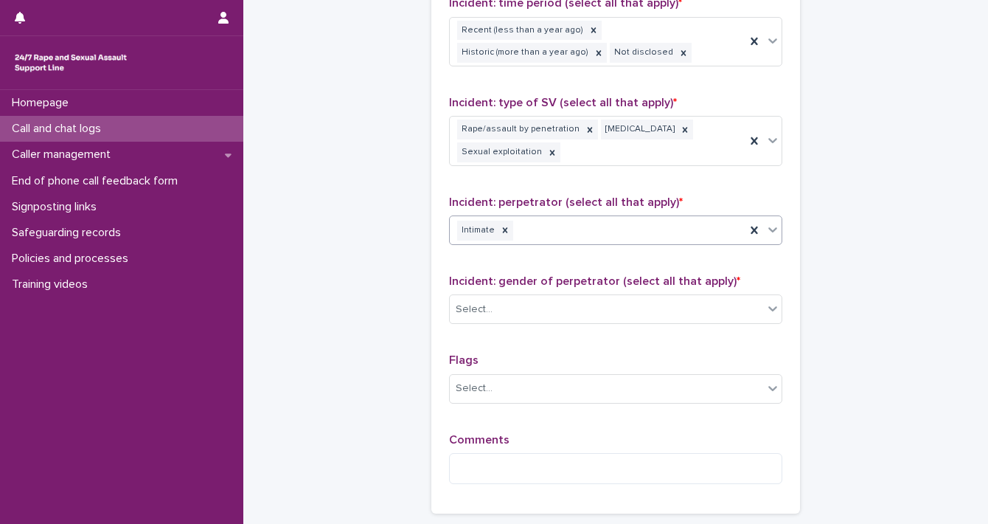
click at [767, 231] on icon at bounding box center [773, 229] width 15 height 15
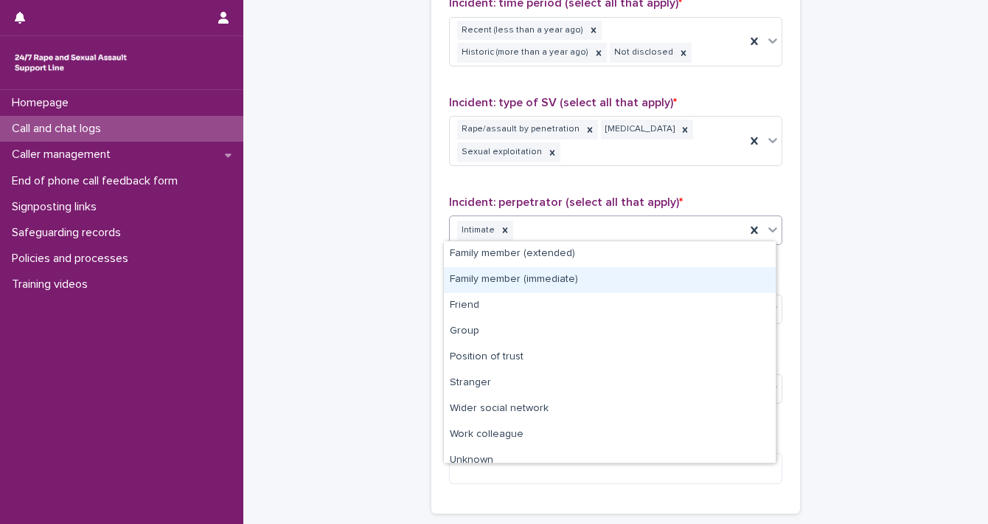
click at [739, 271] on div "Family member (immediate)" at bounding box center [610, 280] width 332 height 26
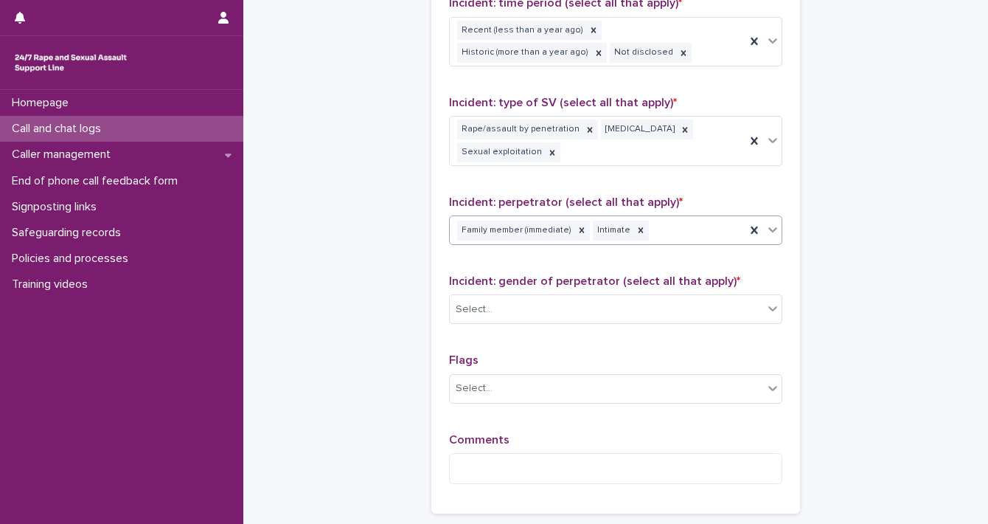
click at [766, 229] on icon at bounding box center [773, 229] width 15 height 15
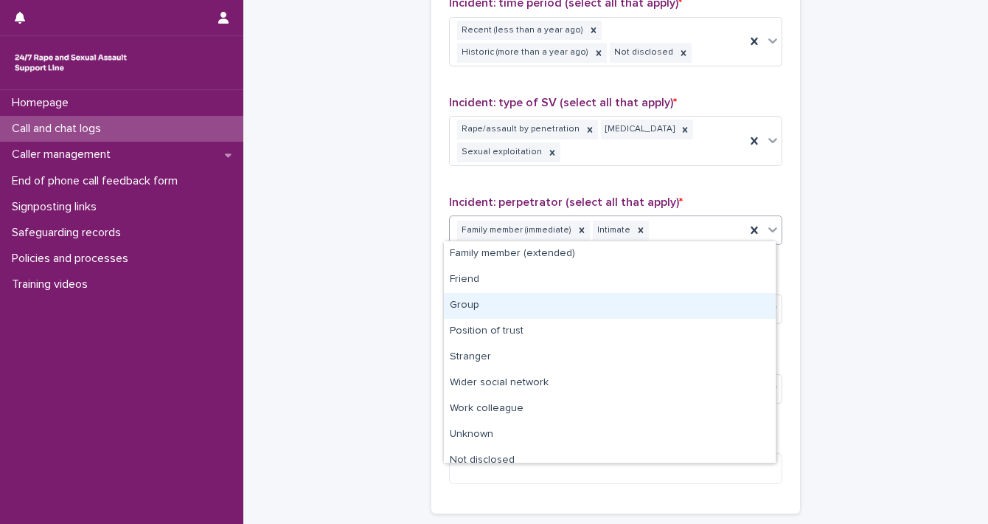
drag, startPoint x: 777, startPoint y: 331, endPoint x: 788, endPoint y: 457, distance: 126.7
click at [790, 456] on body "**********" at bounding box center [494, 262] width 988 height 524
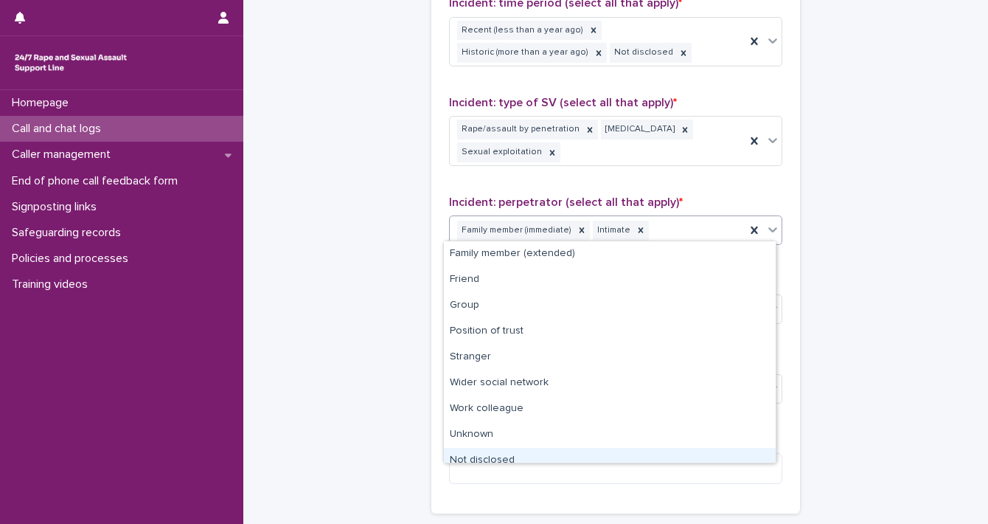
click at [675, 452] on div "Not disclosed" at bounding box center [610, 461] width 332 height 26
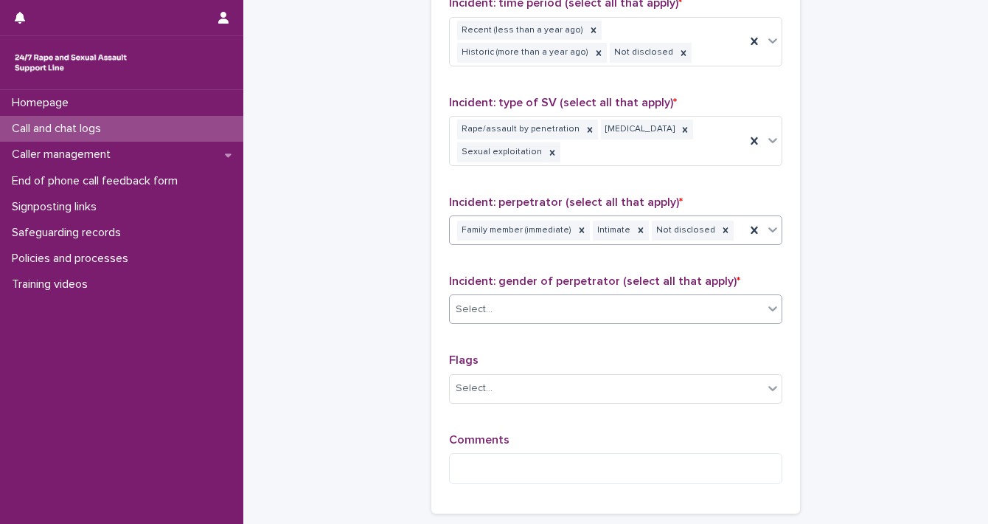
click at [766, 310] on icon at bounding box center [773, 308] width 15 height 15
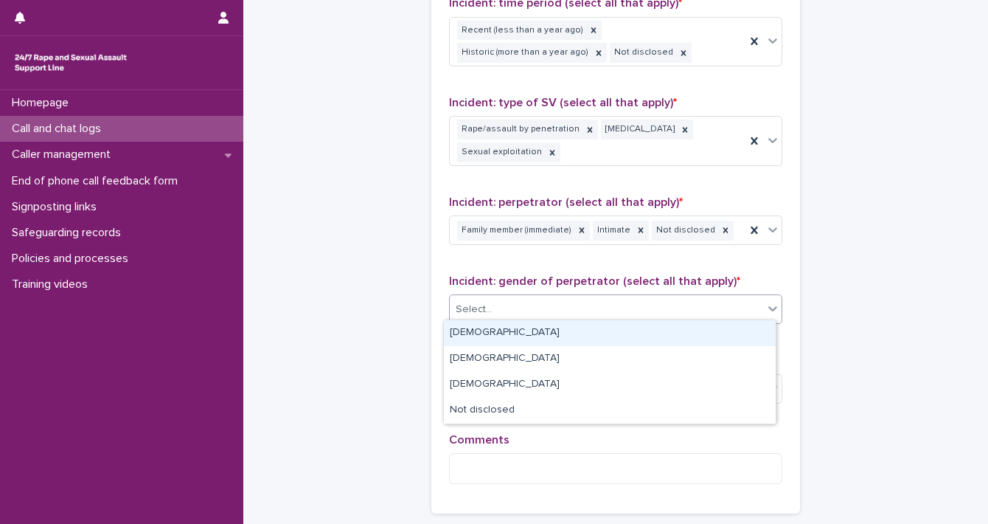
click at [755, 320] on div "[DEMOGRAPHIC_DATA]" at bounding box center [610, 333] width 332 height 26
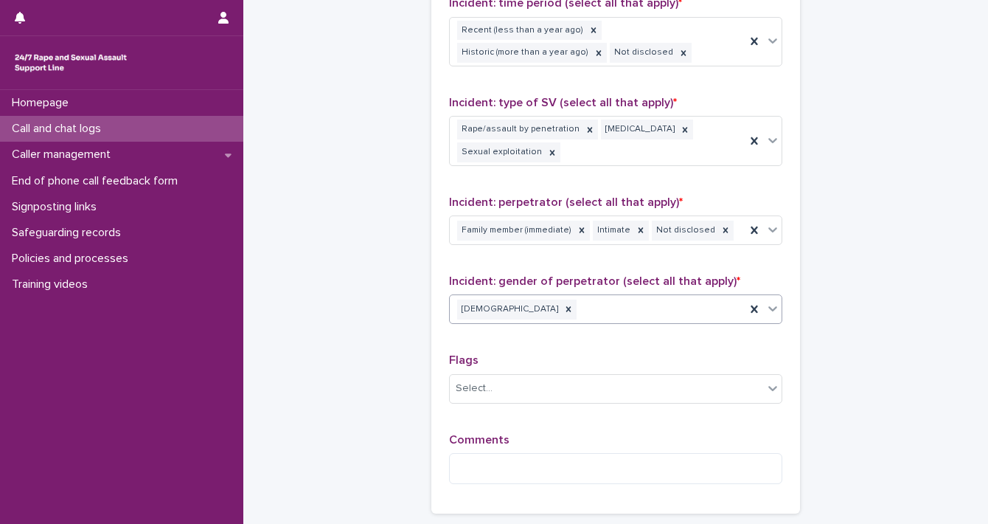
scroll to position [1225, 0]
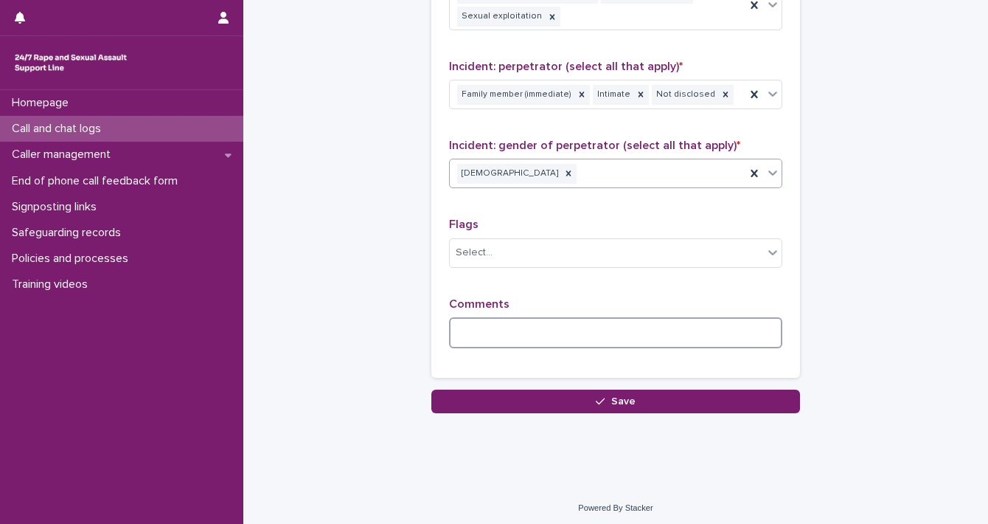
click at [617, 340] on textarea at bounding box center [615, 333] width 333 height 32
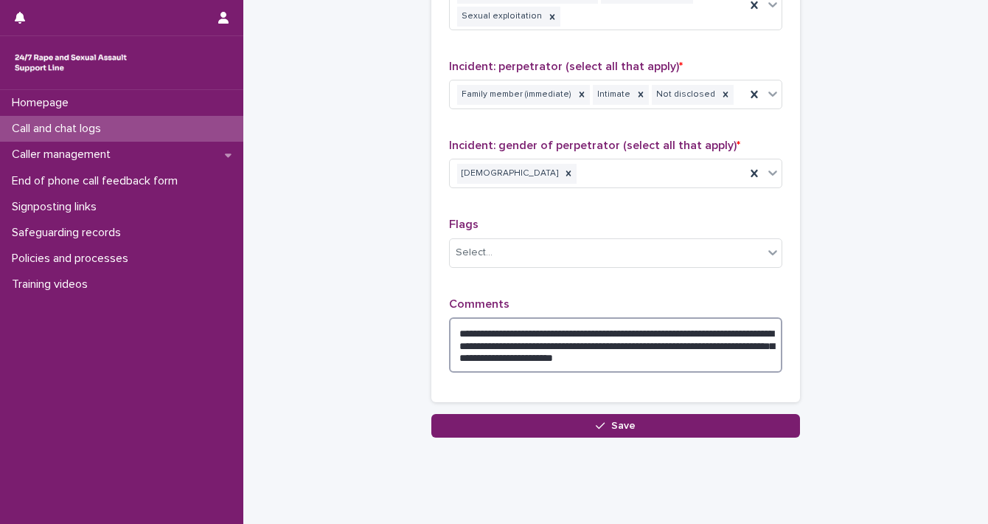
click at [449, 326] on textarea "**********" at bounding box center [615, 345] width 333 height 56
drag, startPoint x: 466, startPoint y: 325, endPoint x: 811, endPoint y: 365, distance: 347.4
type textarea "**********"
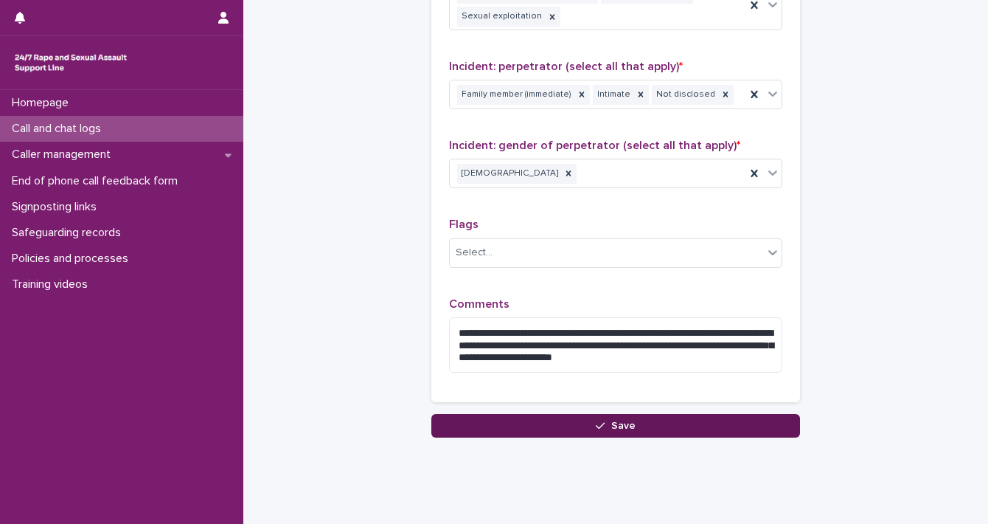
click at [652, 423] on button "Save" at bounding box center [615, 426] width 369 height 24
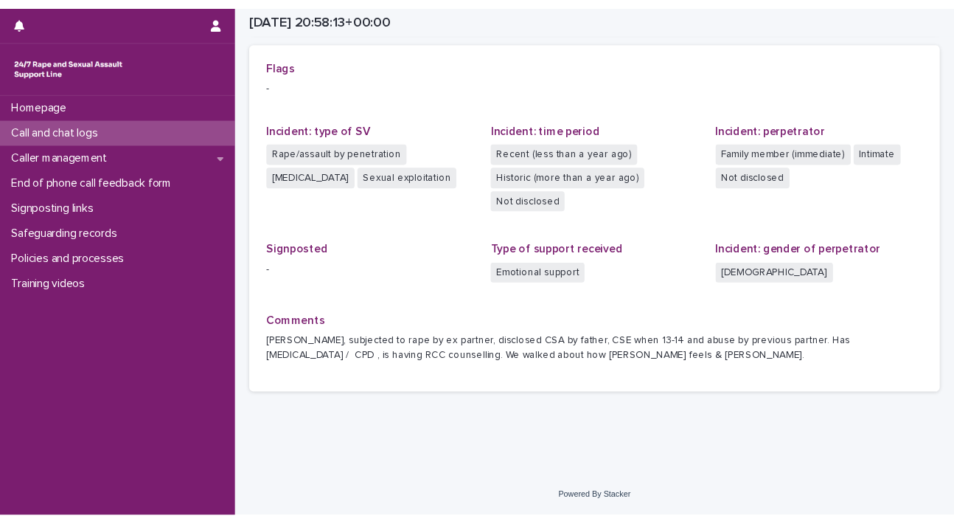
scroll to position [323, 0]
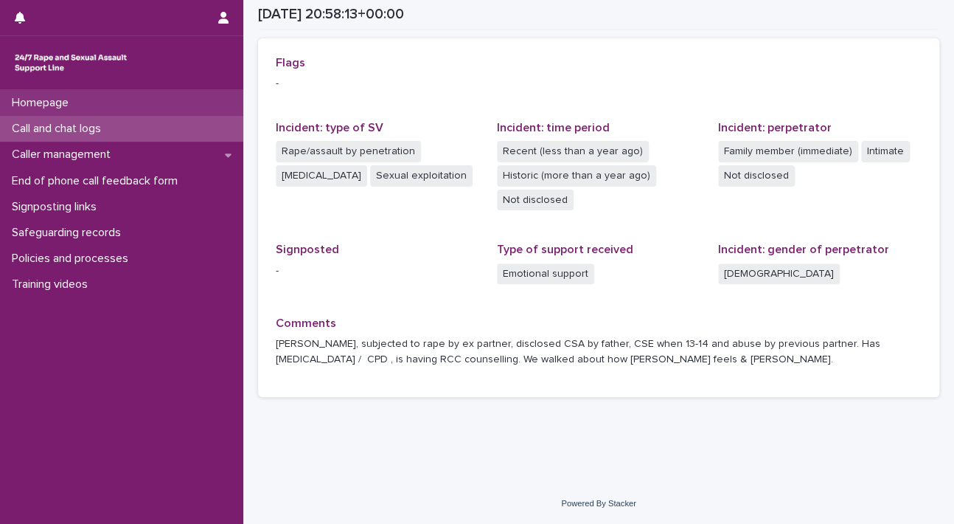
click at [92, 100] on div "Homepage" at bounding box center [121, 103] width 243 height 26
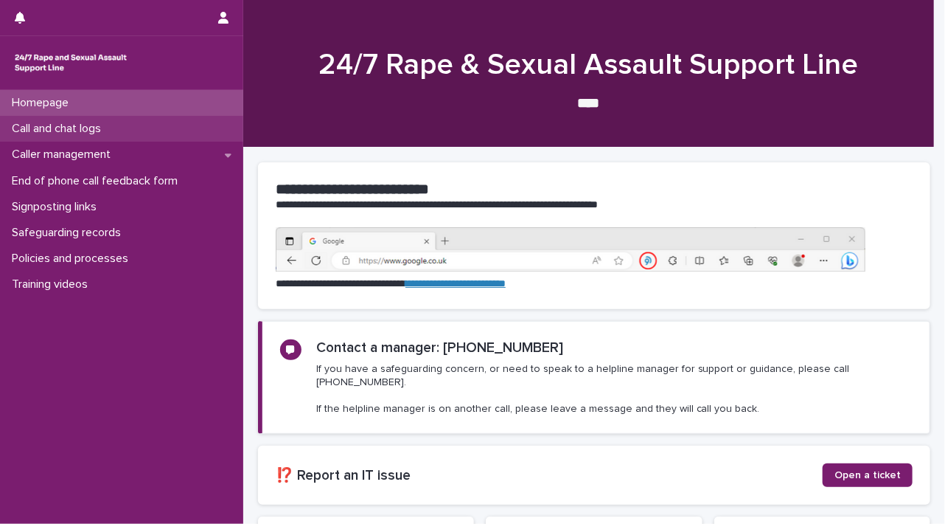
click at [103, 138] on div "Call and chat logs" at bounding box center [121, 129] width 243 height 26
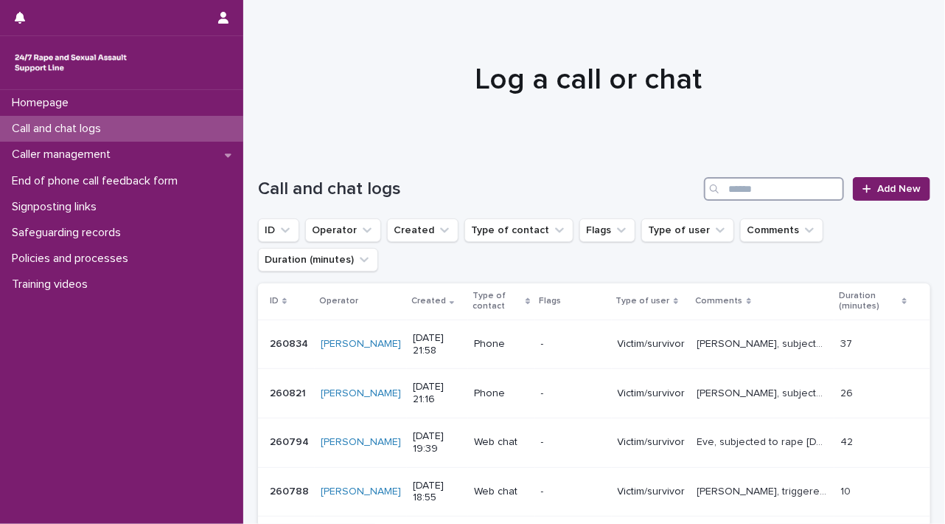
click at [770, 190] on input "Search" at bounding box center [774, 189] width 140 height 24
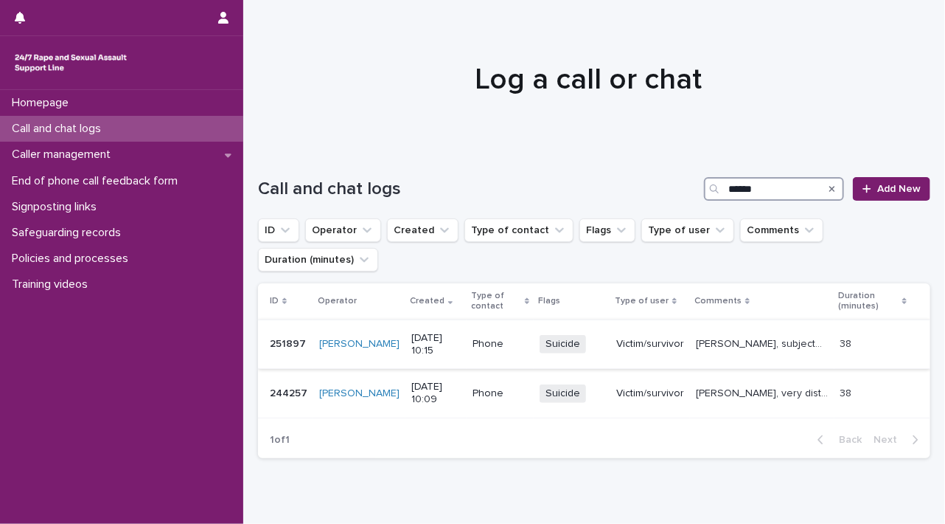
type input "******"
click at [696, 346] on p "[PERSON_NAME], subjected to rape, very distressed at times as coping with a lot…" at bounding box center [764, 342] width 136 height 15
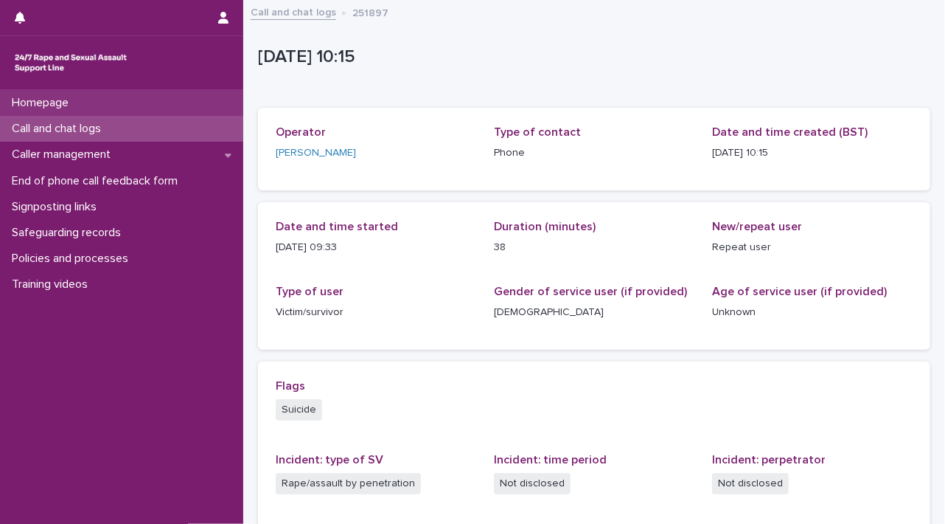
click at [118, 103] on div "Homepage" at bounding box center [121, 103] width 243 height 26
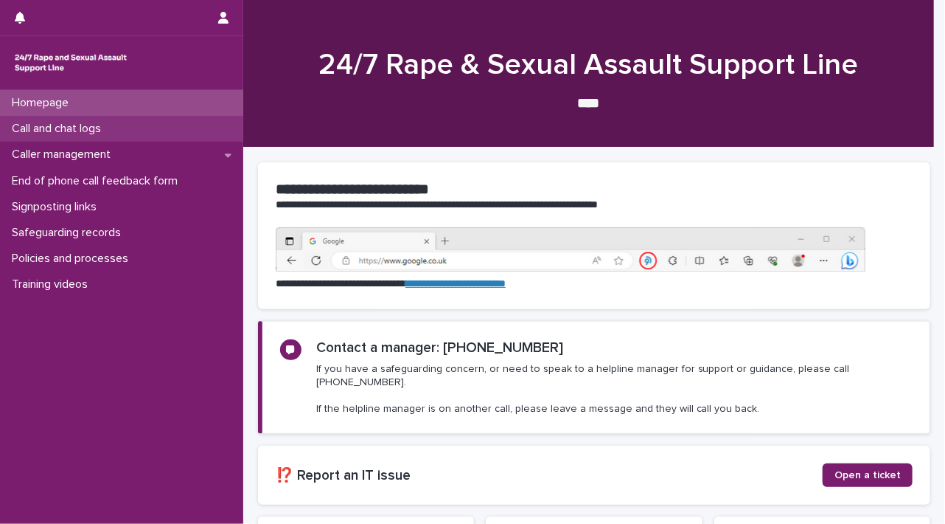
click at [118, 129] on div "Call and chat logs" at bounding box center [121, 129] width 243 height 26
